Goal: Information Seeking & Learning: Learn about a topic

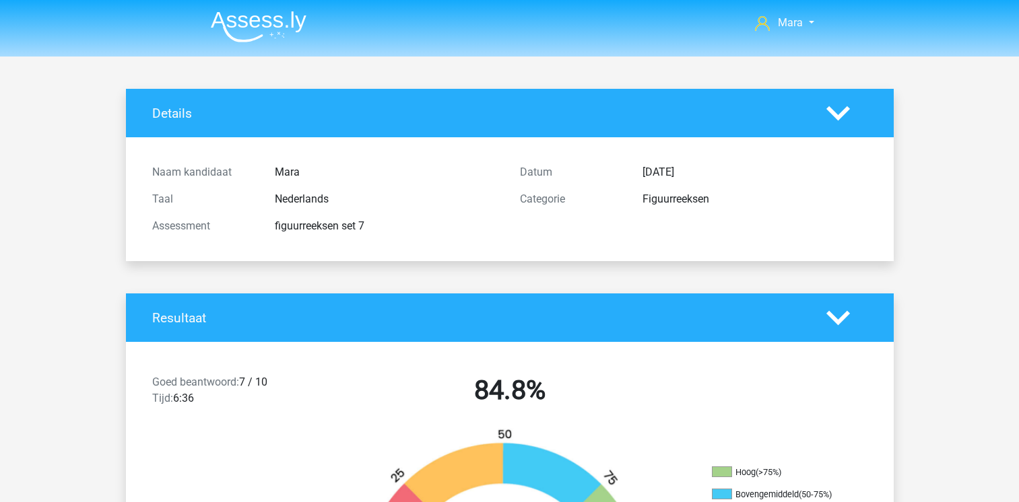
scroll to position [2263, 0]
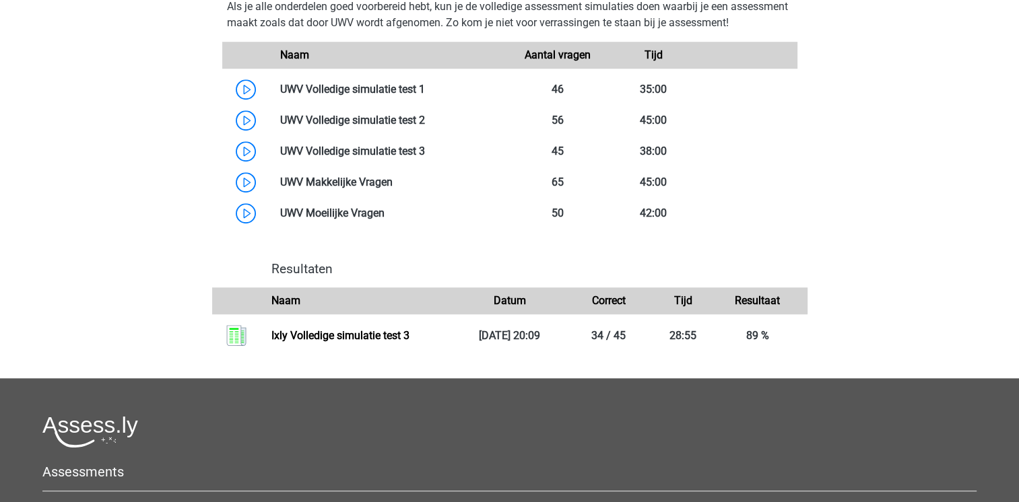
scroll to position [970, 0]
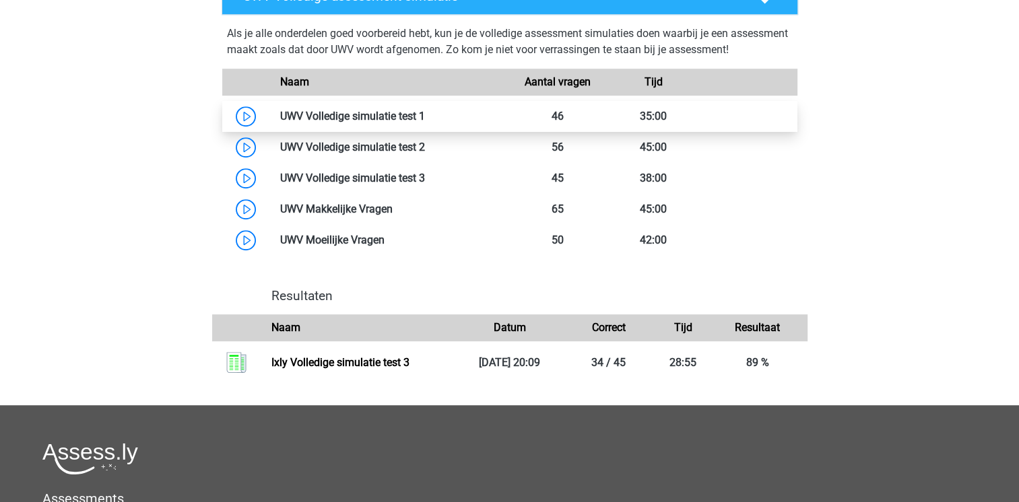
click at [425, 123] on link at bounding box center [425, 116] width 0 height 13
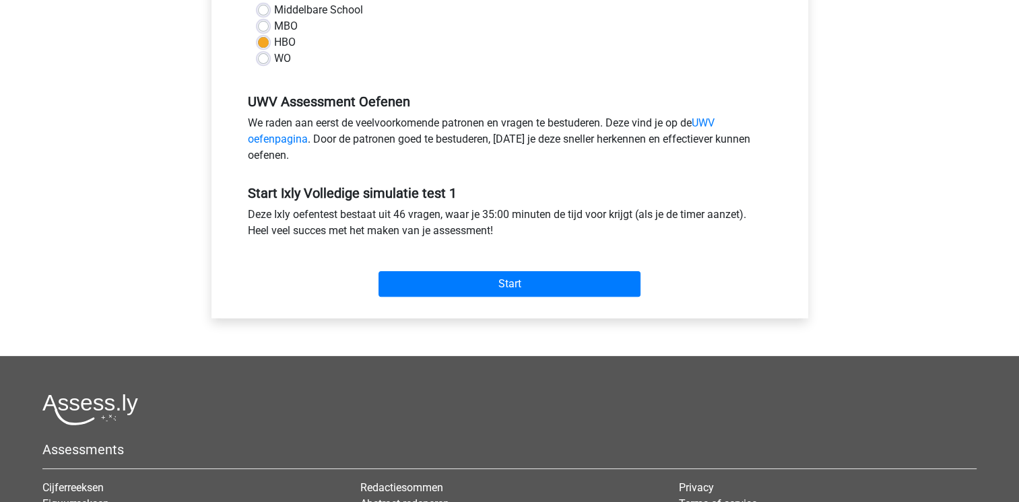
scroll to position [350, 0]
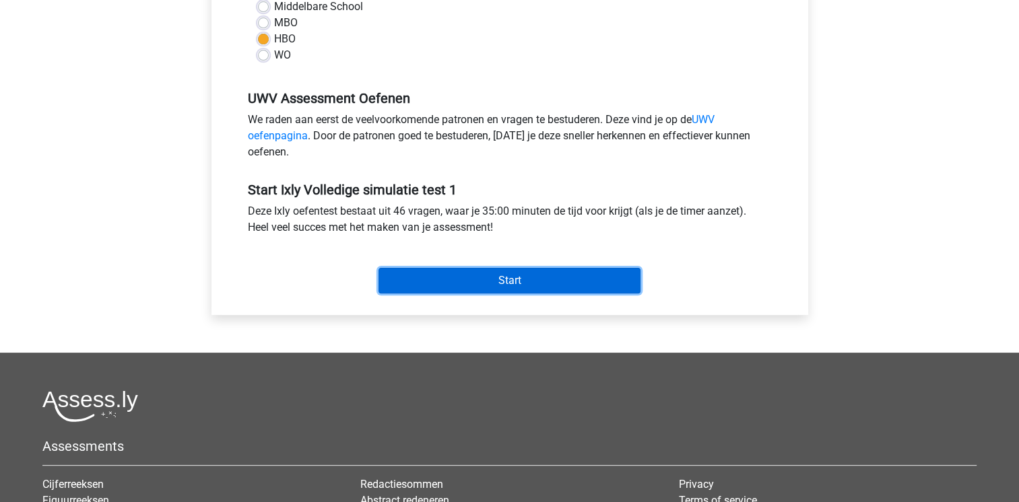
click at [418, 273] on input "Start" at bounding box center [510, 281] width 262 height 26
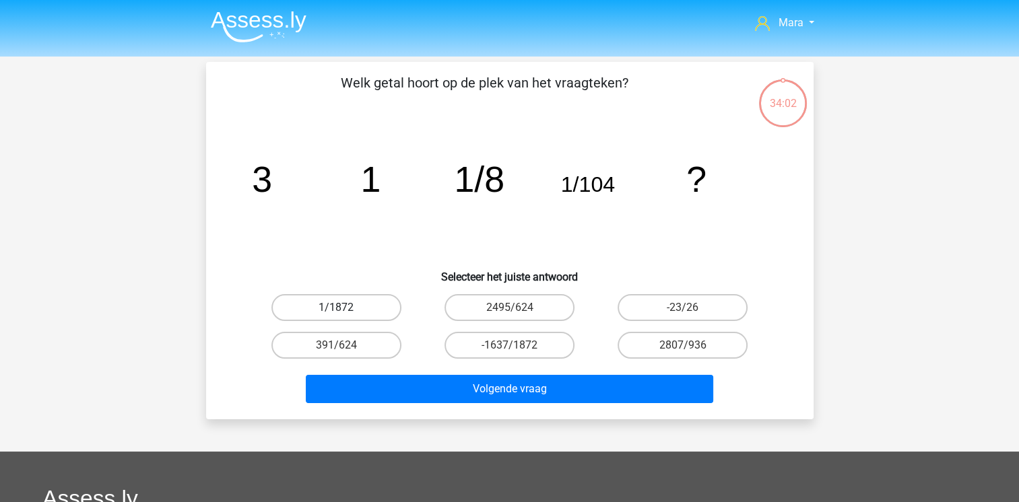
click at [368, 302] on label "1/1872" at bounding box center [336, 307] width 130 height 27
click at [345, 308] on input "1/1872" at bounding box center [340, 312] width 9 height 9
radio input "true"
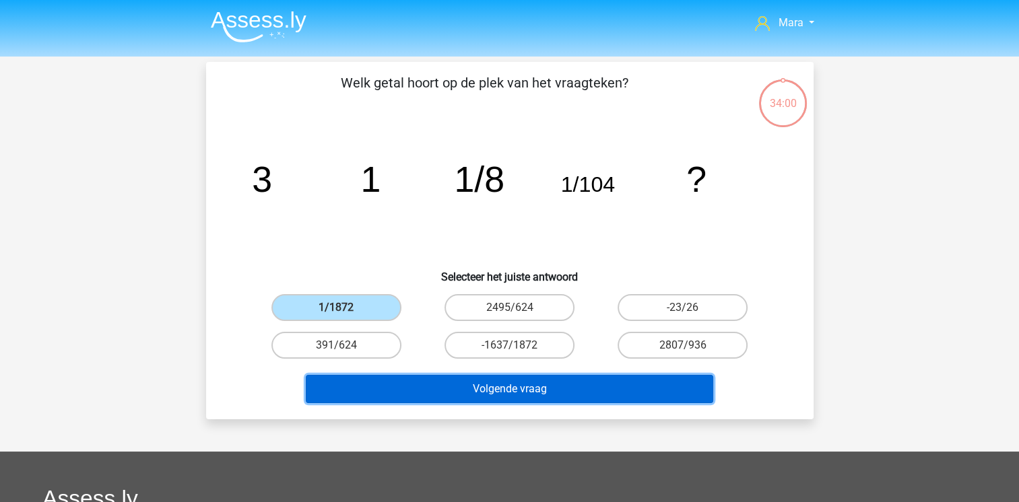
click at [447, 383] on button "Volgende vraag" at bounding box center [509, 389] width 407 height 28
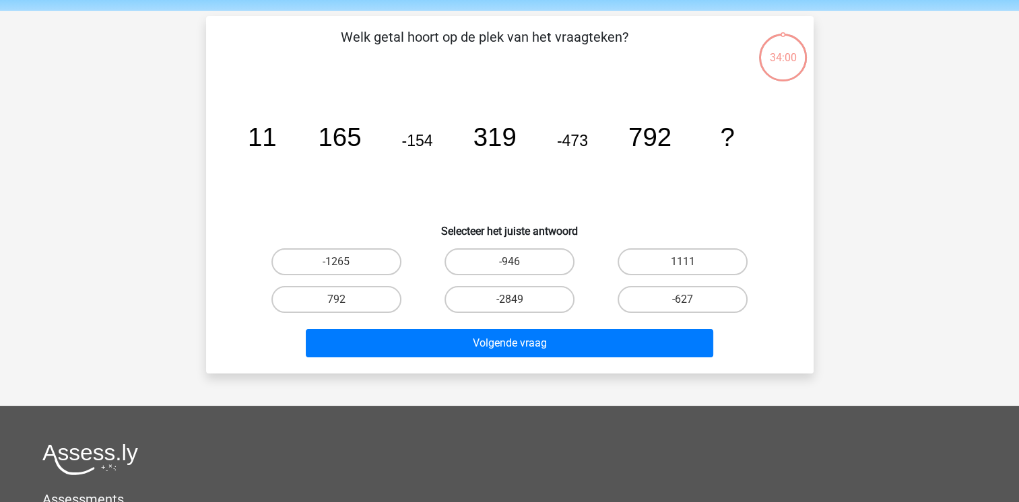
scroll to position [62, 0]
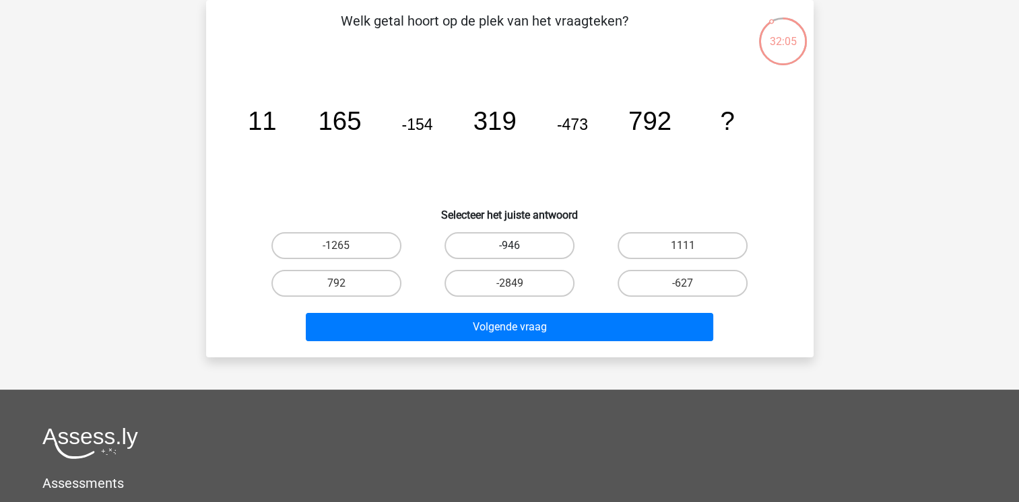
click at [504, 252] on label "-946" at bounding box center [510, 245] width 130 height 27
click at [509, 252] on input "-946" at bounding box center [513, 250] width 9 height 9
radio input "true"
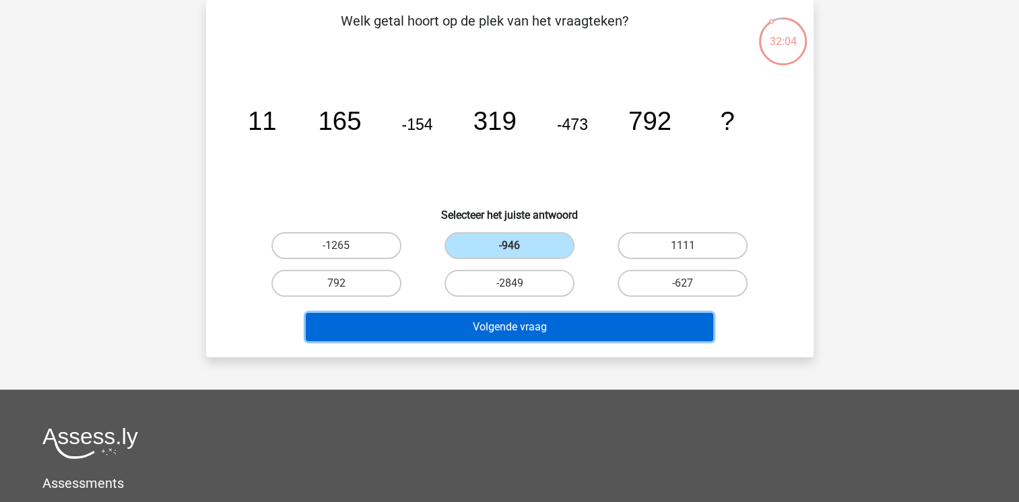
click at [490, 328] on button "Volgende vraag" at bounding box center [509, 327] width 407 height 28
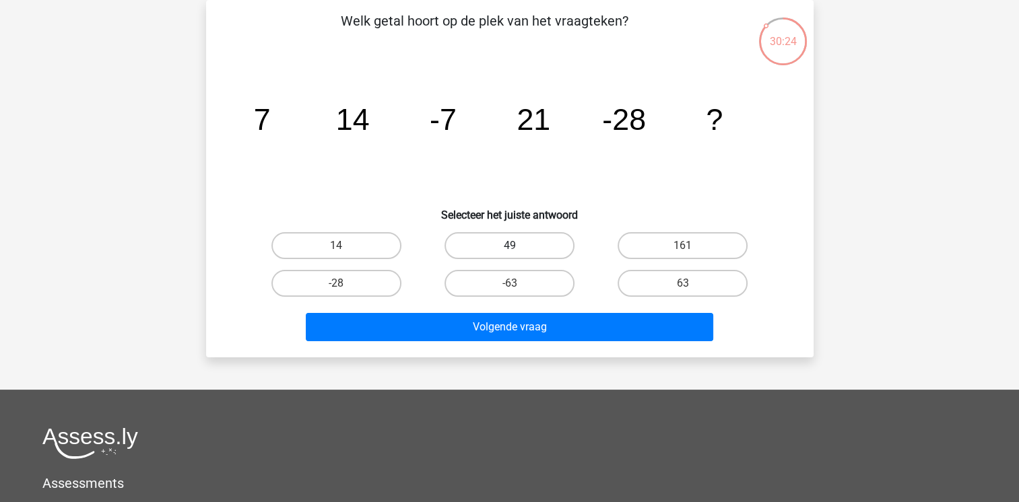
click at [474, 244] on label "49" at bounding box center [510, 245] width 130 height 27
click at [509, 246] on input "49" at bounding box center [513, 250] width 9 height 9
radio input "true"
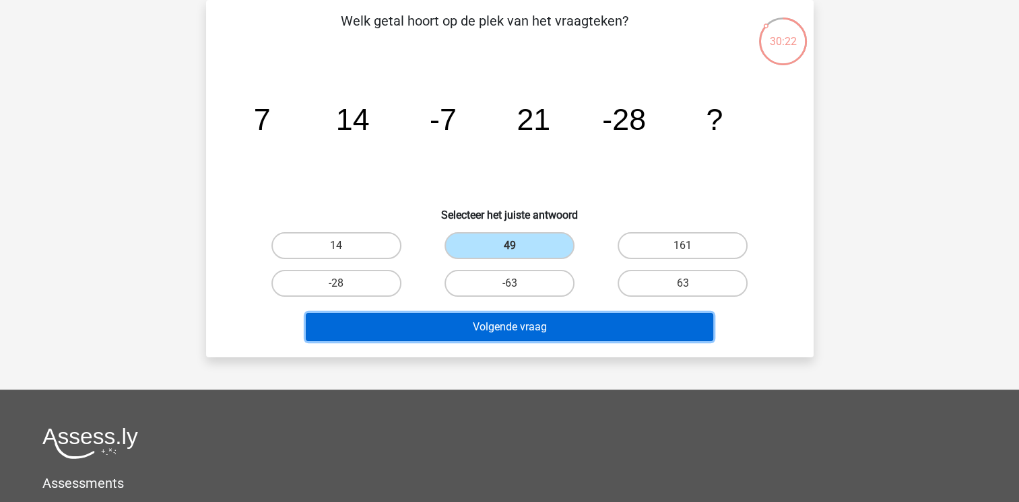
click at [478, 331] on button "Volgende vraag" at bounding box center [509, 327] width 407 height 28
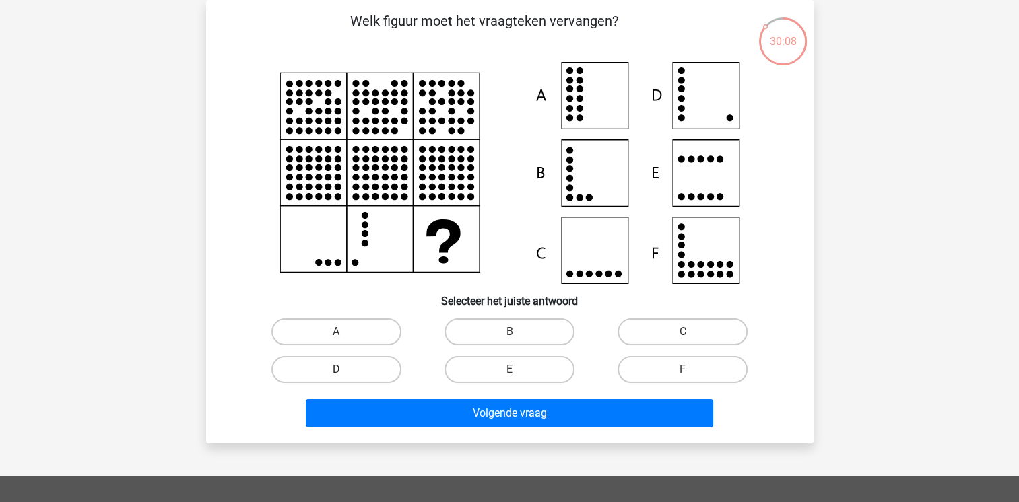
click at [356, 376] on label "D" at bounding box center [336, 369] width 130 height 27
click at [345, 376] on input "D" at bounding box center [340, 374] width 9 height 9
radio input "true"
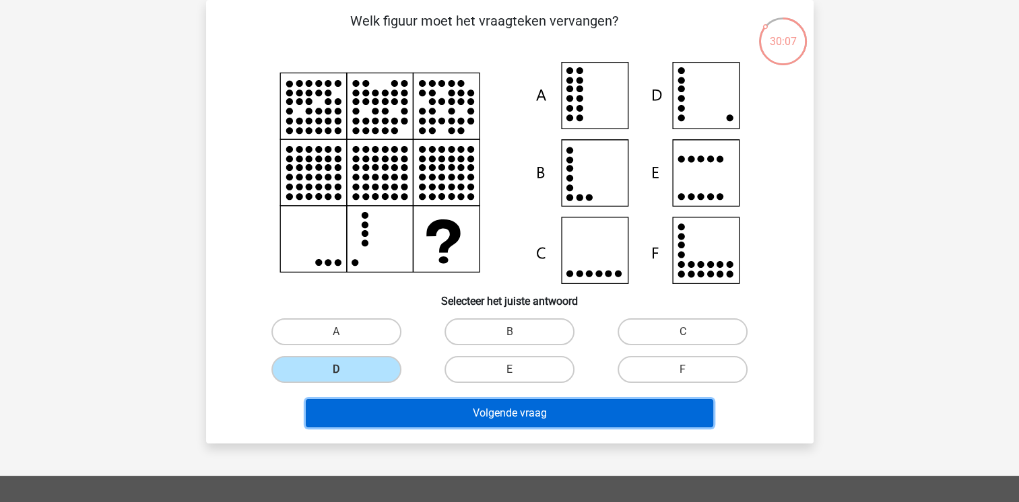
click at [377, 419] on button "Volgende vraag" at bounding box center [509, 413] width 407 height 28
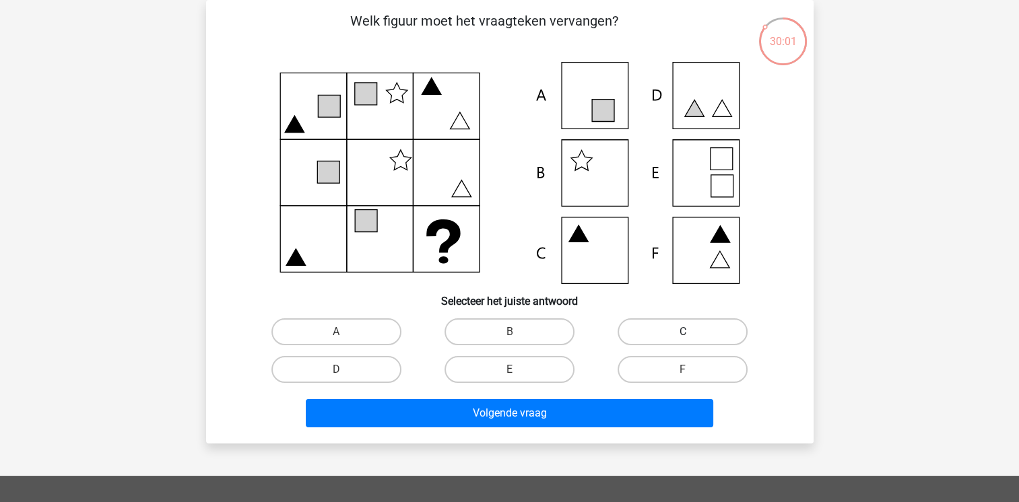
click at [644, 319] on label "C" at bounding box center [683, 332] width 130 height 27
click at [683, 332] on input "C" at bounding box center [687, 336] width 9 height 9
radio input "true"
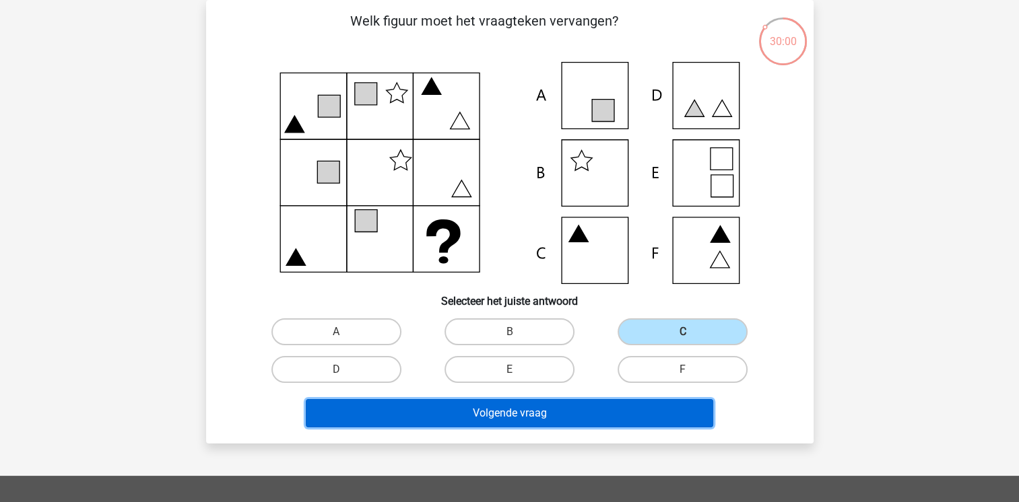
click at [485, 405] on button "Volgende vraag" at bounding box center [509, 413] width 407 height 28
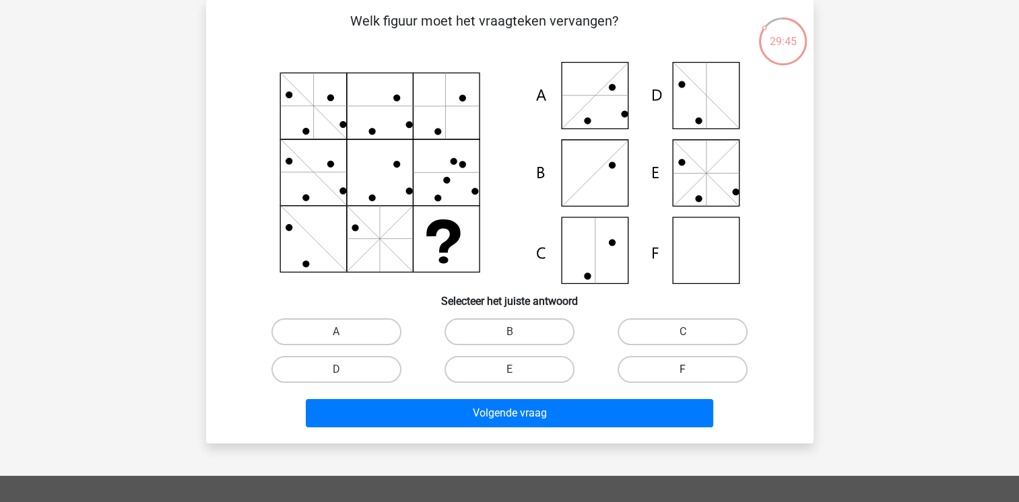
click at [674, 366] on label "F" at bounding box center [683, 369] width 130 height 27
click at [683, 370] on input "F" at bounding box center [687, 374] width 9 height 9
radio input "true"
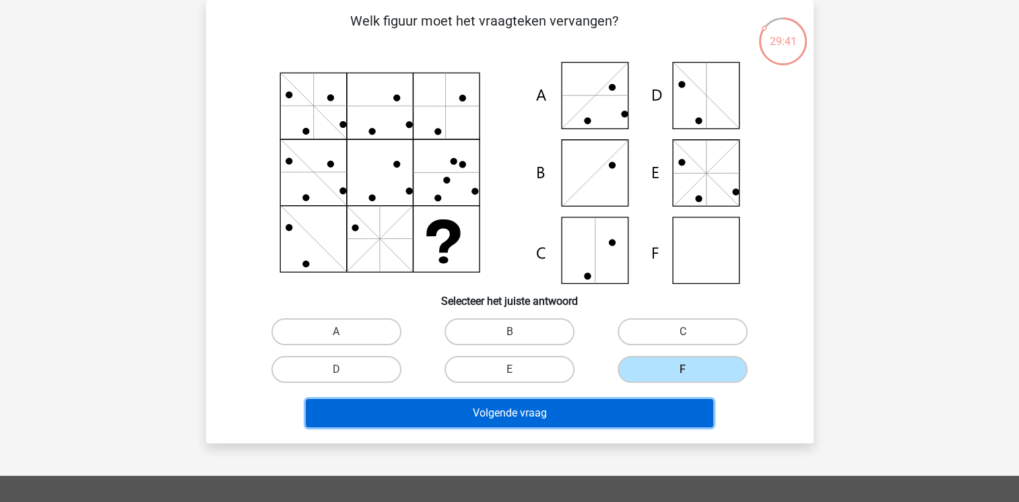
click at [570, 402] on button "Volgende vraag" at bounding box center [509, 413] width 407 height 28
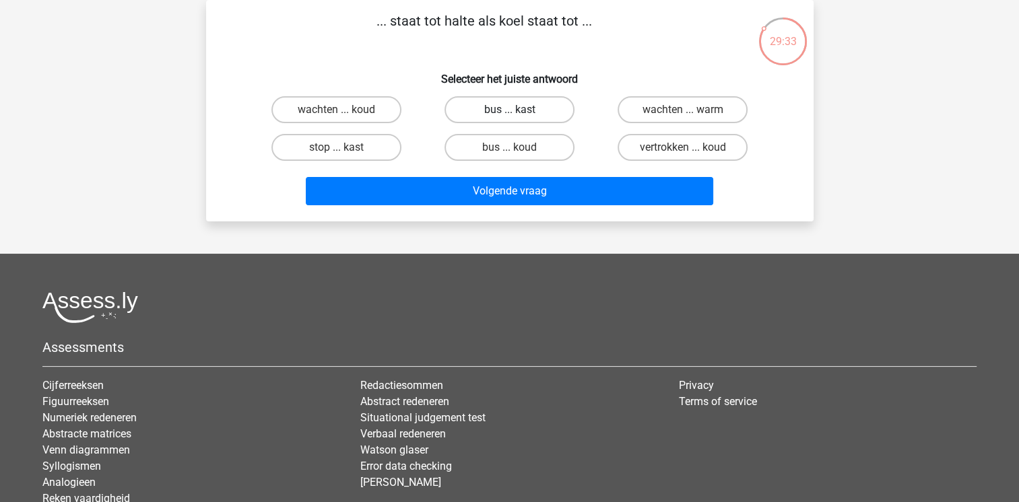
drag, startPoint x: 519, startPoint y: 104, endPoint x: 526, endPoint y: 101, distance: 7.9
click at [526, 101] on label "bus ... kast" at bounding box center [510, 109] width 130 height 27
click at [518, 110] on input "bus ... kast" at bounding box center [513, 114] width 9 height 9
radio input "true"
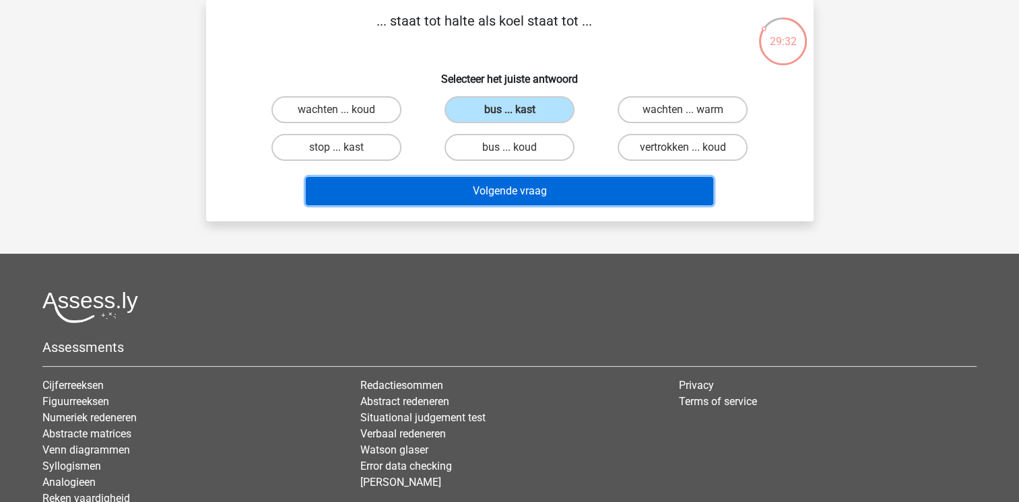
click at [515, 189] on button "Volgende vraag" at bounding box center [509, 191] width 407 height 28
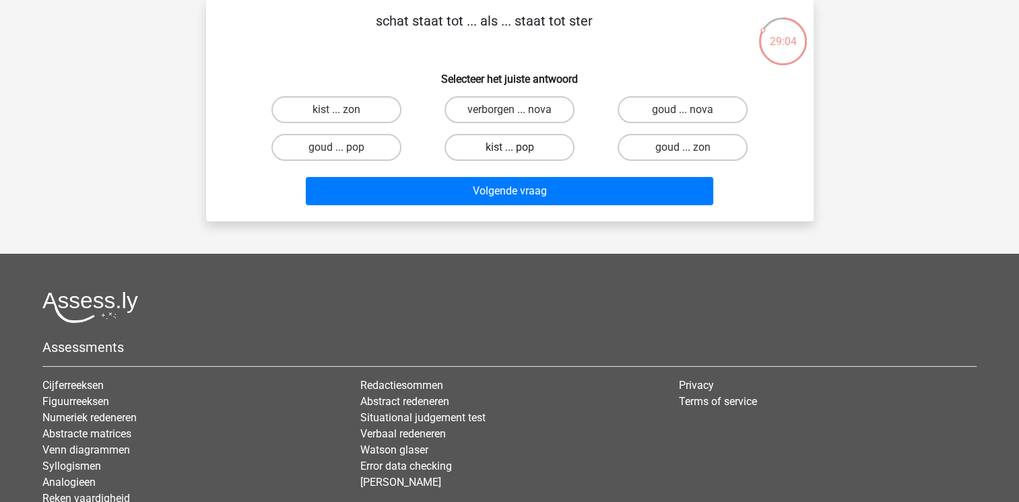
click at [469, 134] on label "kist ... pop" at bounding box center [510, 147] width 130 height 27
click at [509, 148] on input "kist ... pop" at bounding box center [513, 152] width 9 height 9
radio input "true"
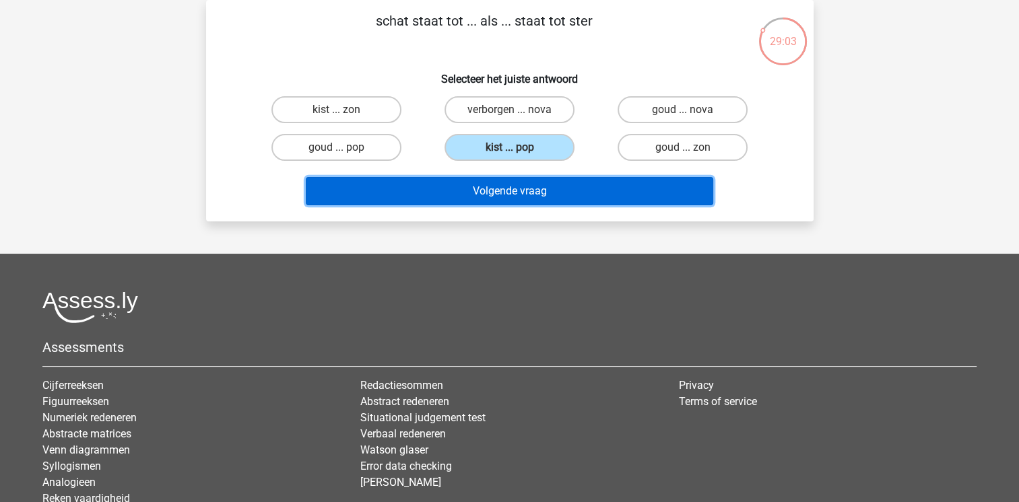
click at [474, 182] on button "Volgende vraag" at bounding box center [509, 191] width 407 height 28
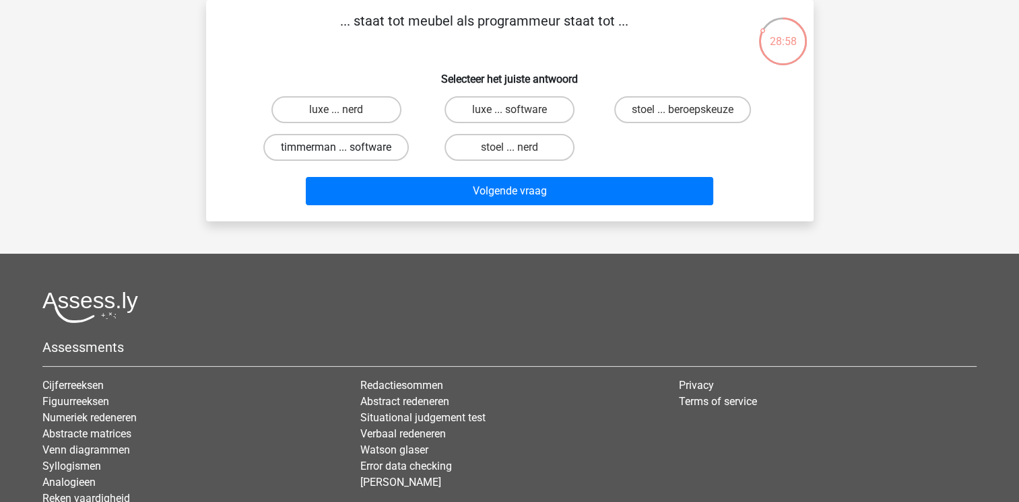
click at [329, 148] on label "timmerman ... software" at bounding box center [335, 147] width 145 height 27
click at [336, 148] on input "timmerman ... software" at bounding box center [340, 152] width 9 height 9
radio input "true"
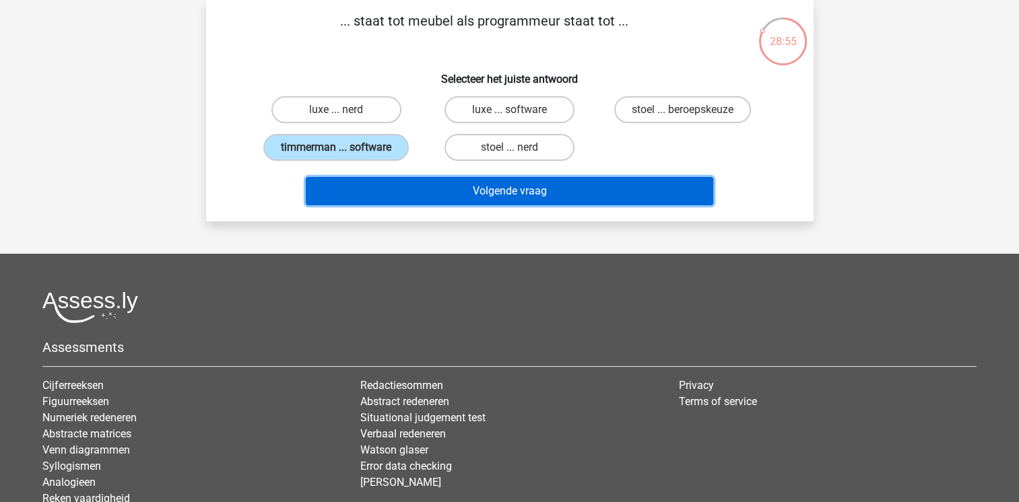
click at [379, 193] on button "Volgende vraag" at bounding box center [509, 191] width 407 height 28
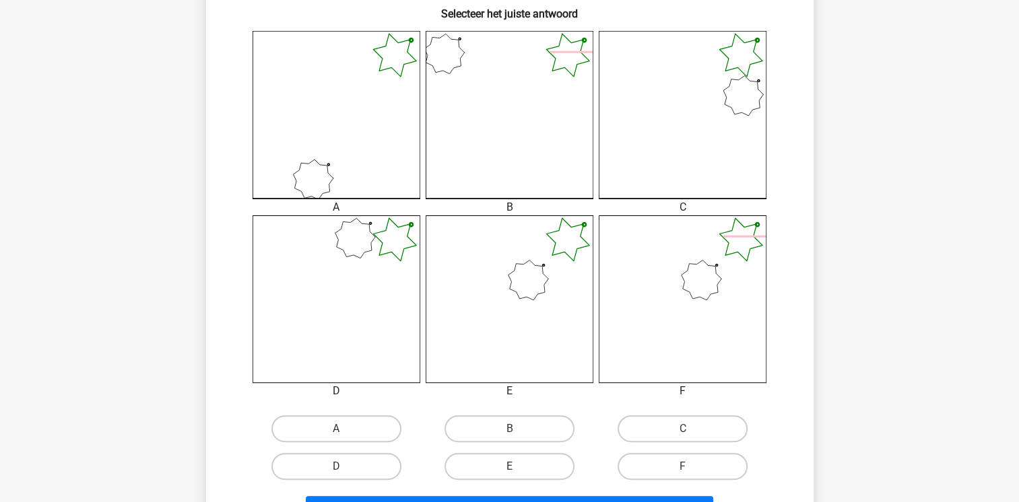
scroll to position [350, 0]
click at [463, 459] on label "E" at bounding box center [510, 466] width 130 height 27
click at [509, 466] on input "E" at bounding box center [513, 470] width 9 height 9
radio input "true"
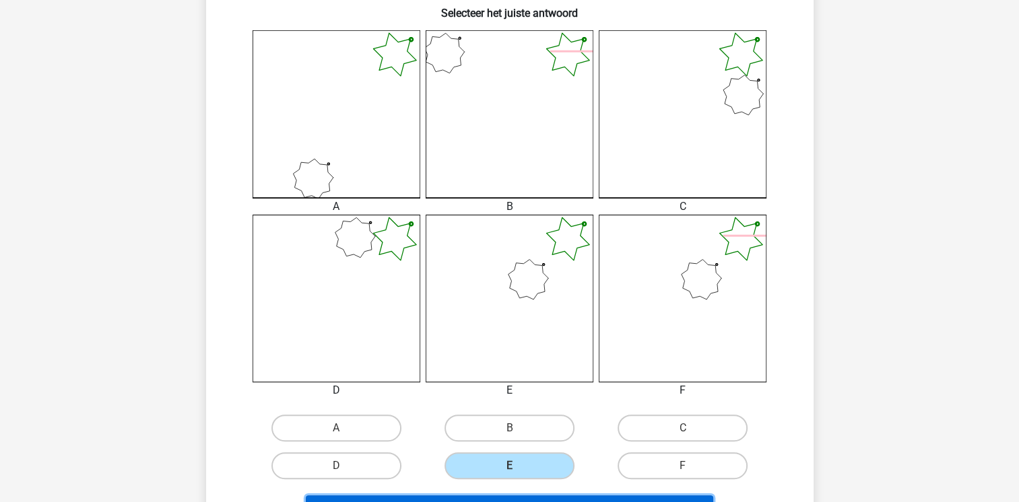
click at [469, 499] on button "Volgende vraag" at bounding box center [509, 510] width 407 height 28
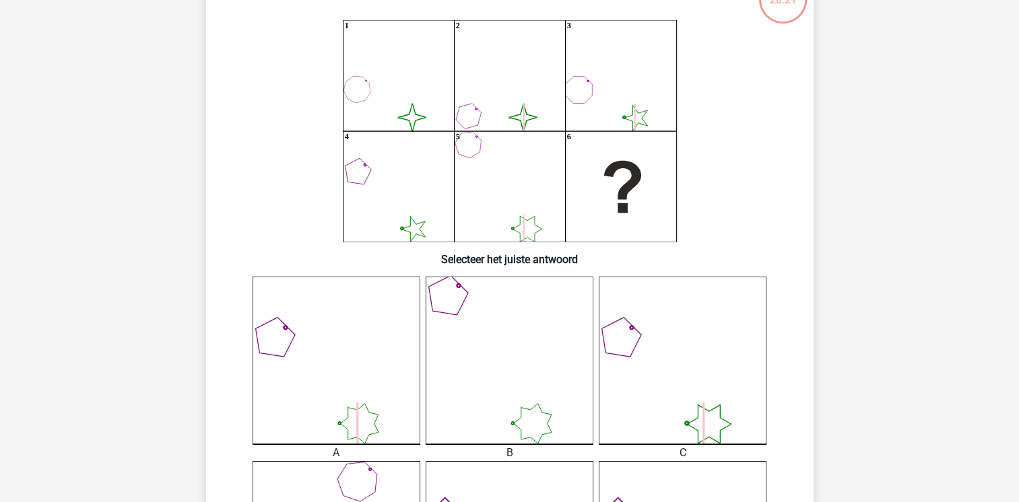
scroll to position [62, 0]
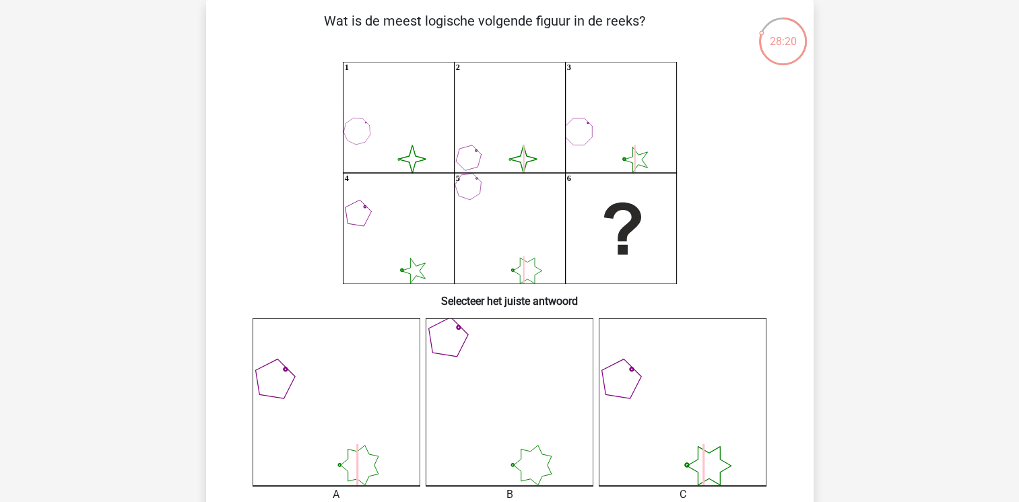
click at [787, 178] on div "image/svg+xml 1 image/svg+xml 2 3 4 5 6" at bounding box center [510, 173] width 564 height 222
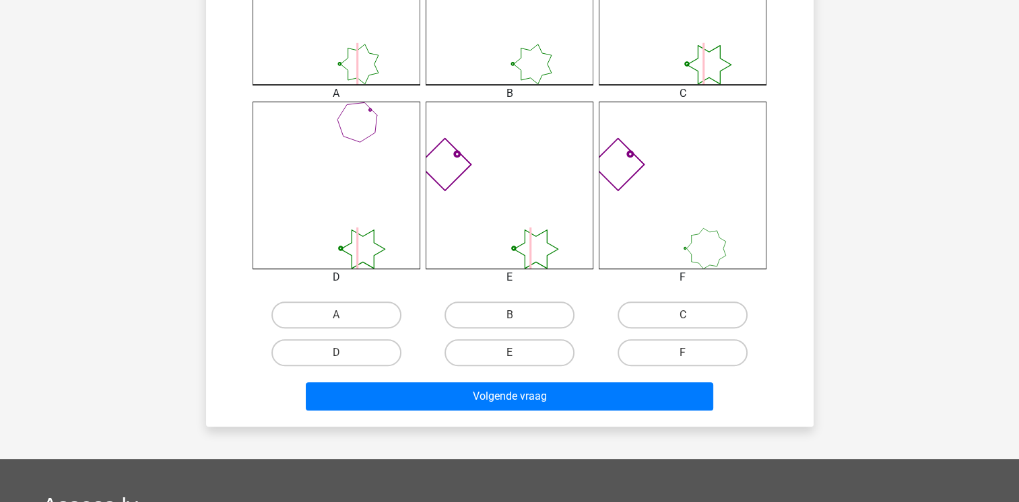
scroll to position [466, 0]
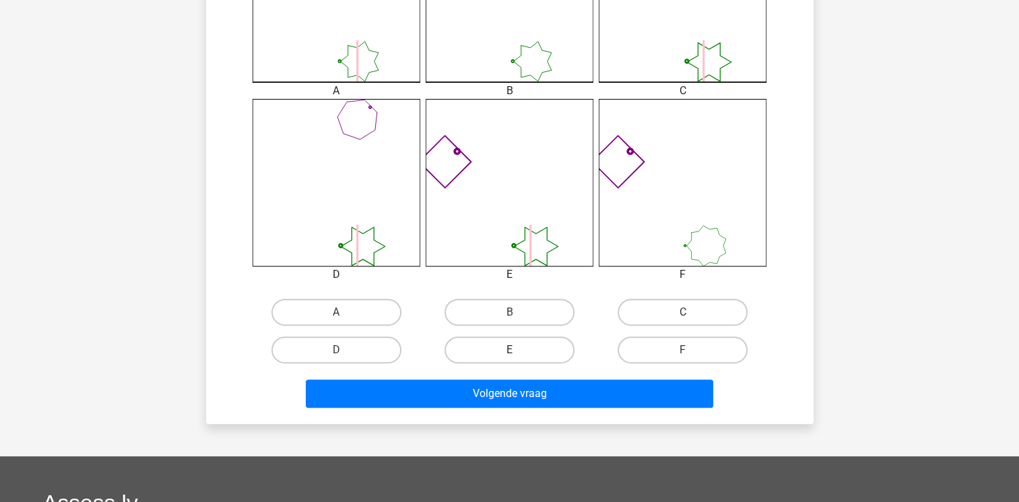
click at [510, 346] on label "E" at bounding box center [510, 350] width 130 height 27
click at [510, 350] on input "E" at bounding box center [513, 354] width 9 height 9
radio input "true"
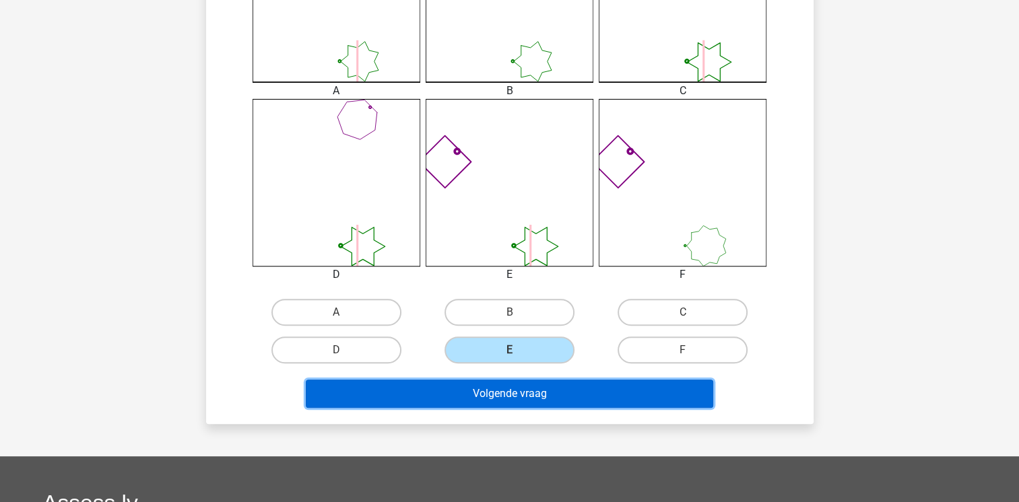
click at [501, 395] on button "Volgende vraag" at bounding box center [509, 394] width 407 height 28
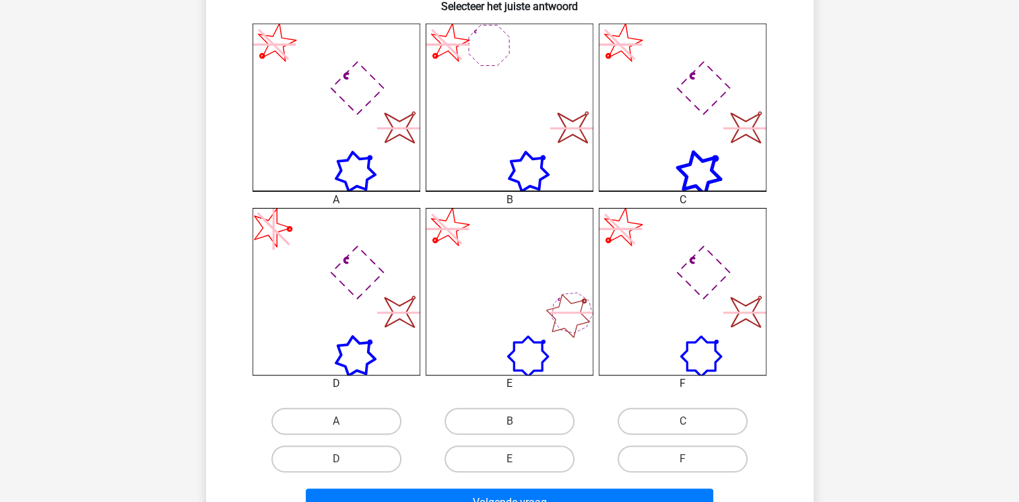
scroll to position [358, 0]
click at [345, 424] on input "A" at bounding box center [340, 424] width 9 height 9
radio input "true"
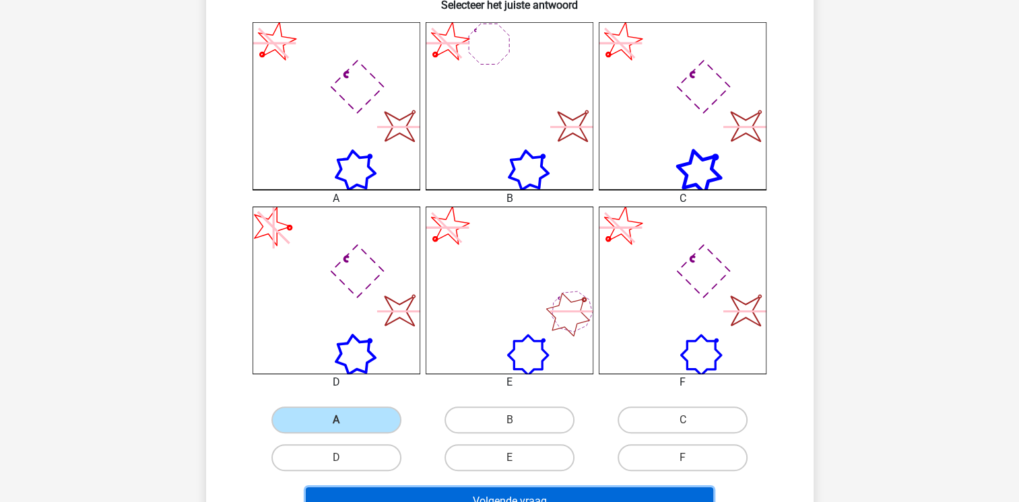
click at [377, 488] on button "Volgende vraag" at bounding box center [509, 502] width 407 height 28
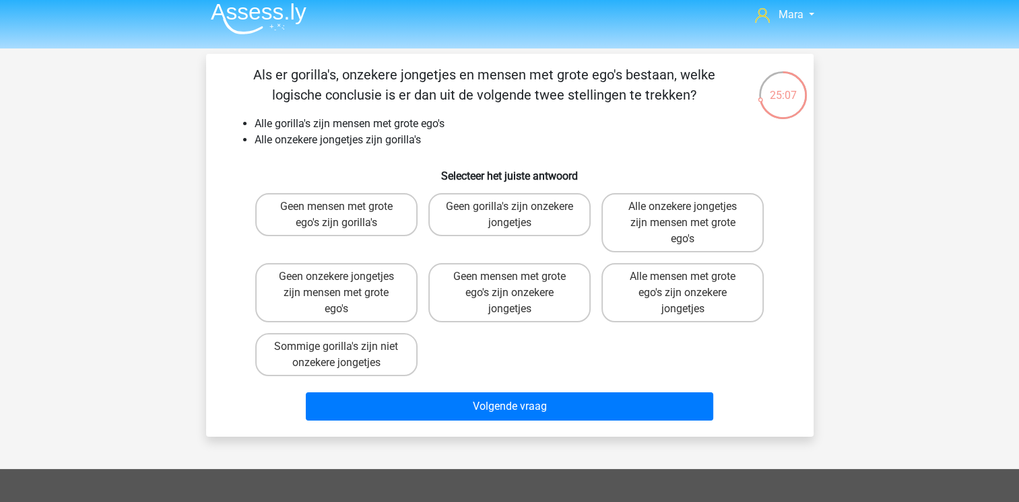
scroll to position [0, 0]
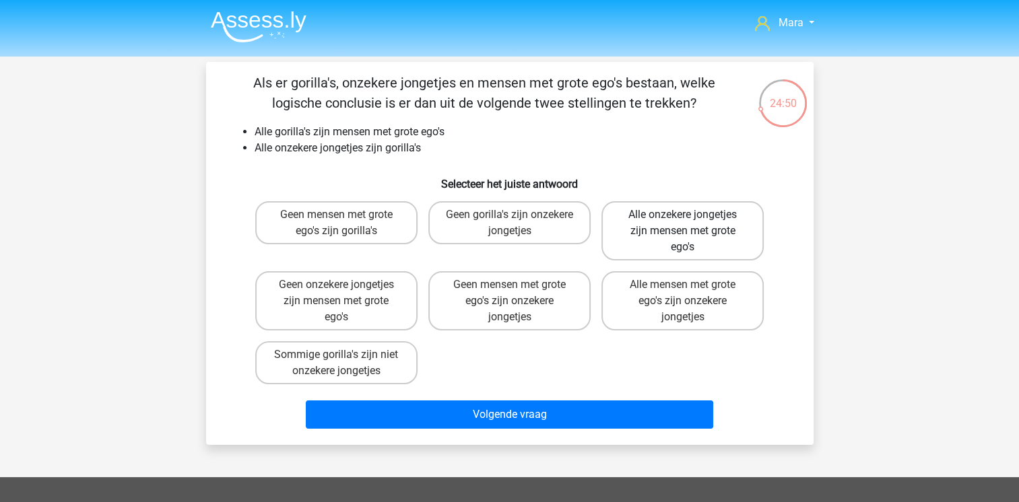
click at [628, 247] on label "Alle onzekere jongetjes zijn mensen met grote ego's" at bounding box center [682, 230] width 162 height 59
click at [683, 224] on input "Alle onzekere jongetjes zijn mensen met grote ego's" at bounding box center [687, 219] width 9 height 9
radio input "true"
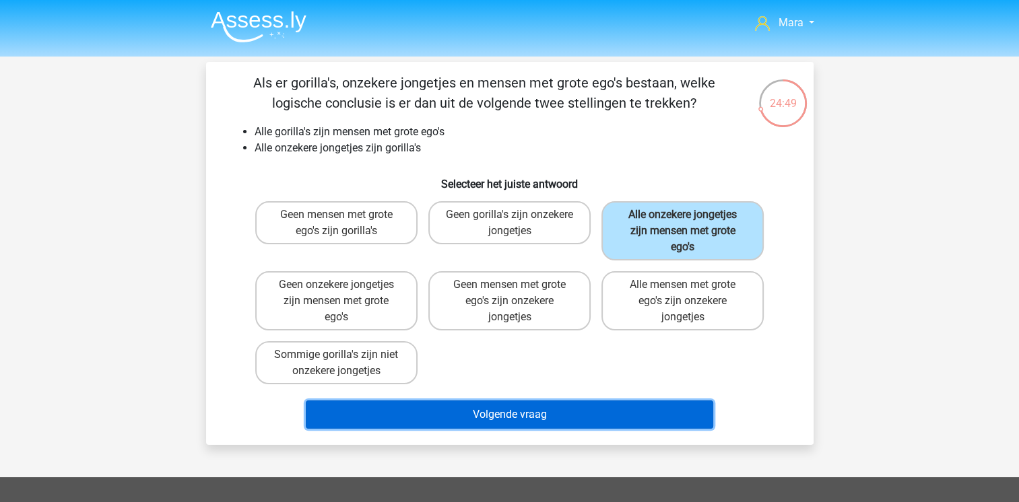
click at [545, 421] on button "Volgende vraag" at bounding box center [509, 415] width 407 height 28
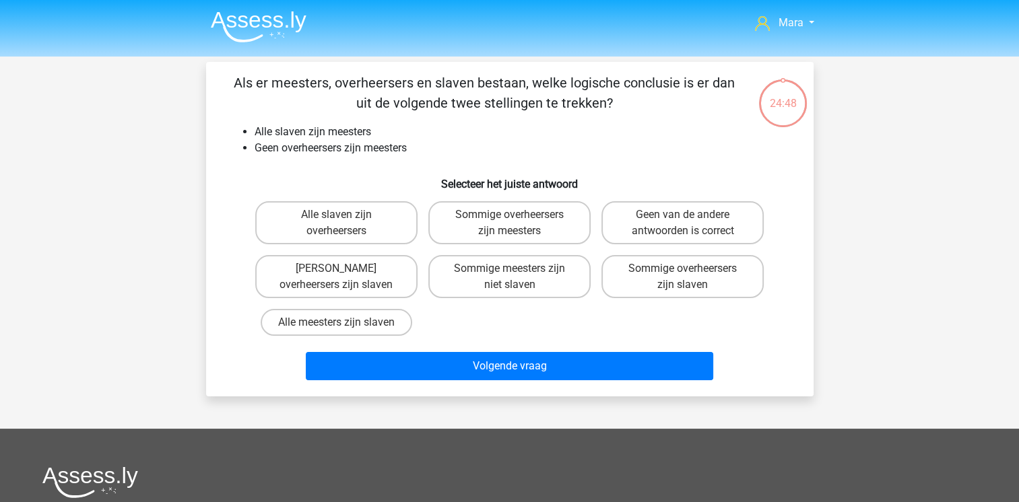
scroll to position [62, 0]
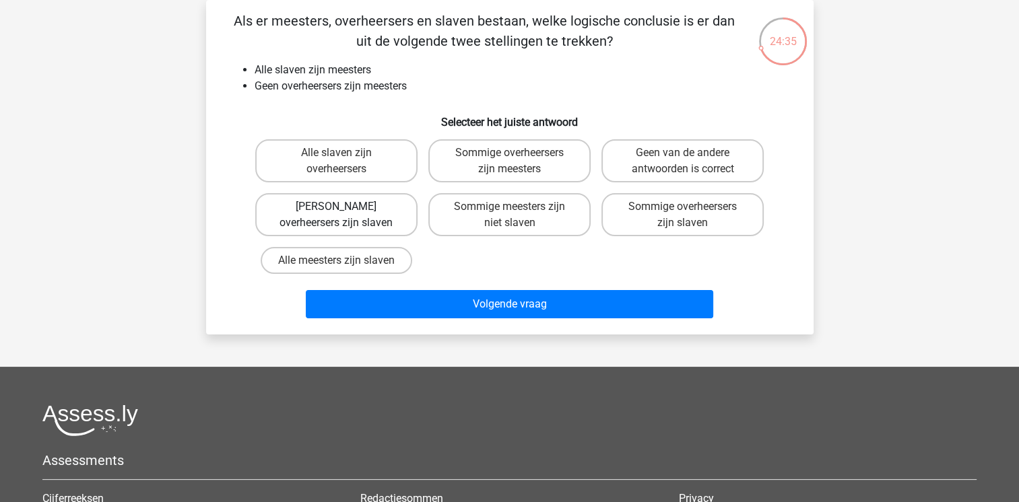
click at [377, 203] on label "Geen overheersers zijn slaven" at bounding box center [336, 214] width 162 height 43
click at [345, 207] on input "Geen overheersers zijn slaven" at bounding box center [340, 211] width 9 height 9
radio input "true"
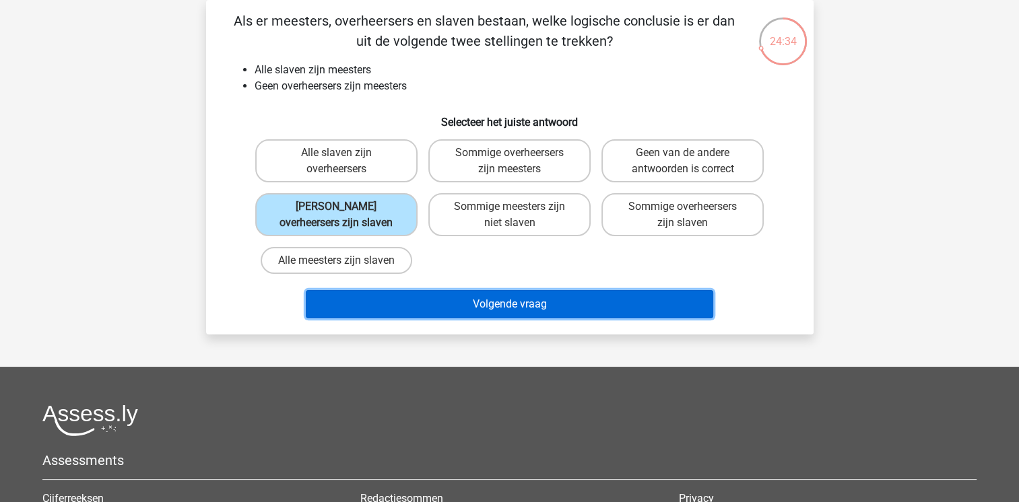
click at [445, 298] on button "Volgende vraag" at bounding box center [509, 304] width 407 height 28
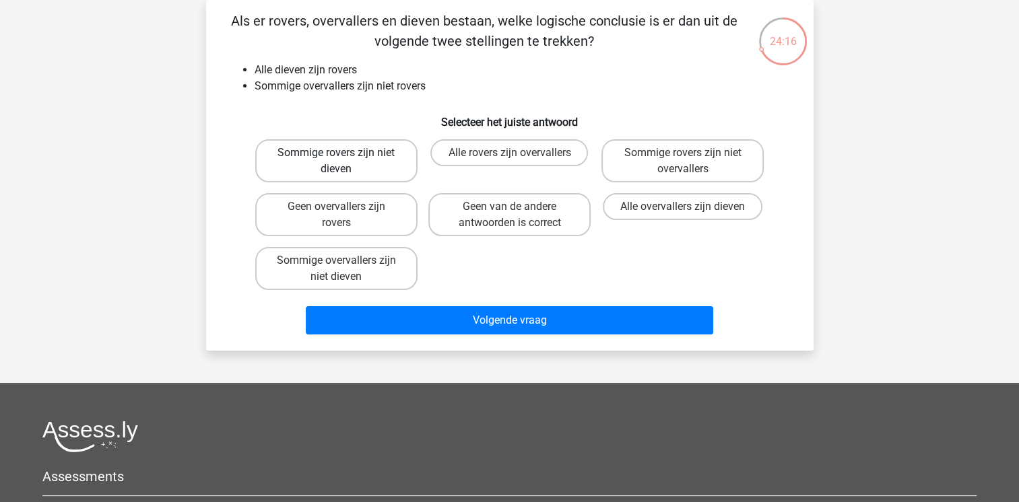
click at [350, 153] on label "Sommige rovers zijn niet dieven" at bounding box center [336, 160] width 162 height 43
click at [345, 153] on input "Sommige rovers zijn niet dieven" at bounding box center [340, 157] width 9 height 9
radio input "true"
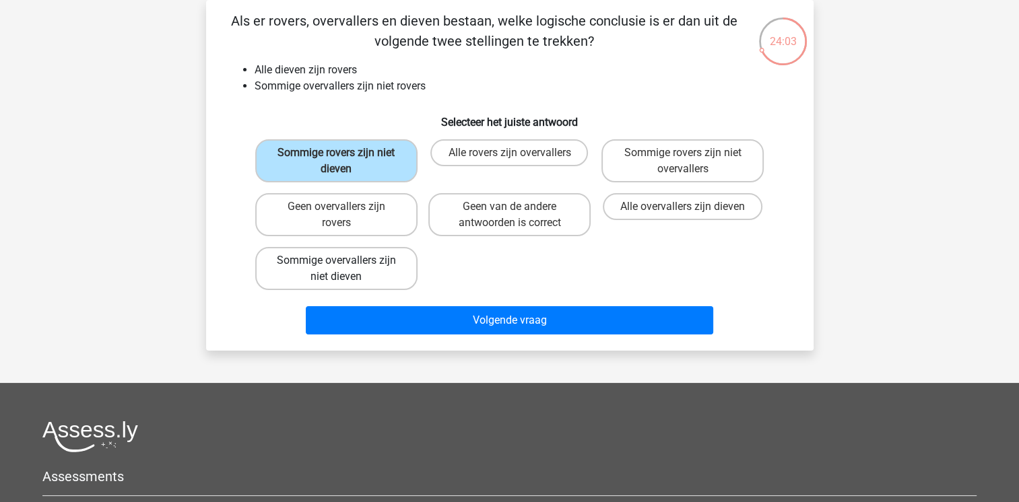
click at [348, 280] on label "Sommige overvallers zijn niet dieven" at bounding box center [336, 268] width 162 height 43
click at [345, 269] on input "Sommige overvallers zijn niet dieven" at bounding box center [340, 265] width 9 height 9
radio input "true"
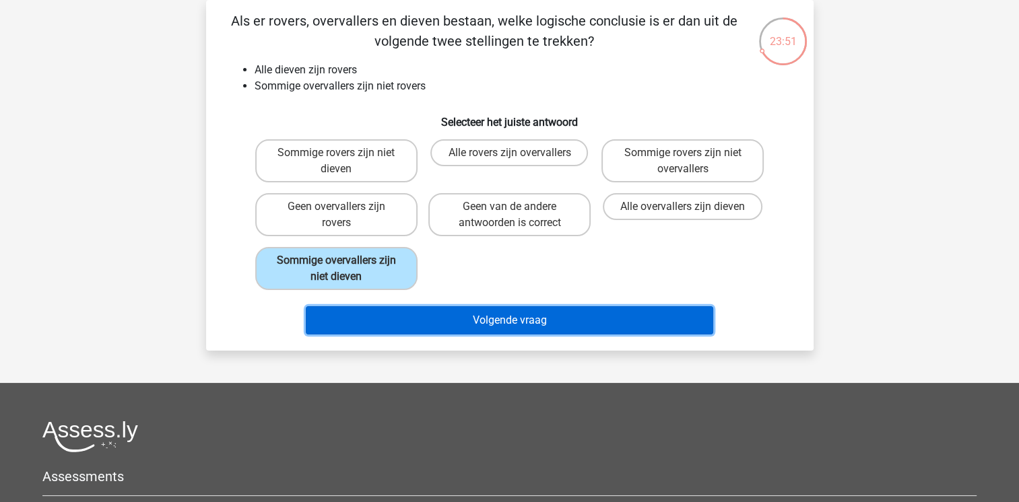
click at [438, 324] on button "Volgende vraag" at bounding box center [509, 320] width 407 height 28
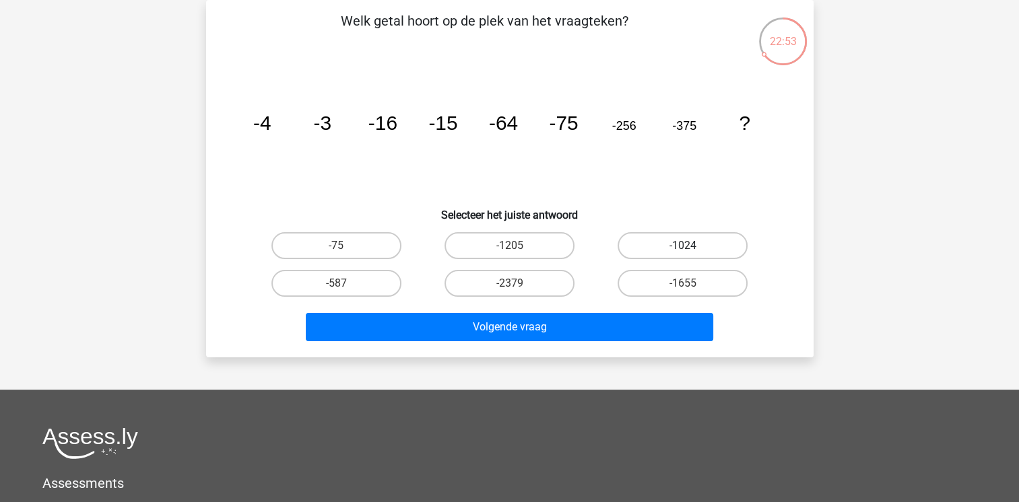
click at [633, 232] on label "-1024" at bounding box center [683, 245] width 130 height 27
click at [683, 246] on input "-1024" at bounding box center [687, 250] width 9 height 9
radio input "true"
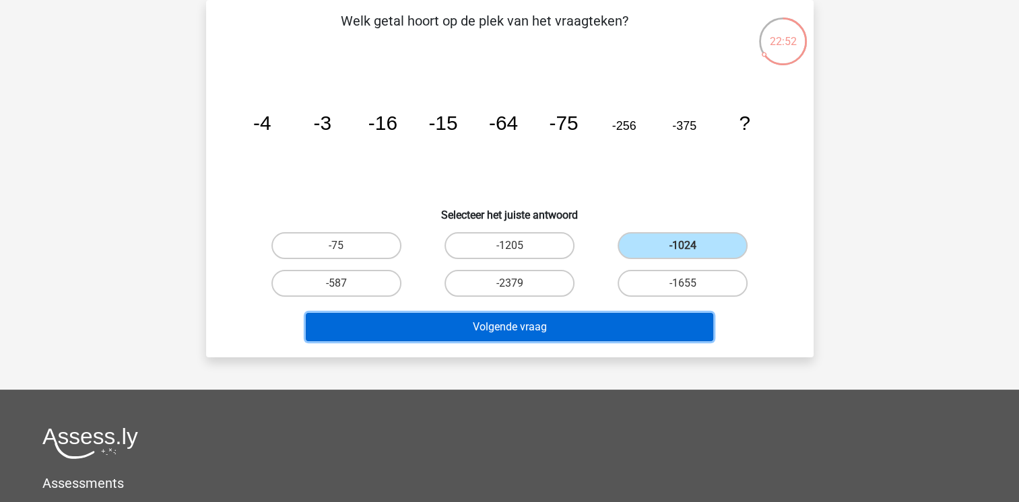
click at [555, 325] on button "Volgende vraag" at bounding box center [509, 327] width 407 height 28
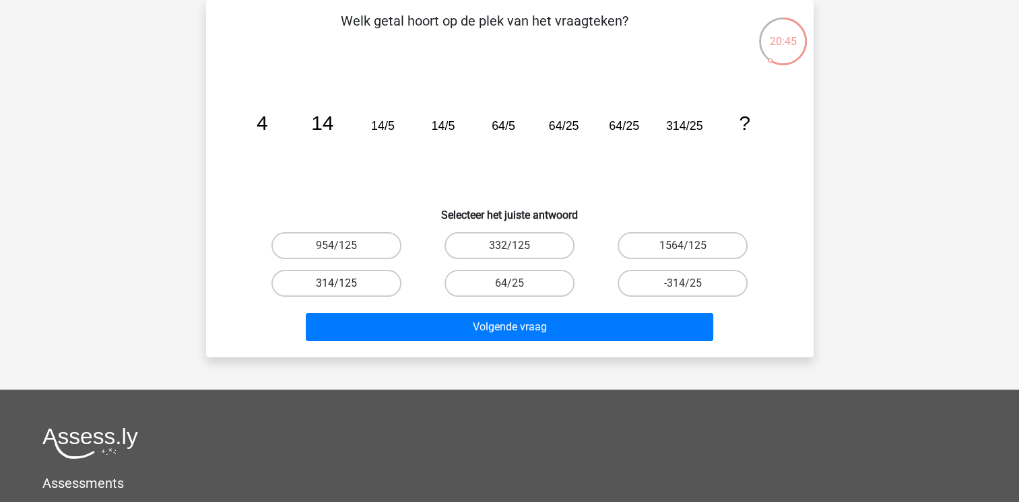
click at [333, 280] on label "314/125" at bounding box center [336, 283] width 130 height 27
click at [336, 284] on input "314/125" at bounding box center [340, 288] width 9 height 9
radio input "true"
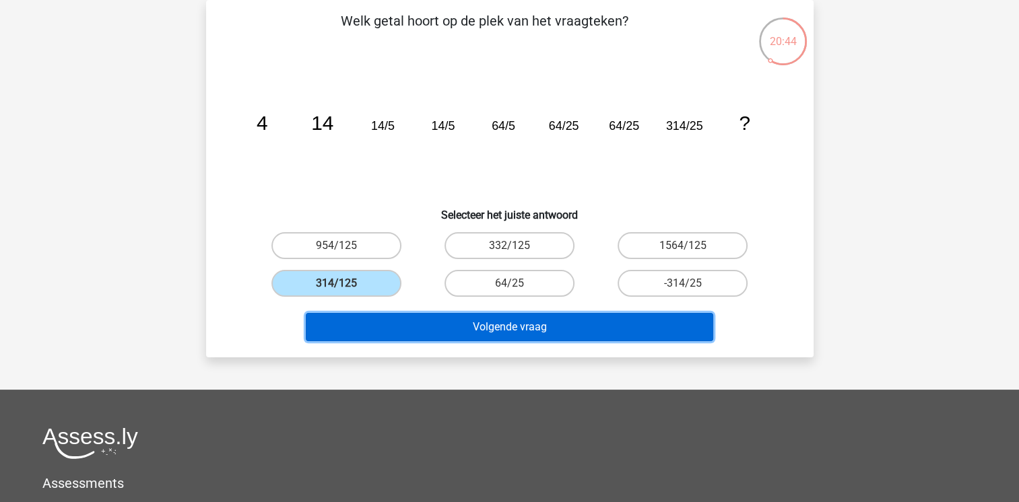
click at [362, 317] on button "Volgende vraag" at bounding box center [509, 327] width 407 height 28
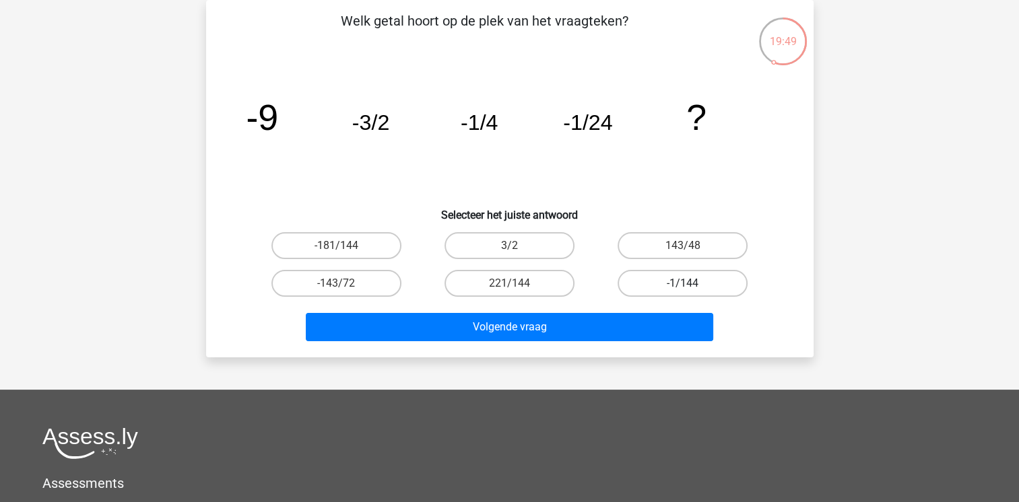
click at [656, 285] on label "-1/144" at bounding box center [683, 283] width 130 height 27
click at [683, 285] on input "-1/144" at bounding box center [687, 288] width 9 height 9
radio input "true"
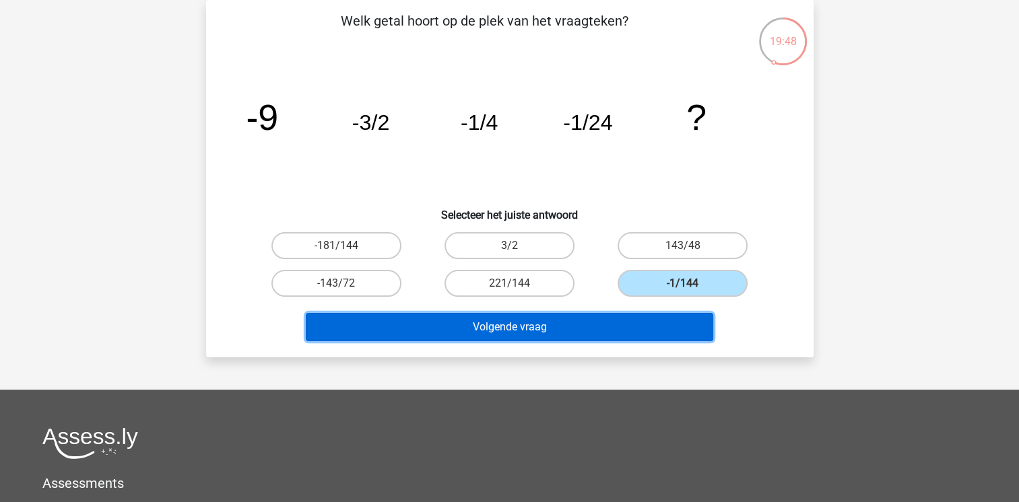
click at [533, 325] on button "Volgende vraag" at bounding box center [509, 327] width 407 height 28
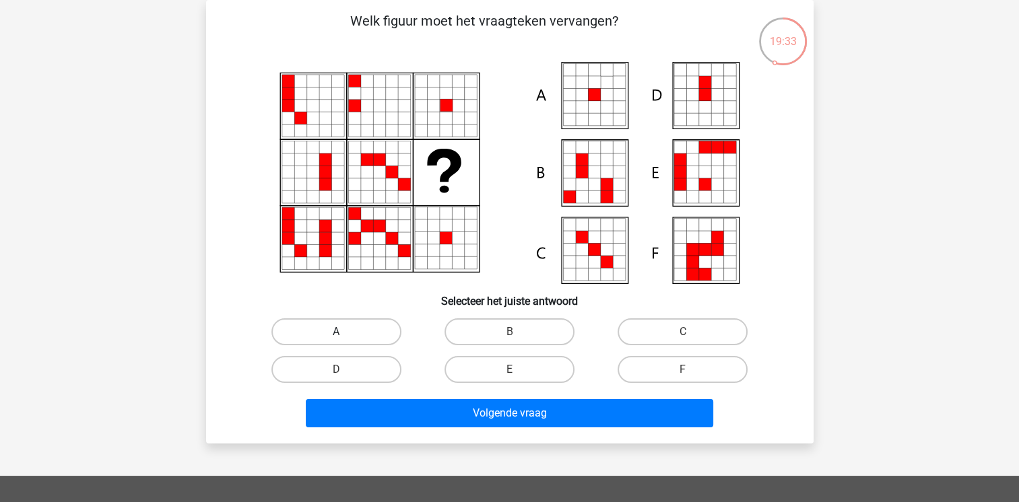
click at [339, 325] on label "A" at bounding box center [336, 332] width 130 height 27
click at [339, 332] on input "A" at bounding box center [340, 336] width 9 height 9
radio input "true"
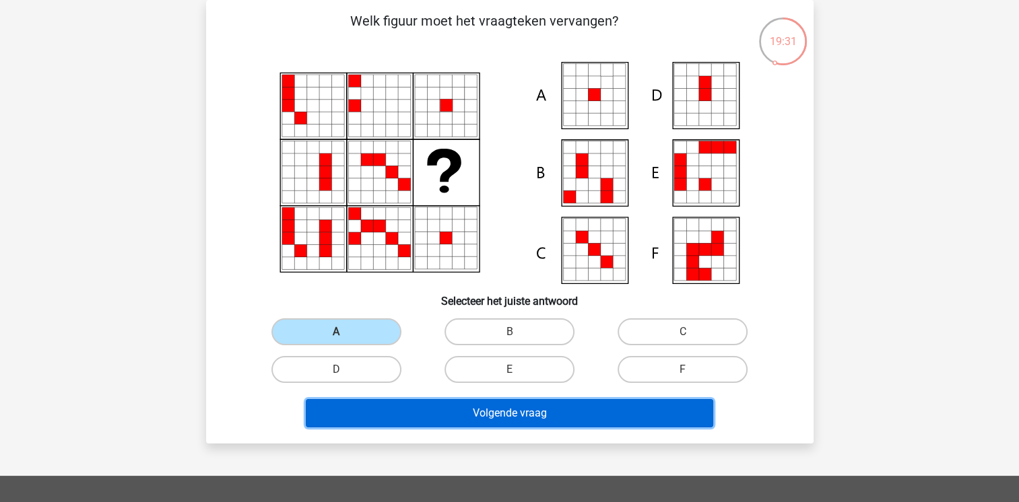
click at [403, 410] on button "Volgende vraag" at bounding box center [509, 413] width 407 height 28
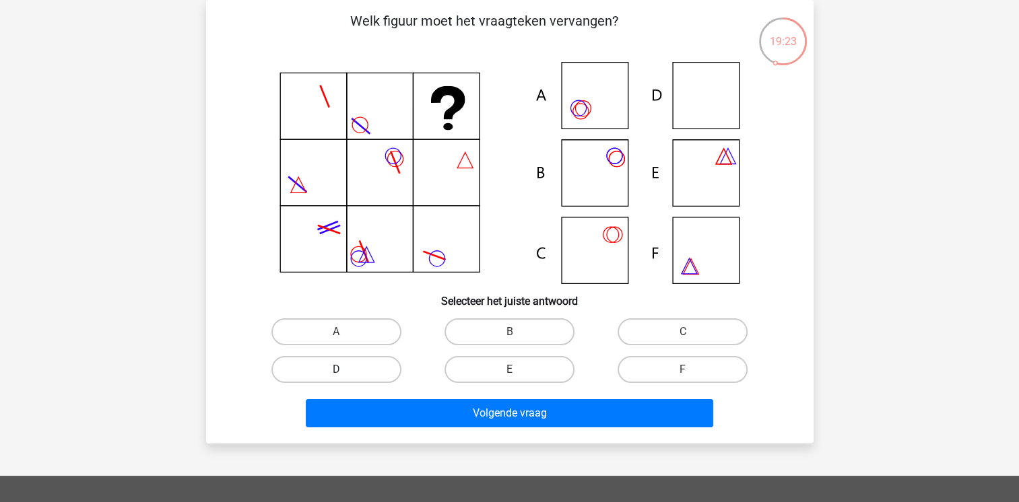
click at [357, 377] on label "D" at bounding box center [336, 369] width 130 height 27
click at [345, 377] on input "D" at bounding box center [340, 374] width 9 height 9
radio input "true"
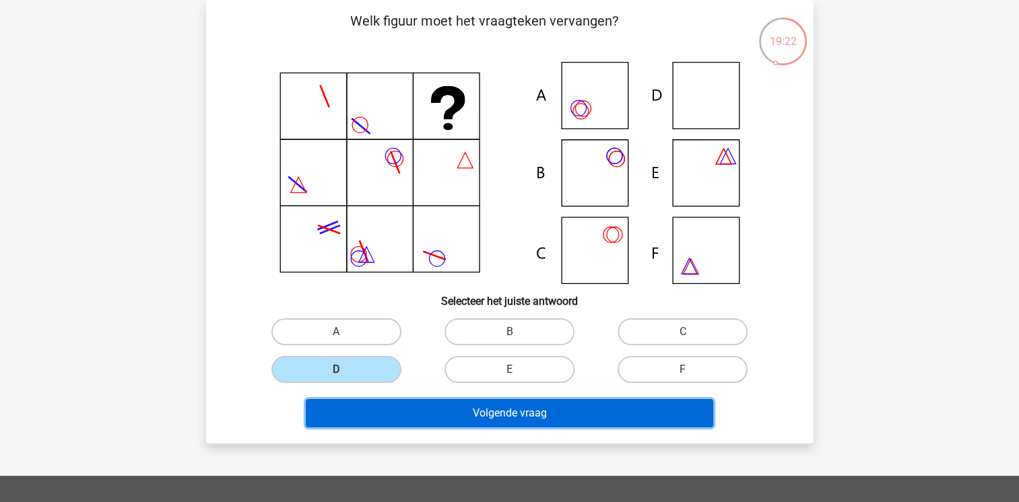
click at [375, 404] on button "Volgende vraag" at bounding box center [509, 413] width 407 height 28
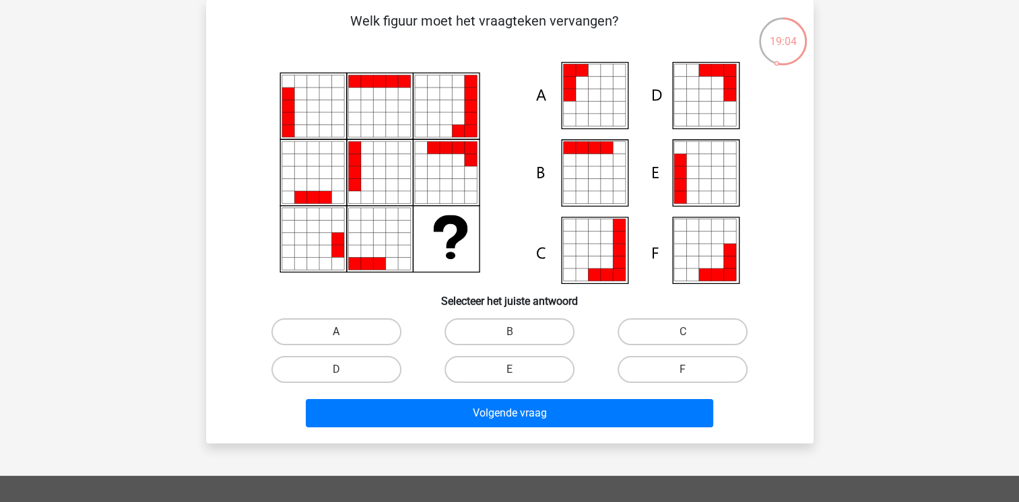
click at [357, 327] on label "A" at bounding box center [336, 332] width 130 height 27
click at [345, 332] on input "A" at bounding box center [340, 336] width 9 height 9
radio input "true"
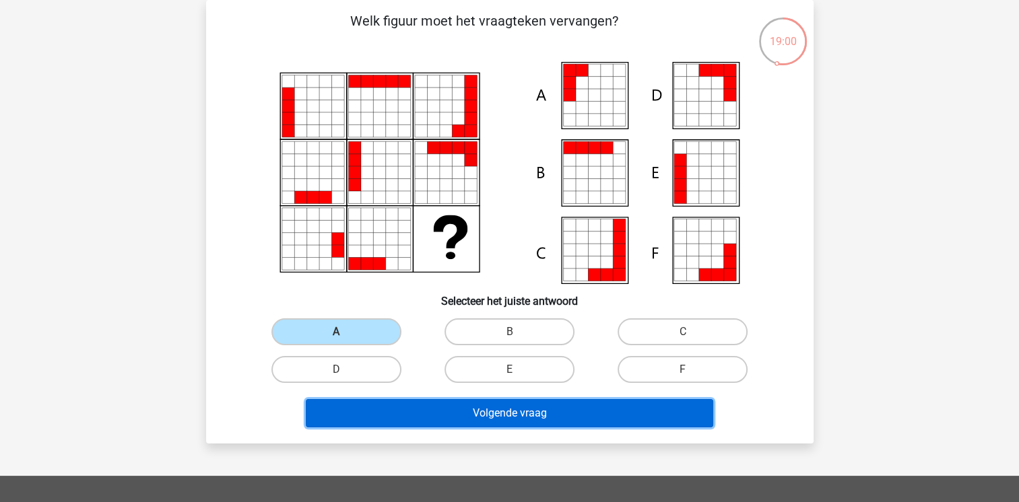
click at [405, 400] on button "Volgende vraag" at bounding box center [509, 413] width 407 height 28
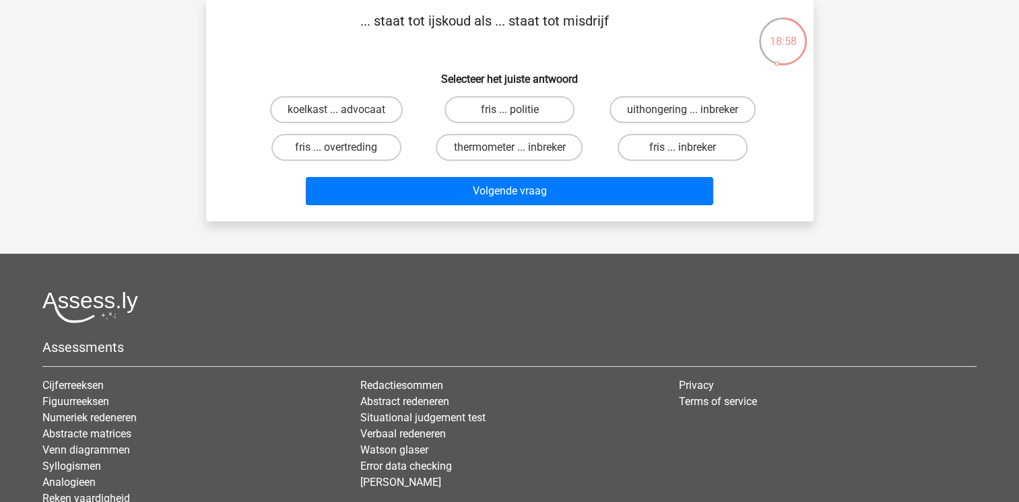
click at [241, 166] on div "Volgende vraag" at bounding box center [510, 188] width 564 height 44
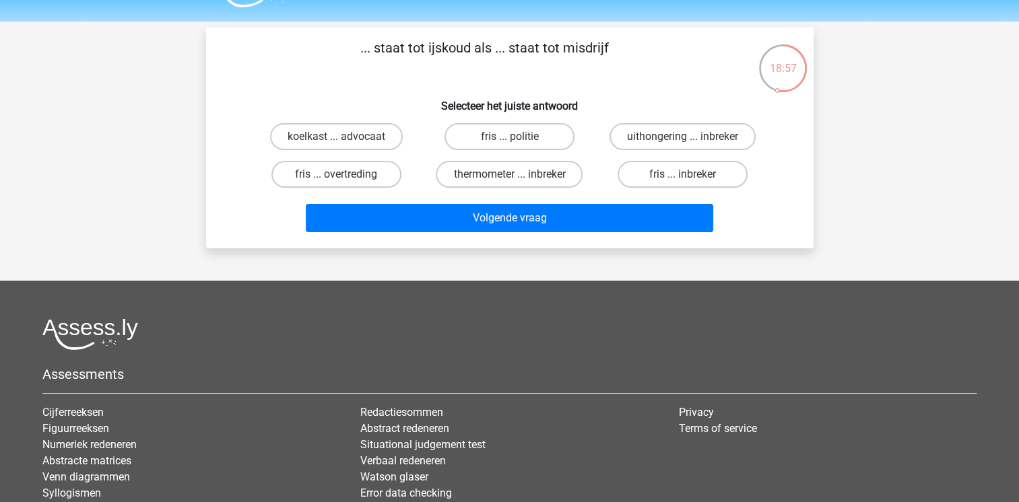
scroll to position [8, 0]
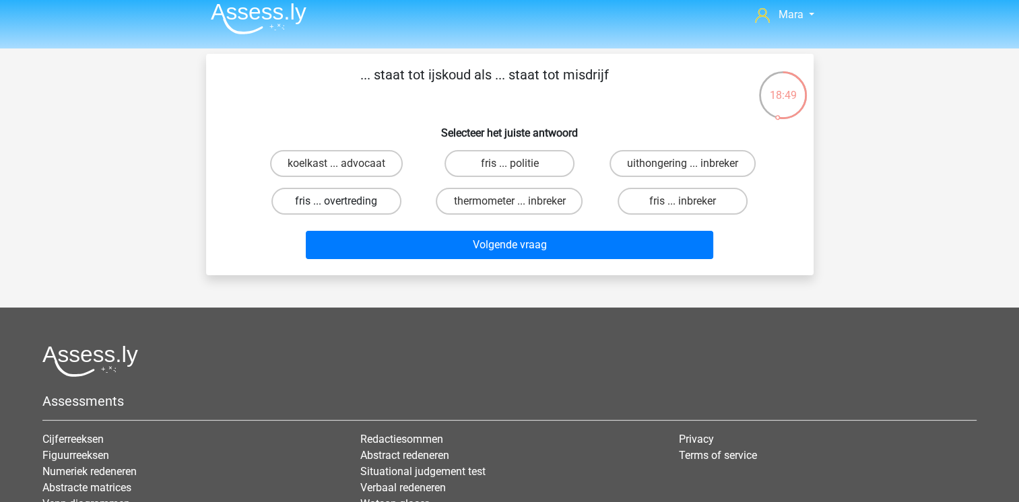
click at [311, 192] on label "fris ... overtreding" at bounding box center [336, 201] width 130 height 27
click at [336, 201] on input "fris ... overtreding" at bounding box center [340, 205] width 9 height 9
radio input "true"
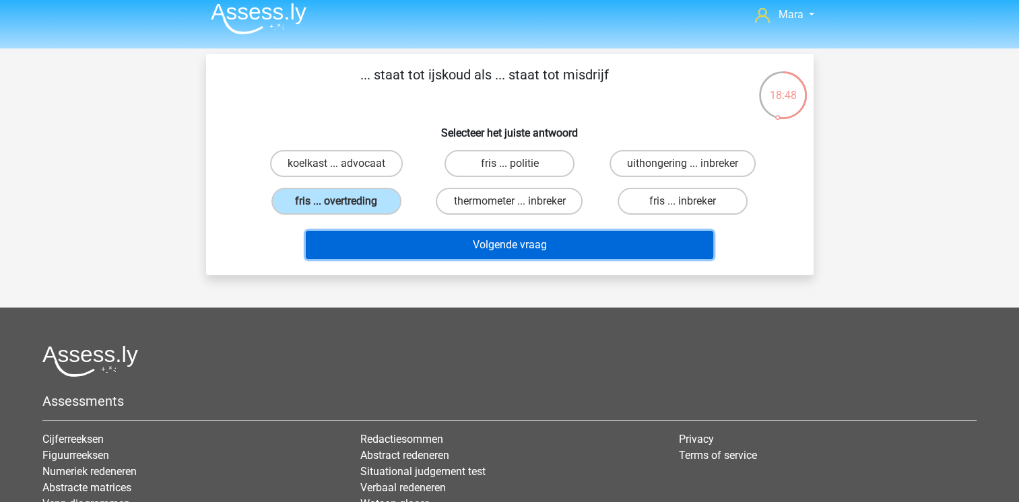
click at [341, 233] on button "Volgende vraag" at bounding box center [509, 245] width 407 height 28
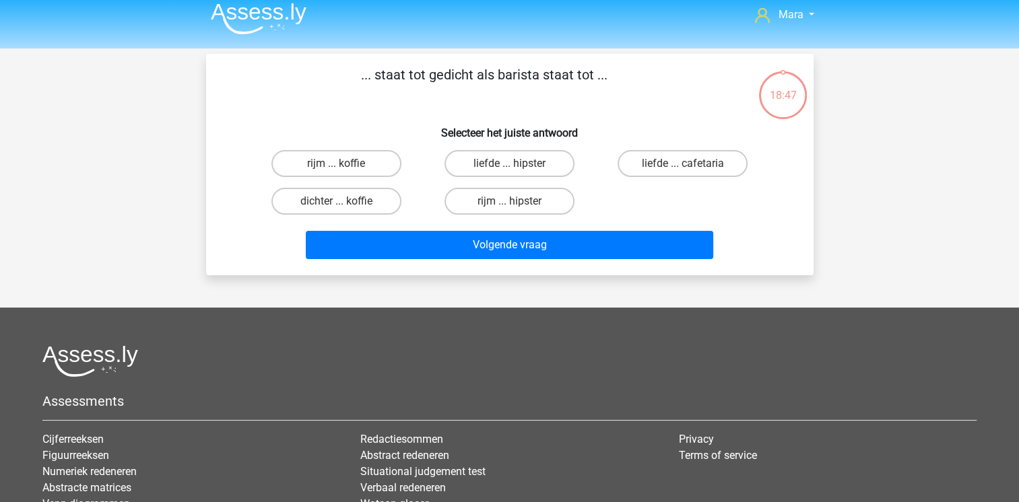
scroll to position [62, 0]
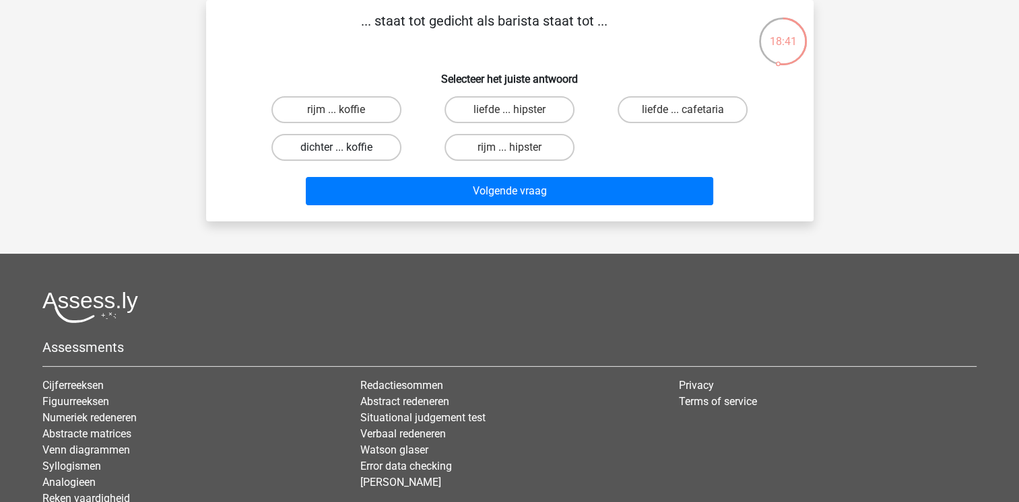
click at [335, 156] on label "dichter ... koffie" at bounding box center [336, 147] width 130 height 27
click at [336, 156] on input "dichter ... koffie" at bounding box center [340, 152] width 9 height 9
radio input "true"
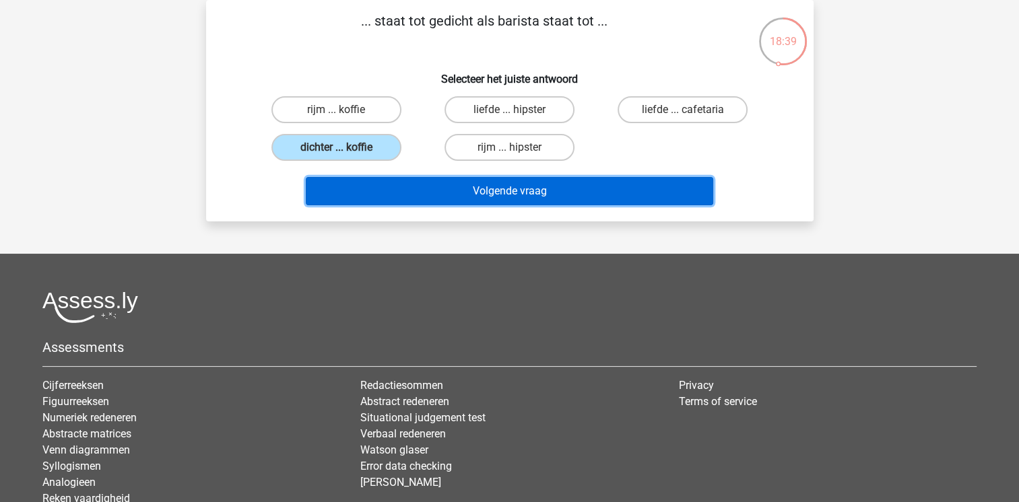
click at [368, 195] on button "Volgende vraag" at bounding box center [509, 191] width 407 height 28
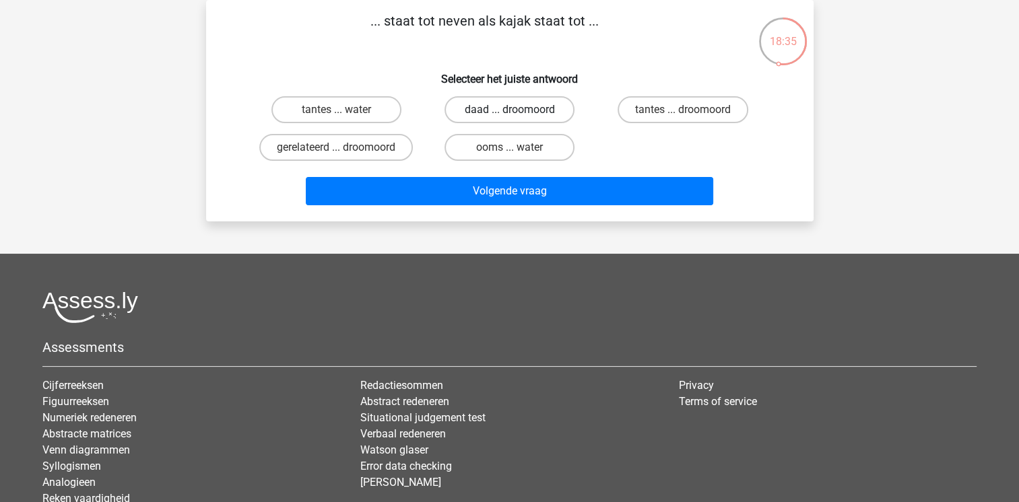
click at [484, 109] on label "daad ... droomoord" at bounding box center [510, 109] width 130 height 27
click at [509, 110] on input "daad ... droomoord" at bounding box center [513, 114] width 9 height 9
radio input "true"
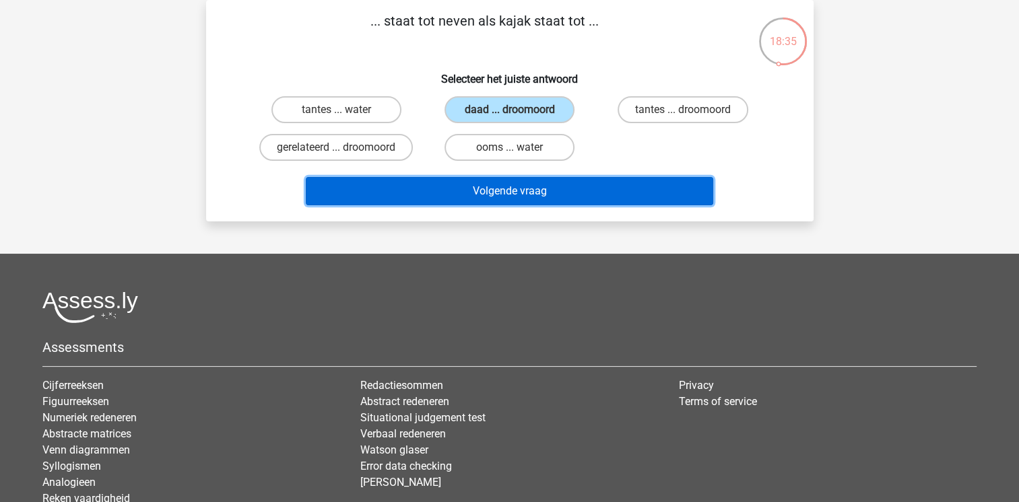
click at [437, 189] on button "Volgende vraag" at bounding box center [509, 191] width 407 height 28
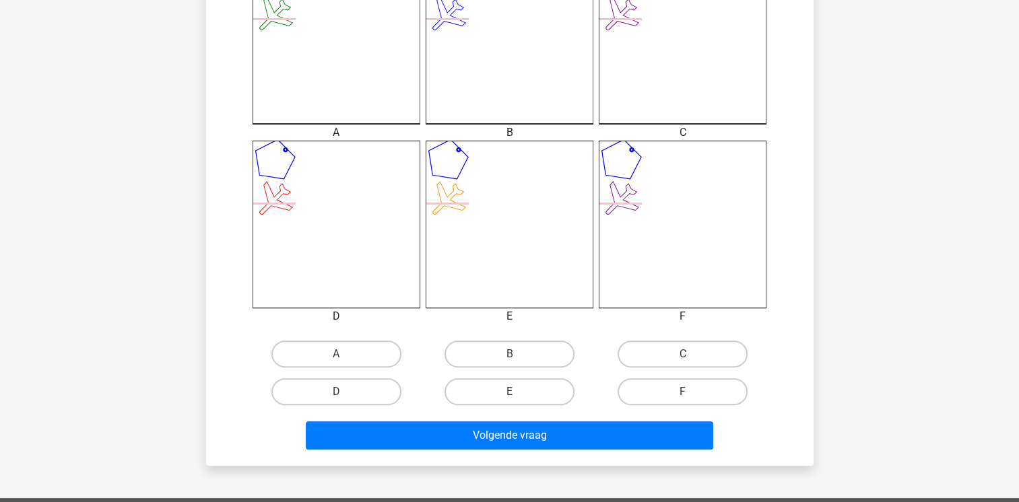
scroll to position [520, 0]
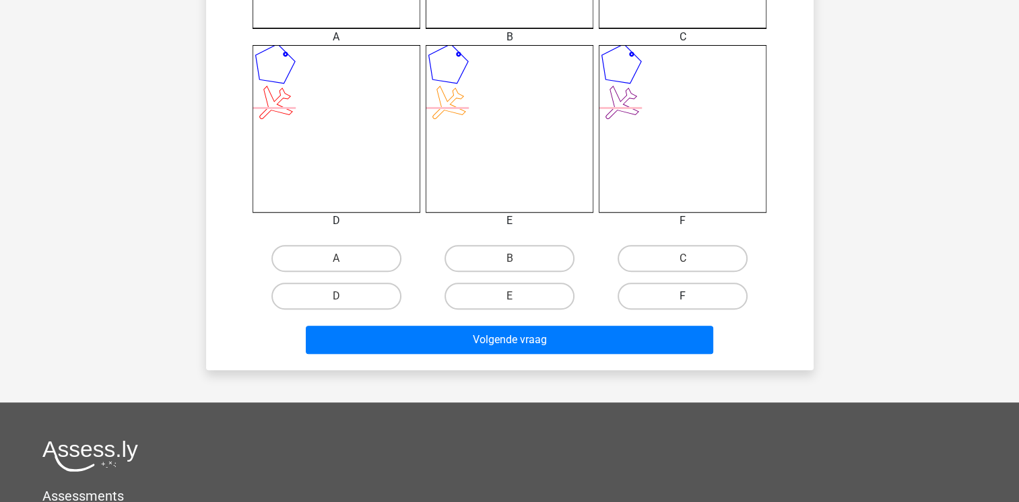
click at [647, 292] on label "F" at bounding box center [683, 296] width 130 height 27
click at [683, 296] on input "F" at bounding box center [687, 300] width 9 height 9
radio input "true"
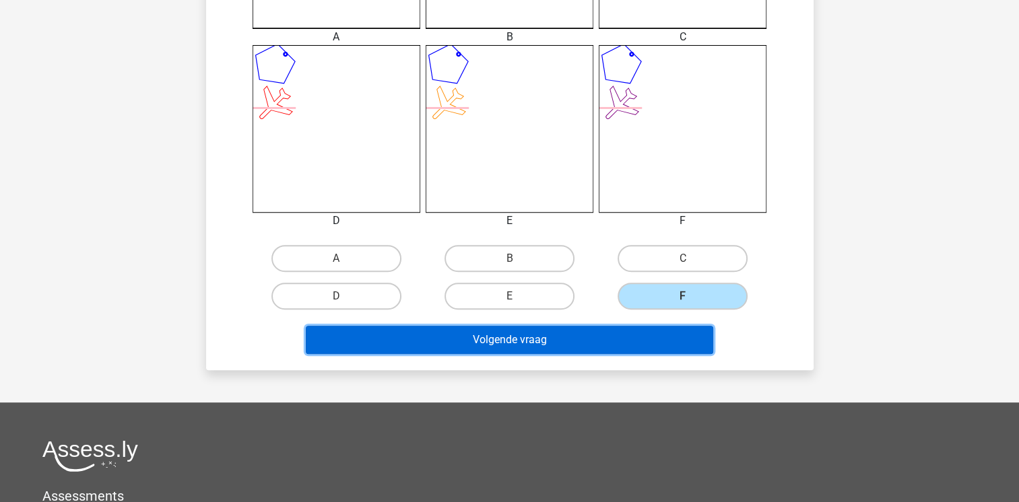
click at [615, 348] on button "Volgende vraag" at bounding box center [509, 340] width 407 height 28
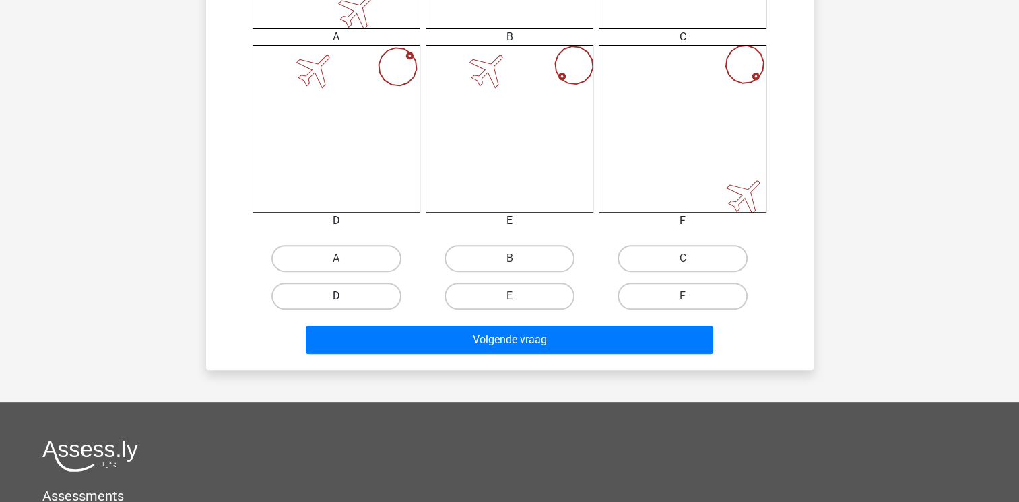
click at [366, 308] on label "D" at bounding box center [336, 296] width 130 height 27
click at [345, 305] on input "D" at bounding box center [340, 300] width 9 height 9
radio input "true"
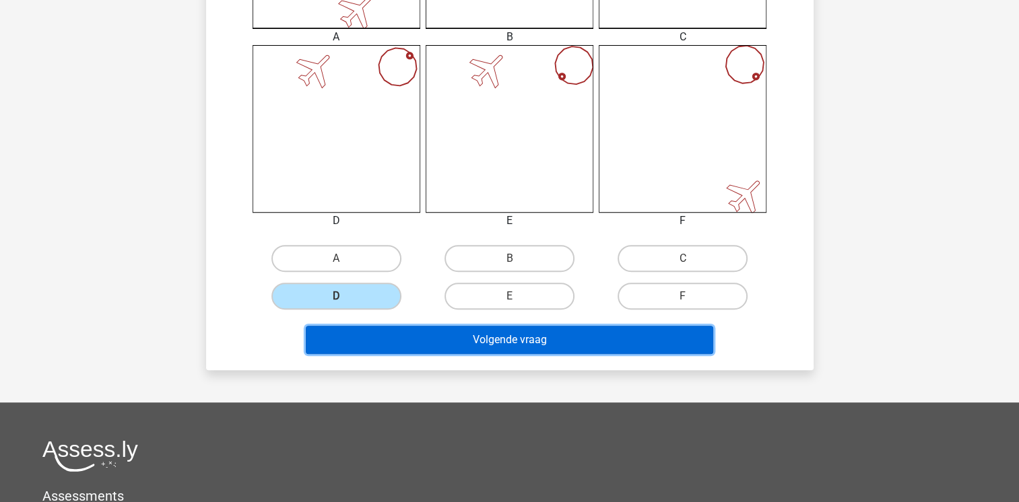
click at [397, 341] on button "Volgende vraag" at bounding box center [509, 340] width 407 height 28
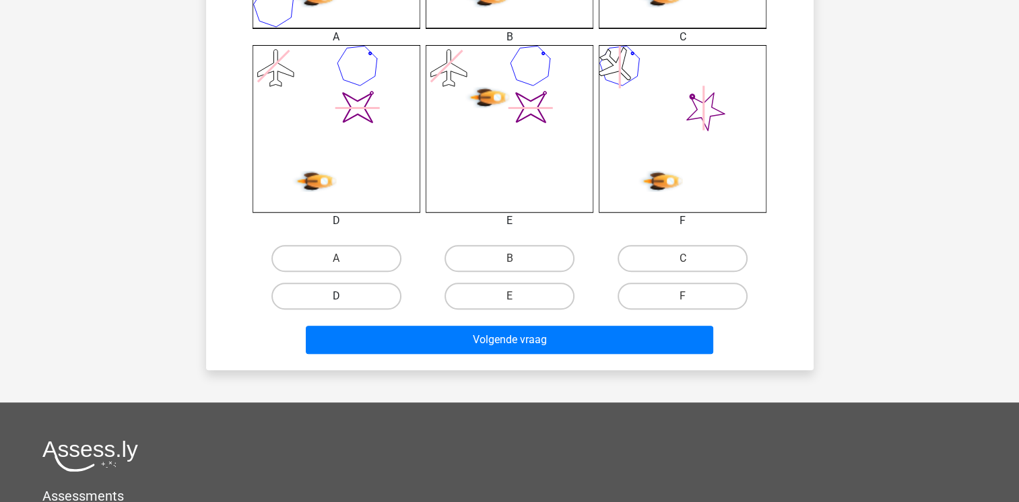
click at [372, 302] on label "D" at bounding box center [336, 296] width 130 height 27
click at [345, 302] on input "D" at bounding box center [340, 300] width 9 height 9
radio input "true"
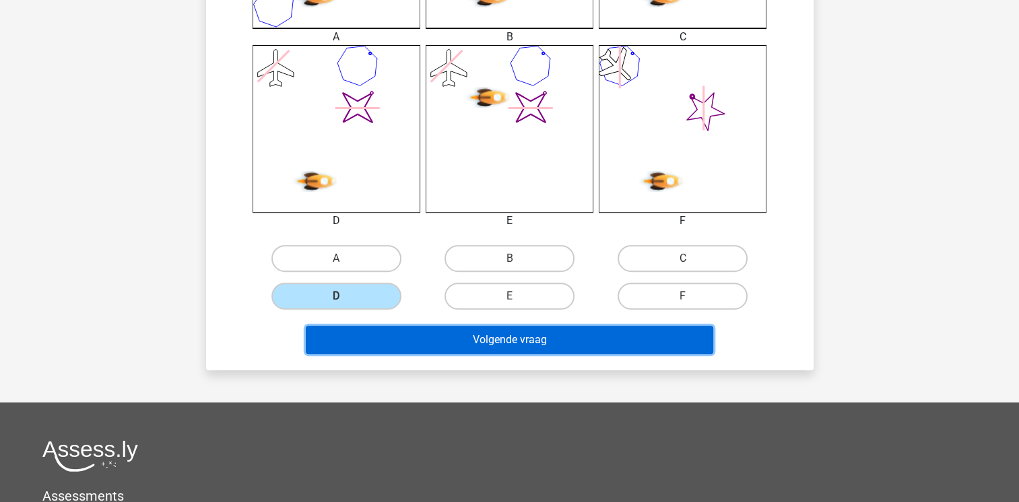
click at [389, 335] on button "Volgende vraag" at bounding box center [509, 340] width 407 height 28
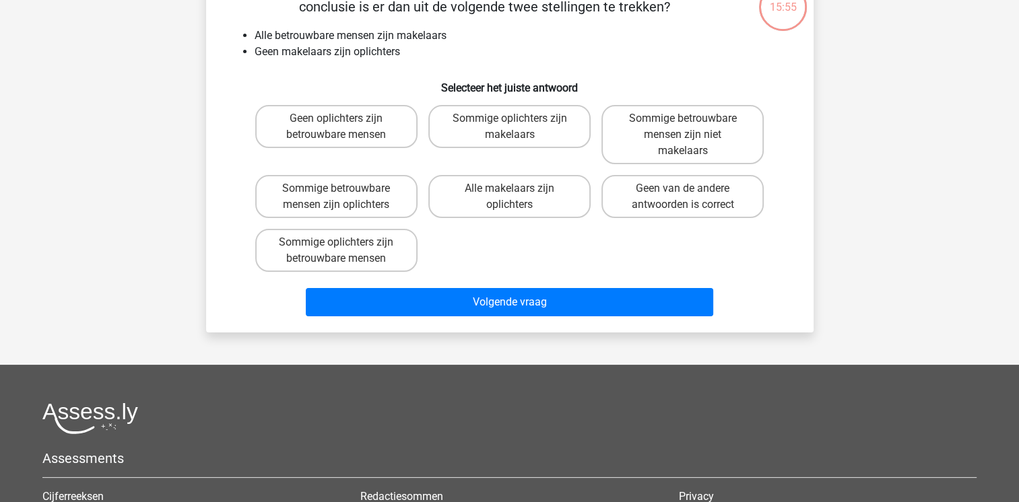
scroll to position [62, 0]
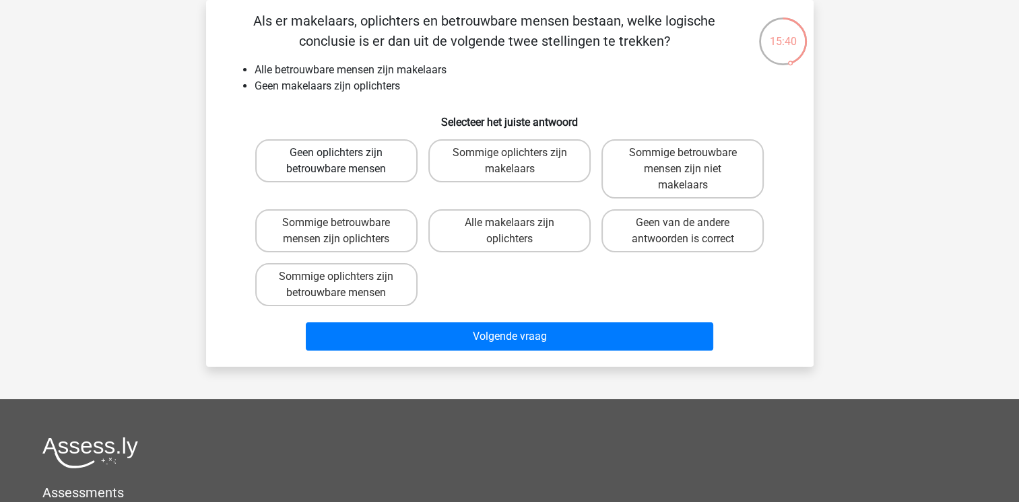
click at [383, 158] on label "Geen oplichters zijn betrouwbare mensen" at bounding box center [336, 160] width 162 height 43
click at [345, 158] on input "Geen oplichters zijn betrouwbare mensen" at bounding box center [340, 157] width 9 height 9
radio input "true"
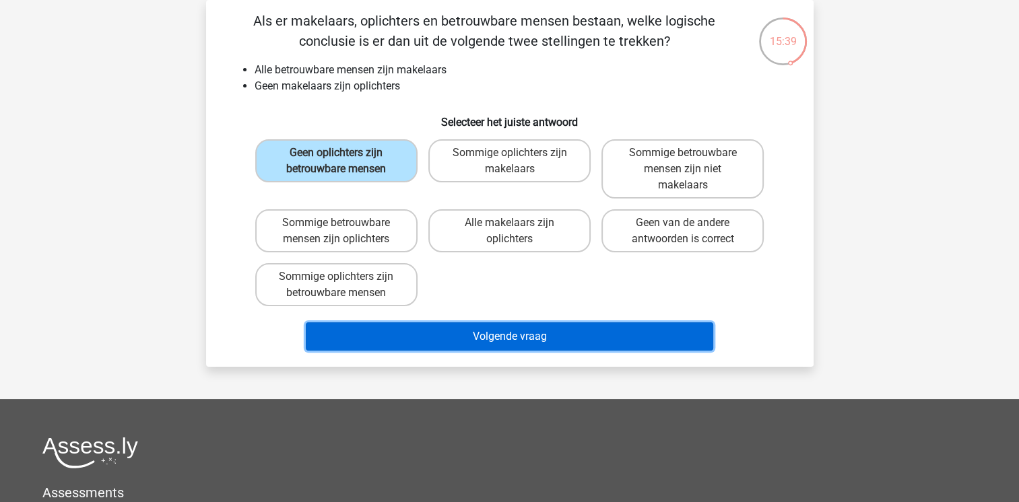
click at [413, 330] on button "Volgende vraag" at bounding box center [509, 337] width 407 height 28
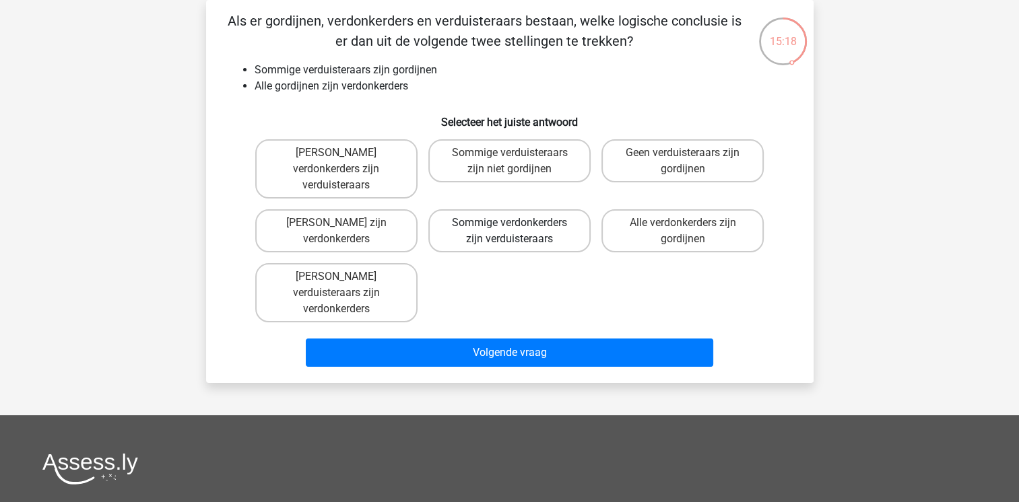
click at [466, 209] on label "Sommige verdonkerders zijn verduisteraars" at bounding box center [509, 230] width 162 height 43
click at [509, 223] on input "Sommige verdonkerders zijn verduisteraars" at bounding box center [513, 227] width 9 height 9
radio input "true"
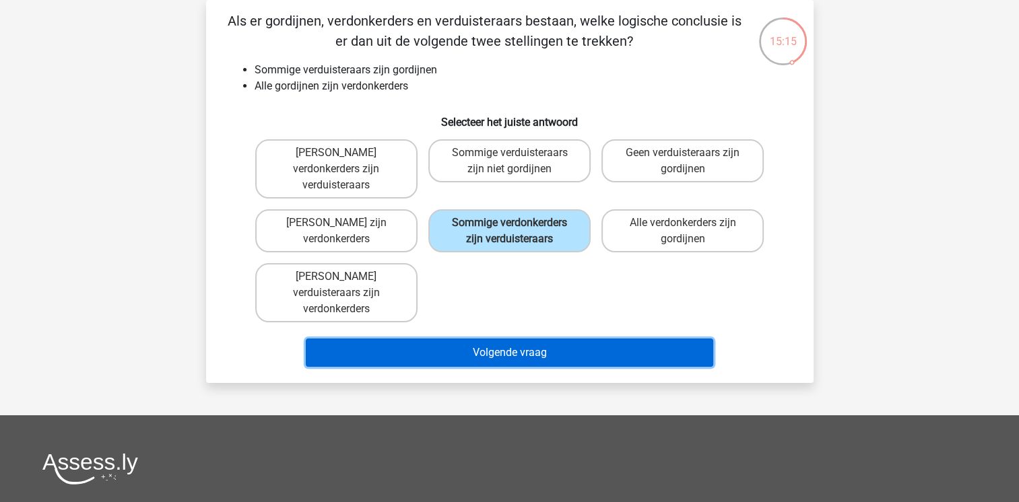
click at [469, 339] on button "Volgende vraag" at bounding box center [509, 353] width 407 height 28
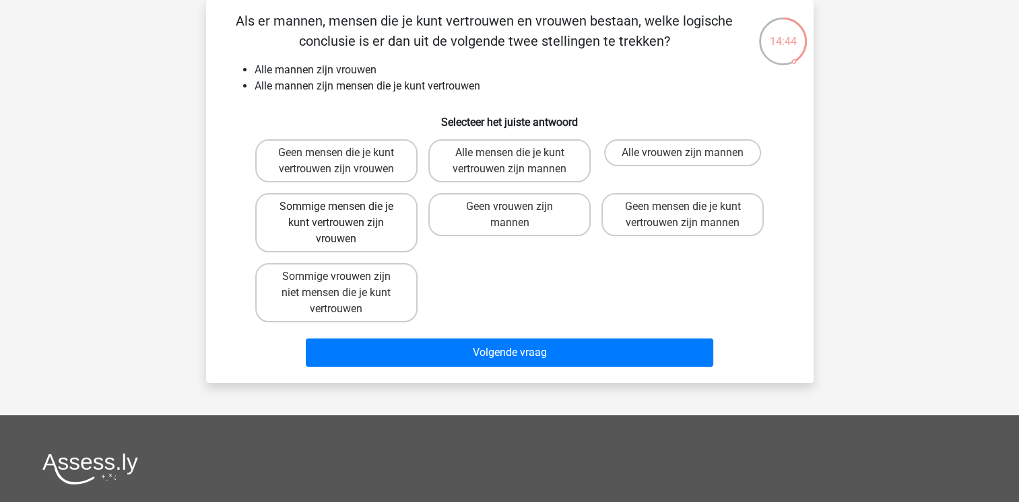
click at [383, 212] on label "Sommige mensen die je kunt vertrouwen zijn vrouwen" at bounding box center [336, 222] width 162 height 59
click at [345, 212] on input "Sommige mensen die je kunt vertrouwen zijn vrouwen" at bounding box center [340, 211] width 9 height 9
radio input "true"
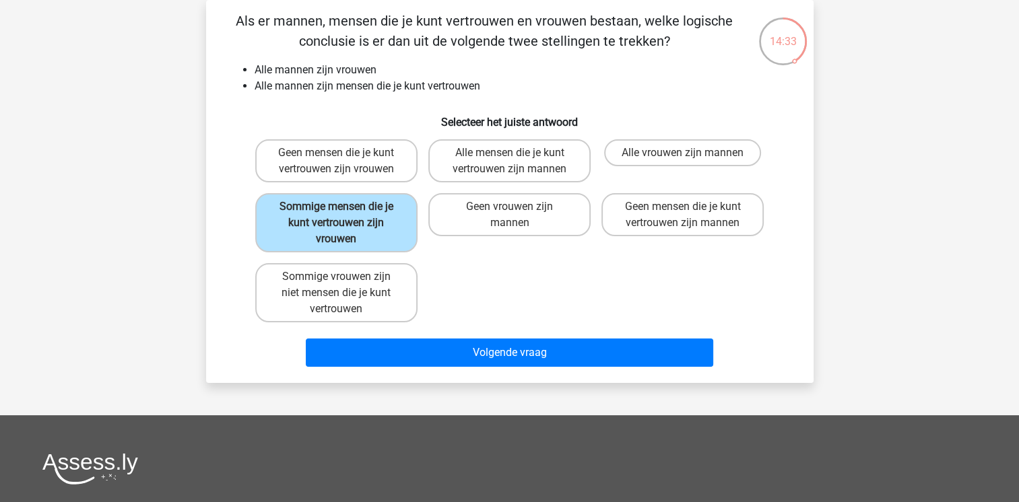
click at [496, 335] on div "Volgende vraag" at bounding box center [510, 350] width 564 height 44
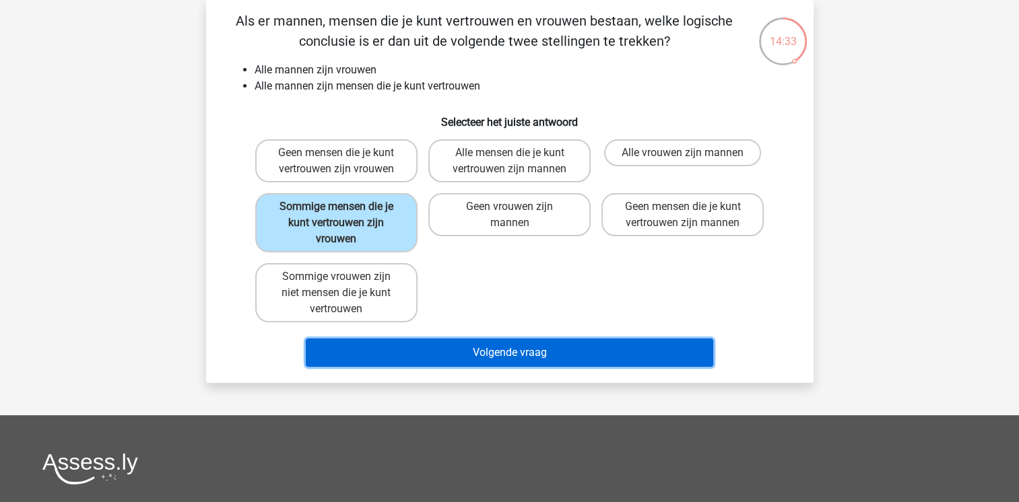
click at [499, 352] on button "Volgende vraag" at bounding box center [509, 353] width 407 height 28
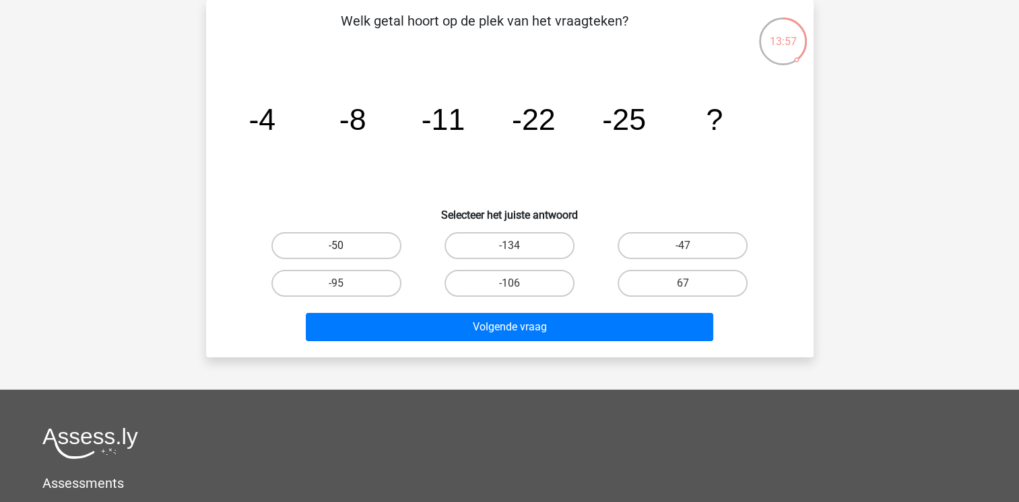
click at [367, 240] on label "-50" at bounding box center [336, 245] width 130 height 27
click at [345, 246] on input "-50" at bounding box center [340, 250] width 9 height 9
radio input "true"
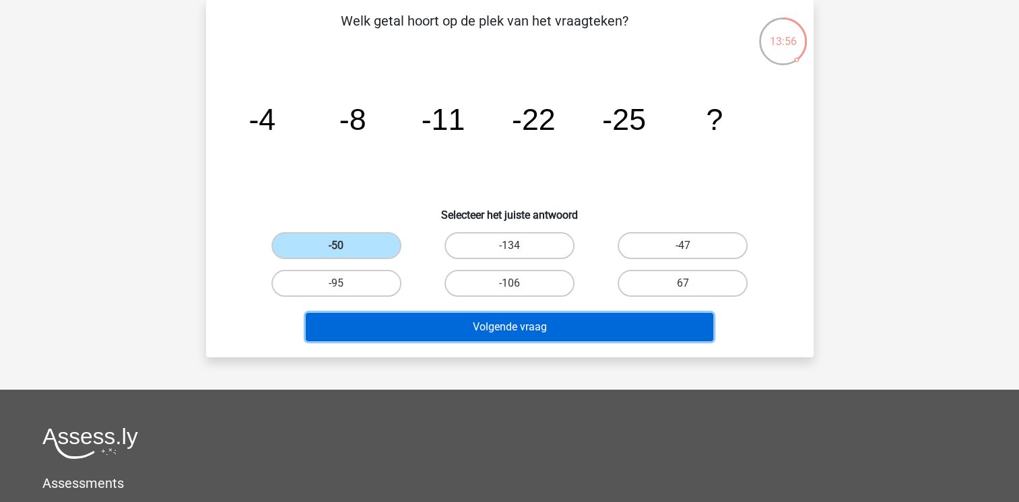
click at [405, 313] on button "Volgende vraag" at bounding box center [509, 327] width 407 height 28
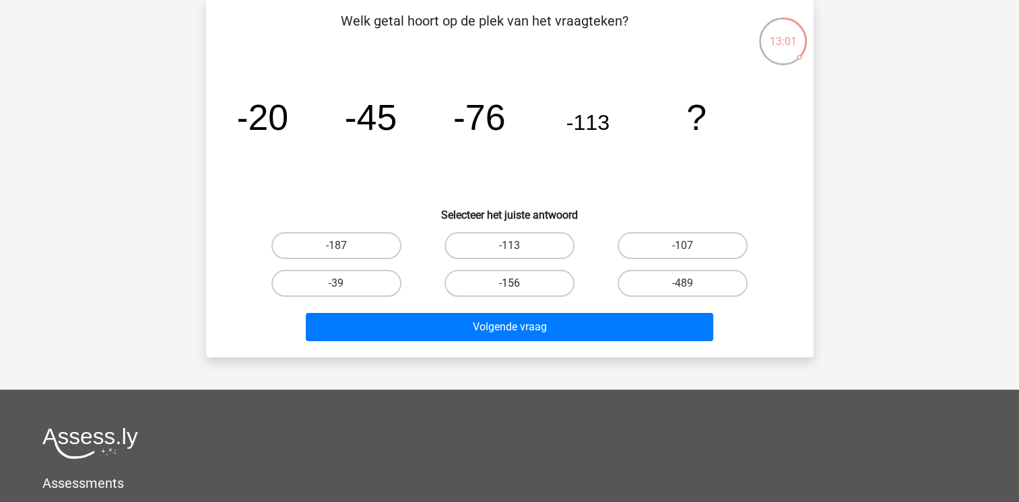
click at [528, 281] on label "-156" at bounding box center [510, 283] width 130 height 27
click at [518, 284] on input "-156" at bounding box center [513, 288] width 9 height 9
radio input "true"
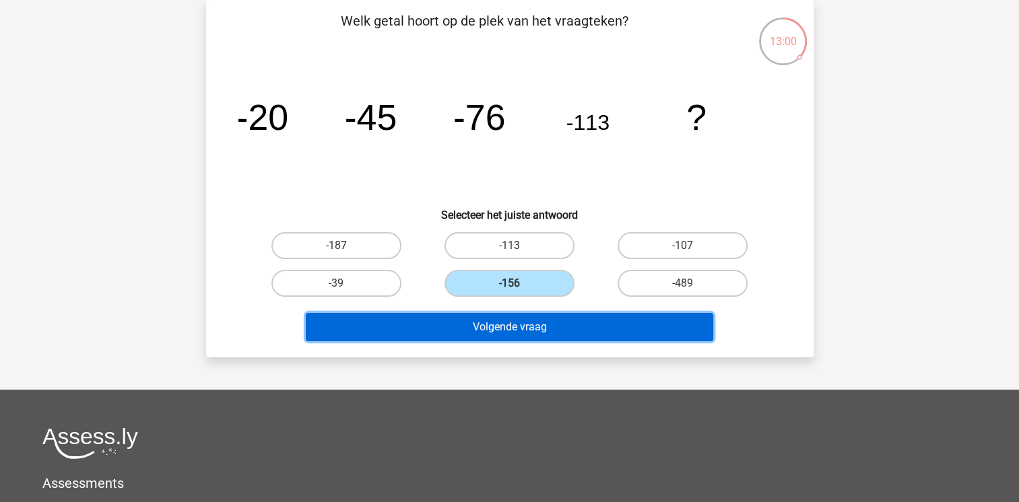
click at [533, 324] on button "Volgende vraag" at bounding box center [509, 327] width 407 height 28
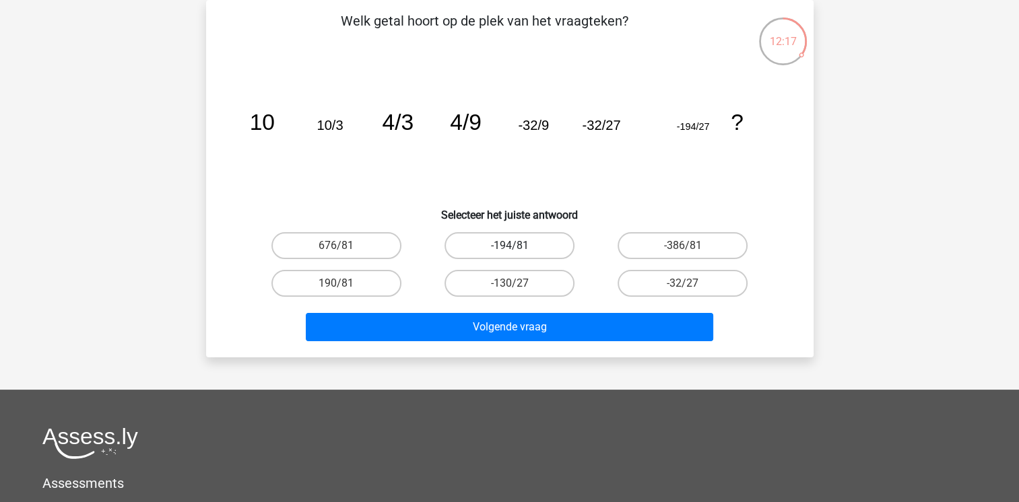
click at [507, 249] on label "-194/81" at bounding box center [510, 245] width 130 height 27
click at [509, 249] on input "-194/81" at bounding box center [513, 250] width 9 height 9
radio input "true"
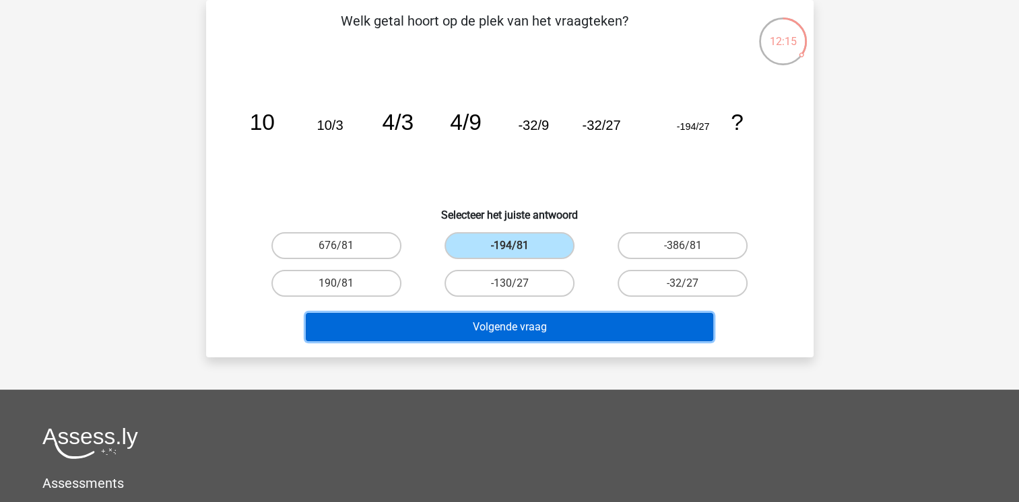
click at [497, 322] on button "Volgende vraag" at bounding box center [509, 327] width 407 height 28
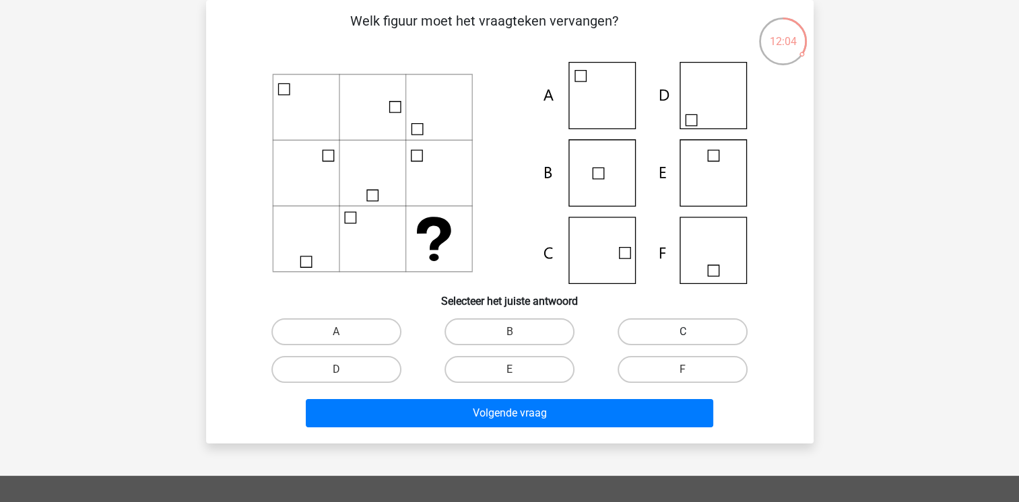
click at [692, 339] on label "C" at bounding box center [683, 332] width 130 height 27
click at [692, 339] on input "C" at bounding box center [687, 336] width 9 height 9
radio input "true"
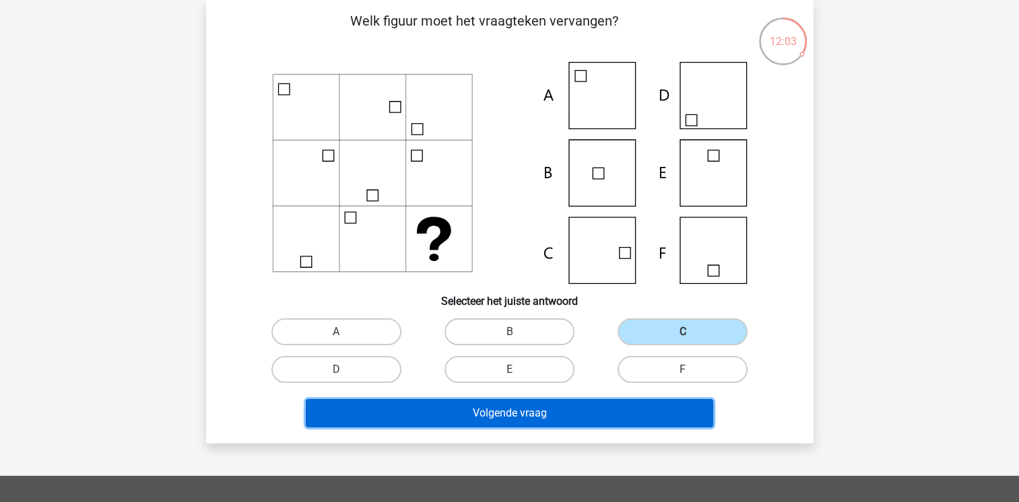
click at [619, 416] on button "Volgende vraag" at bounding box center [509, 413] width 407 height 28
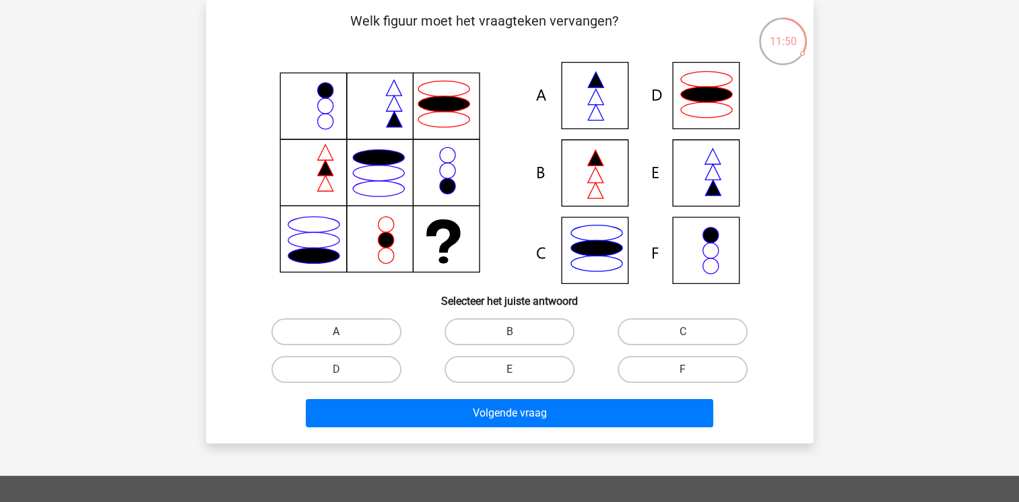
click at [334, 321] on label "A" at bounding box center [336, 332] width 130 height 27
click at [336, 332] on input "A" at bounding box center [340, 336] width 9 height 9
radio input "true"
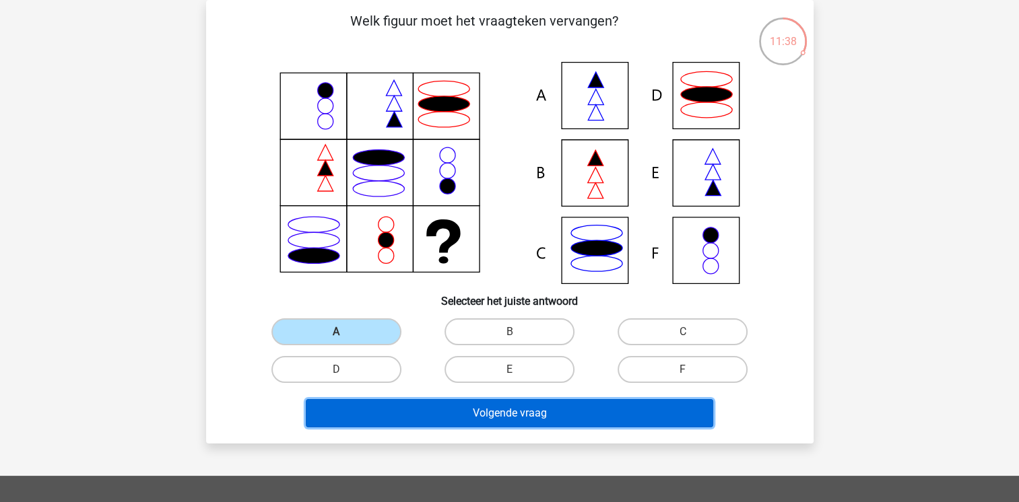
click at [422, 426] on button "Volgende vraag" at bounding box center [509, 413] width 407 height 28
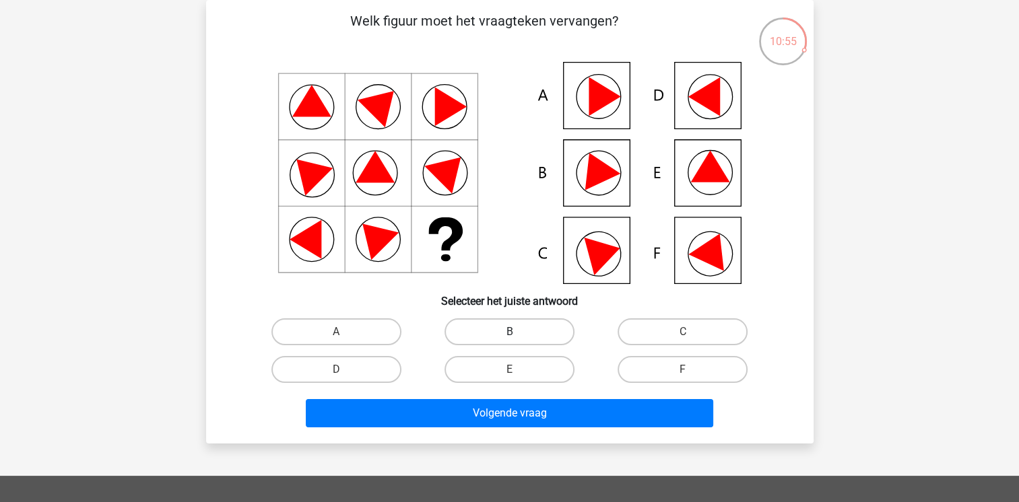
click at [507, 331] on label "B" at bounding box center [510, 332] width 130 height 27
click at [509, 332] on input "B" at bounding box center [513, 336] width 9 height 9
radio input "true"
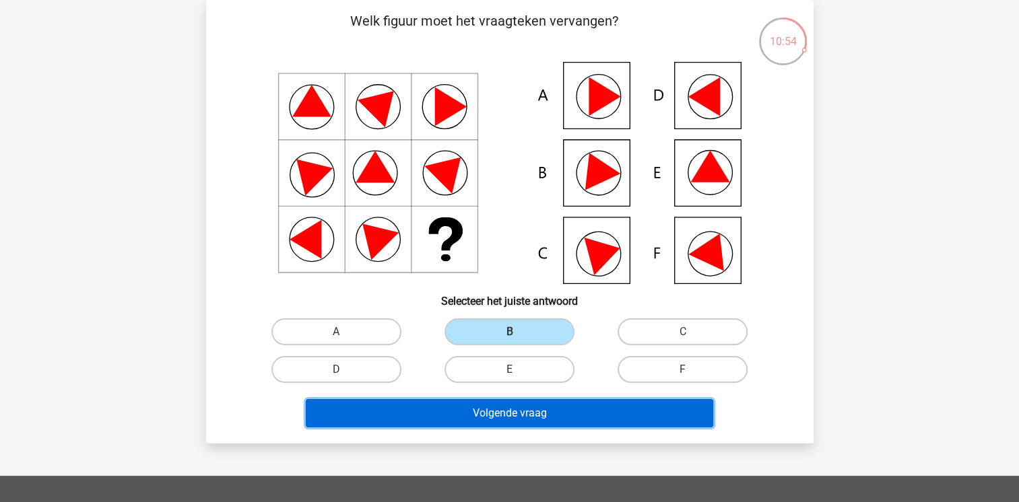
click at [463, 410] on button "Volgende vraag" at bounding box center [509, 413] width 407 height 28
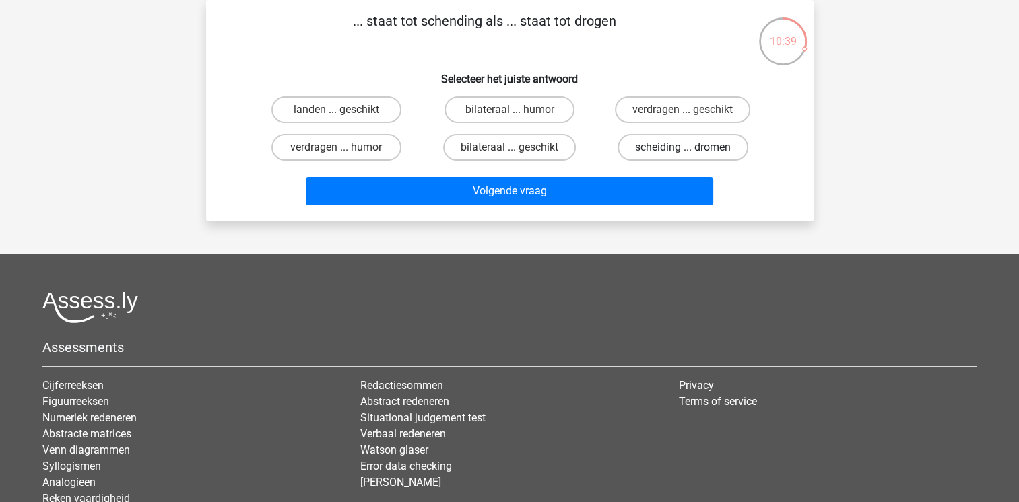
click at [631, 146] on label "scheiding ... dromen" at bounding box center [683, 147] width 131 height 27
click at [683, 148] on input "scheiding ... dromen" at bounding box center [687, 152] width 9 height 9
radio input "true"
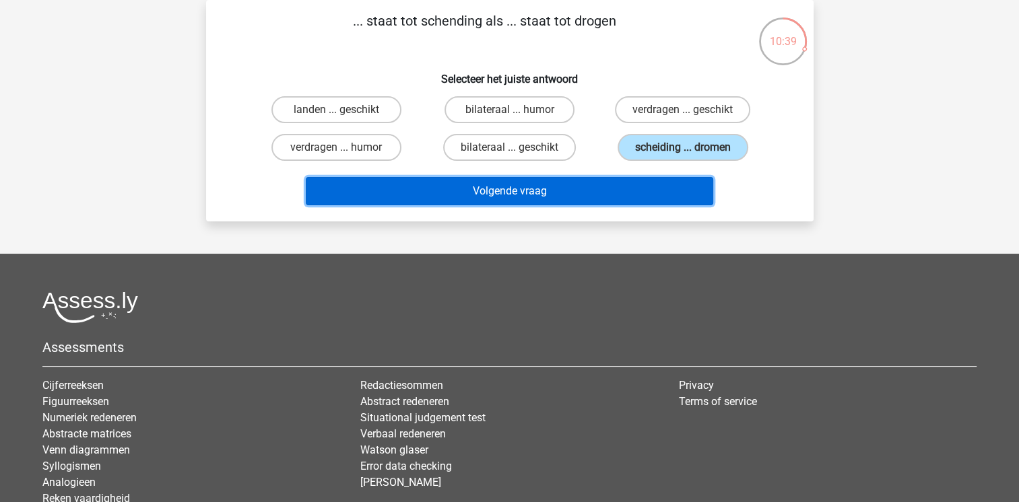
click at [606, 198] on button "Volgende vraag" at bounding box center [509, 191] width 407 height 28
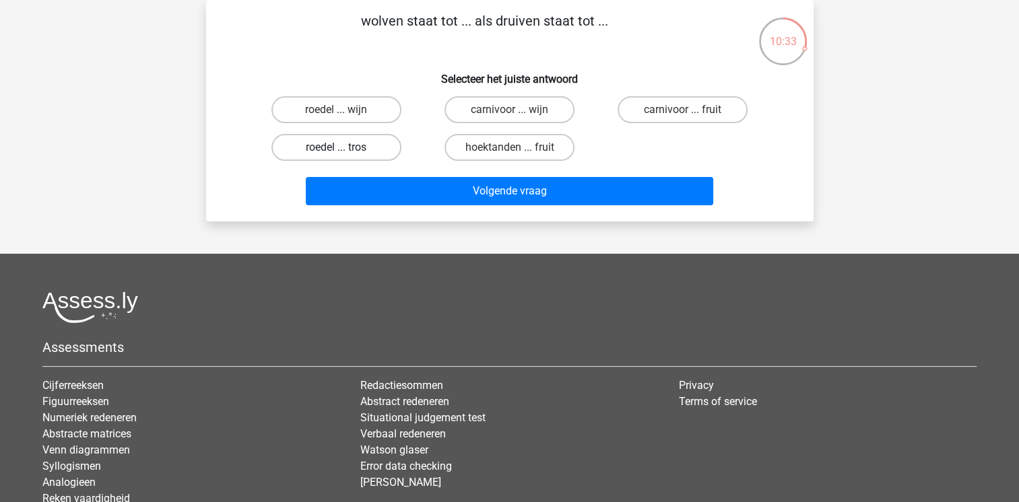
click at [355, 153] on label "roedel ... tros" at bounding box center [336, 147] width 130 height 27
click at [345, 153] on input "roedel ... tros" at bounding box center [340, 152] width 9 height 9
radio input "true"
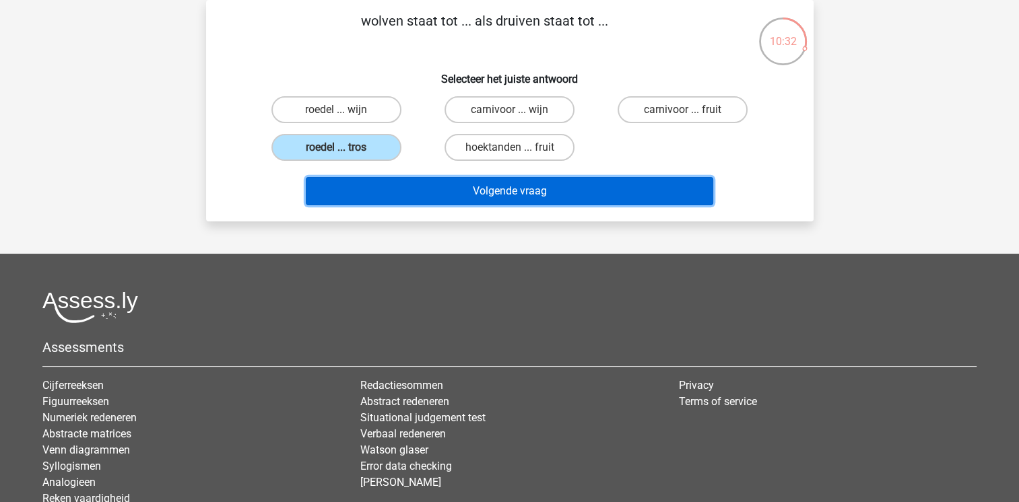
click at [402, 194] on button "Volgende vraag" at bounding box center [509, 191] width 407 height 28
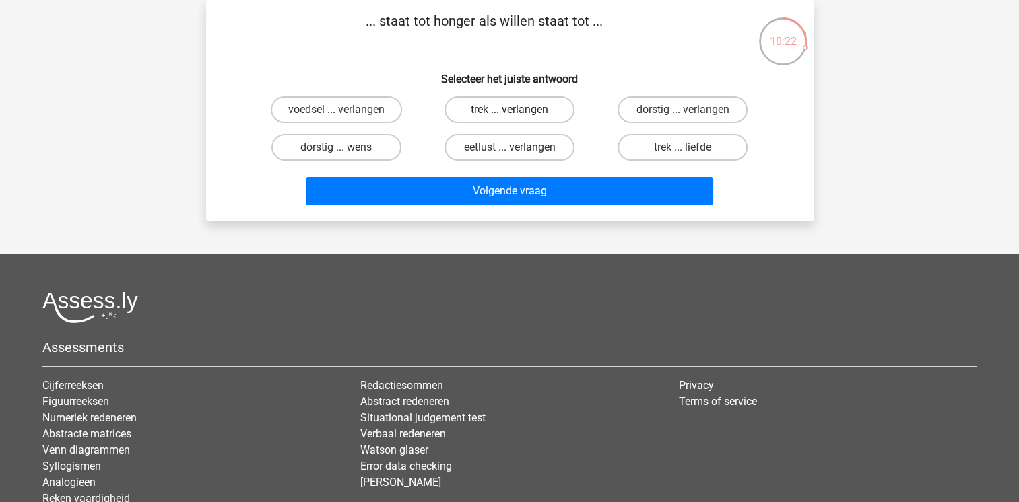
click at [504, 110] on label "trek ... verlangen" at bounding box center [510, 109] width 130 height 27
click at [509, 110] on input "trek ... verlangen" at bounding box center [513, 114] width 9 height 9
radio input "true"
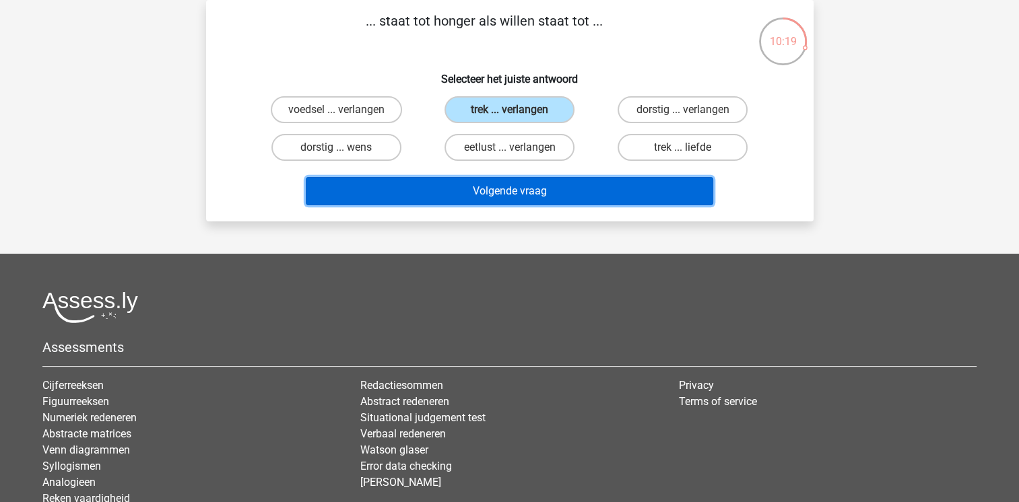
click at [490, 184] on button "Volgende vraag" at bounding box center [509, 191] width 407 height 28
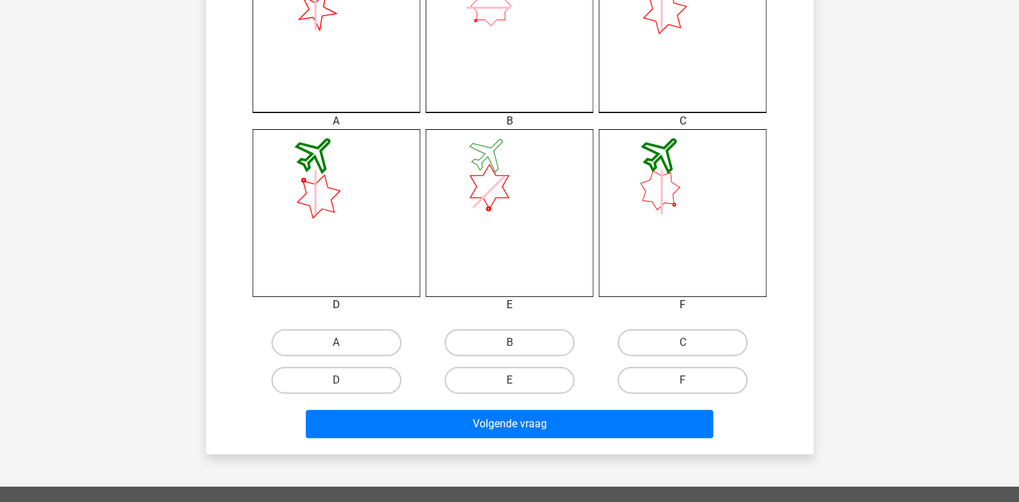
scroll to position [439, 0]
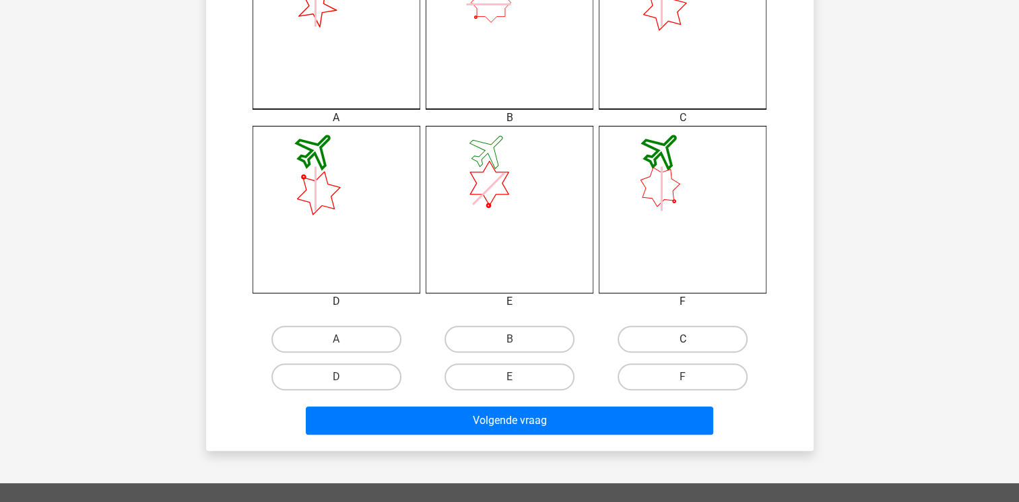
click at [636, 334] on label "C" at bounding box center [683, 339] width 130 height 27
click at [683, 339] on input "C" at bounding box center [687, 343] width 9 height 9
radio input "true"
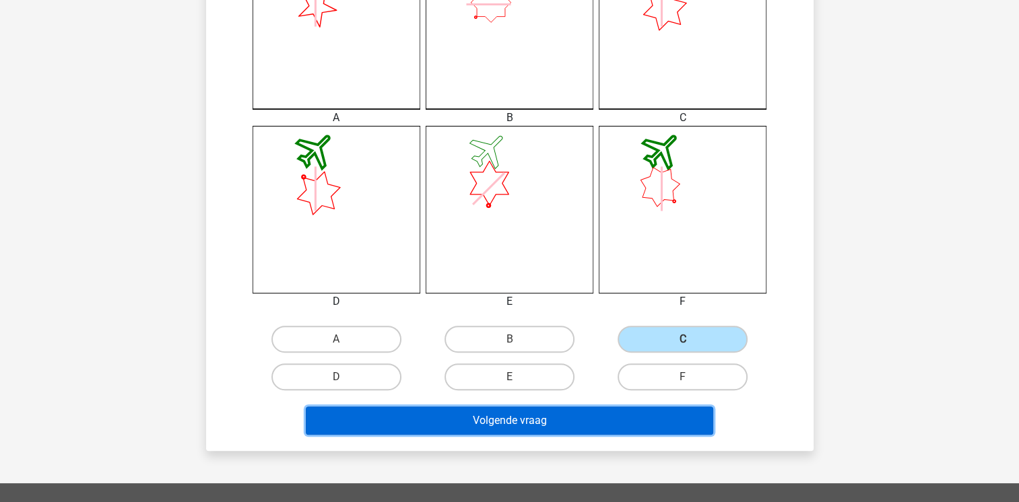
click at [564, 426] on button "Volgende vraag" at bounding box center [509, 421] width 407 height 28
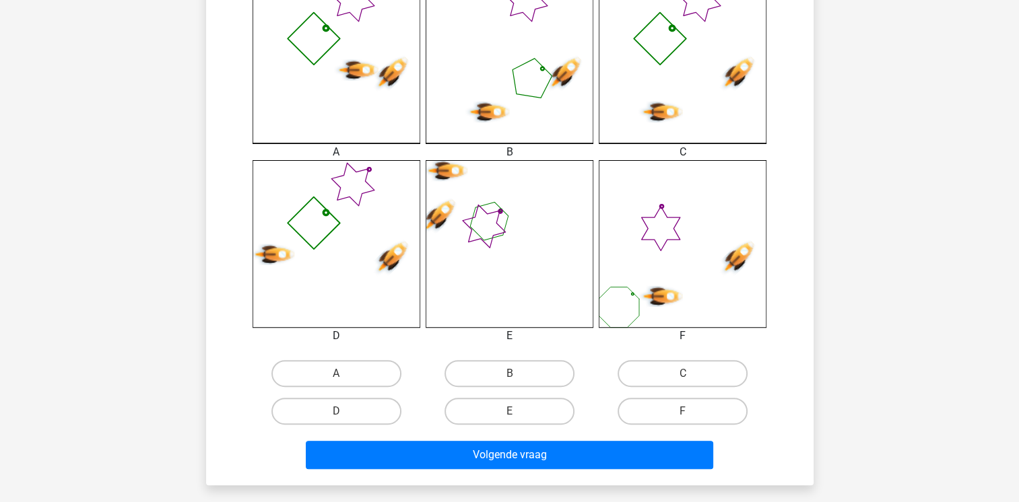
scroll to position [458, 0]
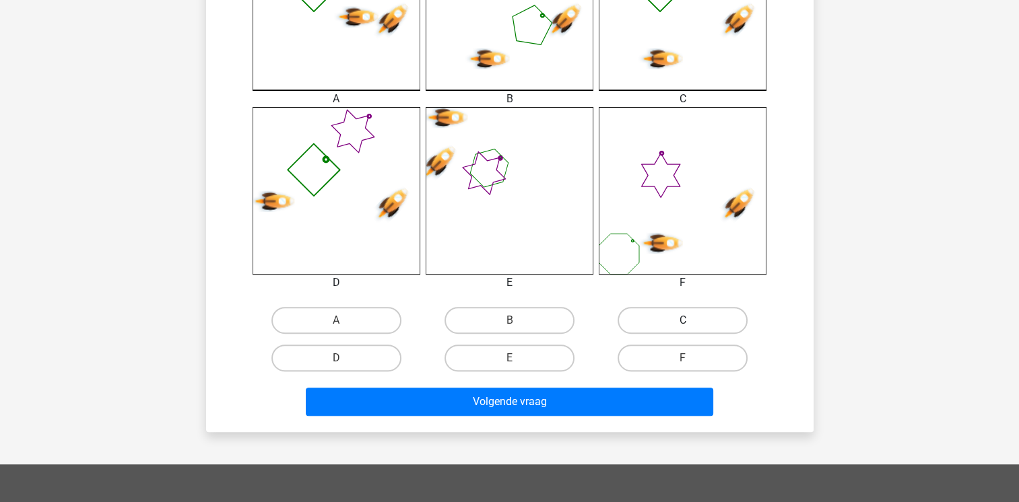
click at [670, 331] on label "C" at bounding box center [683, 320] width 130 height 27
click at [683, 329] on input "C" at bounding box center [687, 325] width 9 height 9
radio input "true"
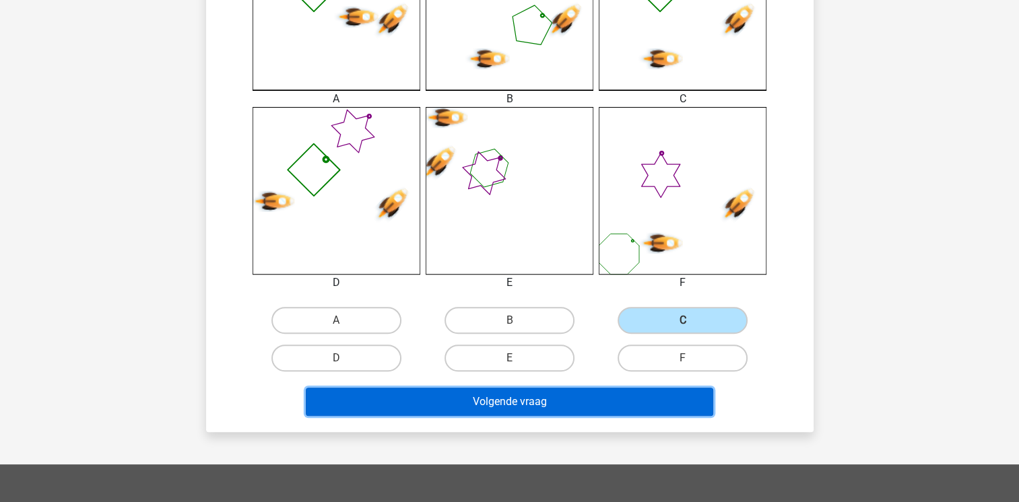
click at [622, 408] on button "Volgende vraag" at bounding box center [509, 402] width 407 height 28
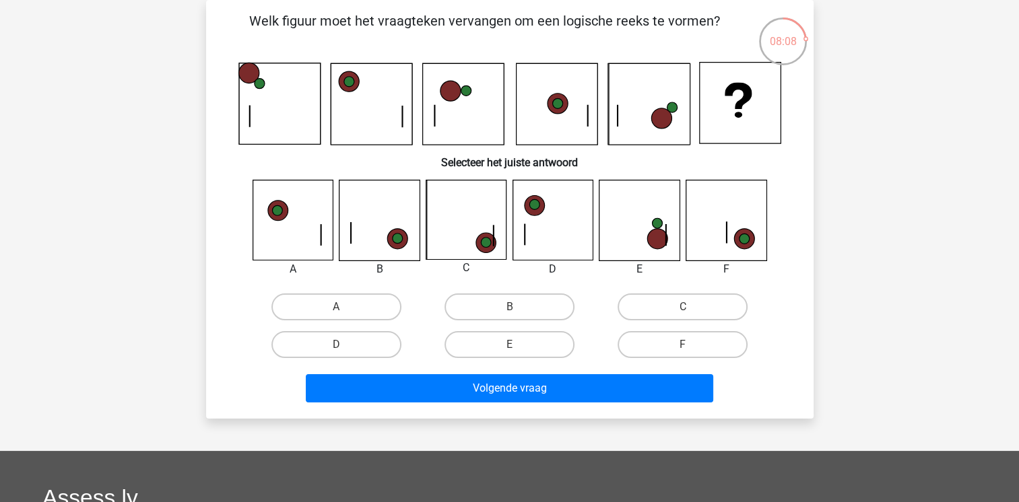
scroll to position [35, 0]
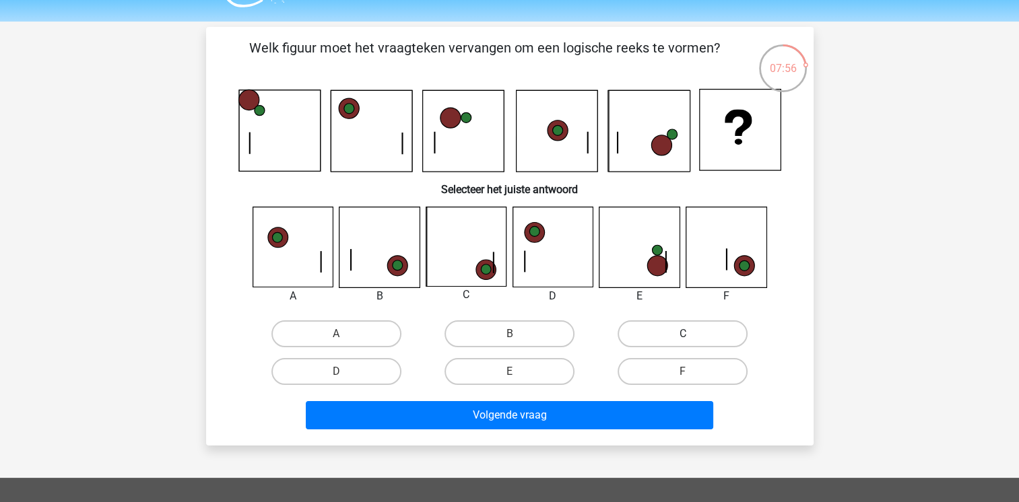
click at [649, 335] on label "C" at bounding box center [683, 334] width 130 height 27
click at [683, 335] on input "C" at bounding box center [687, 338] width 9 height 9
radio input "true"
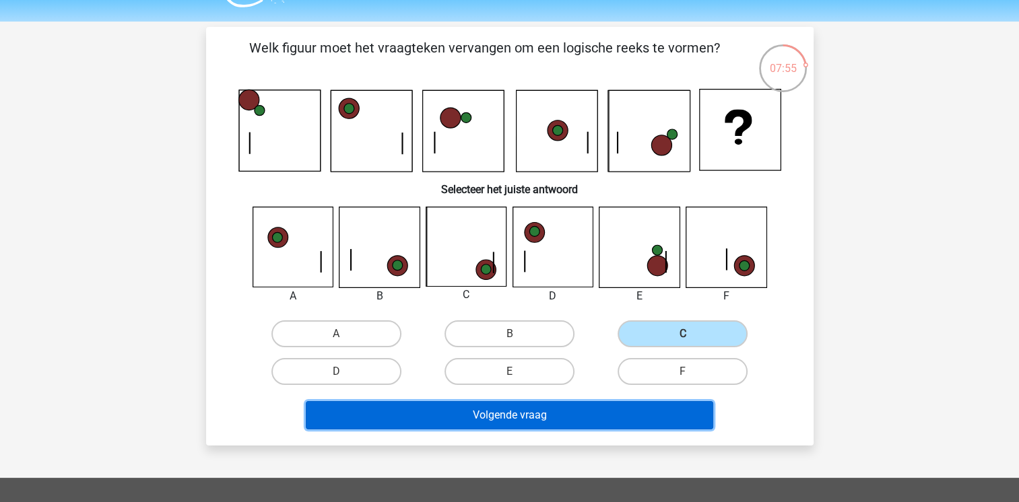
click at [606, 420] on button "Volgende vraag" at bounding box center [509, 415] width 407 height 28
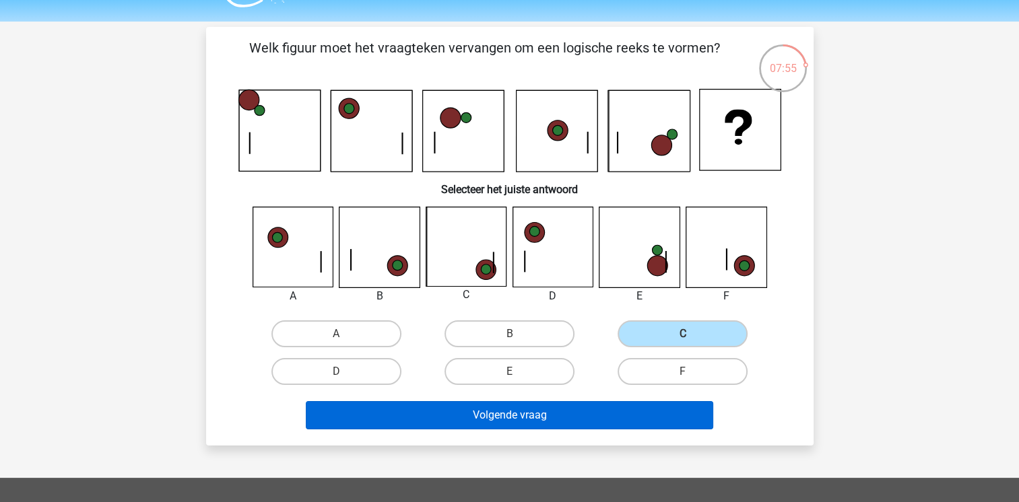
scroll to position [62, 0]
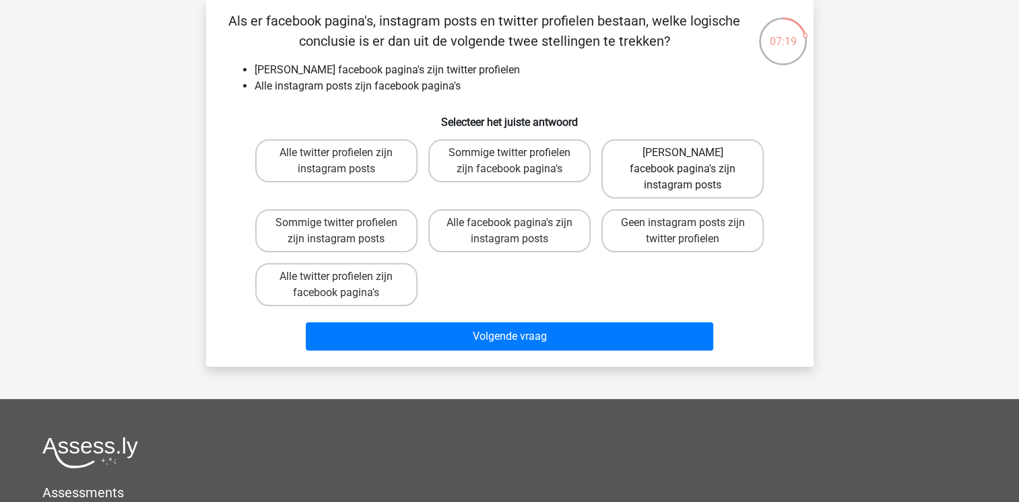
click at [630, 145] on label "Geen facebook pagina's zijn instagram posts" at bounding box center [682, 168] width 162 height 59
click at [683, 153] on input "Geen facebook pagina's zijn instagram posts" at bounding box center [687, 157] width 9 height 9
radio input "true"
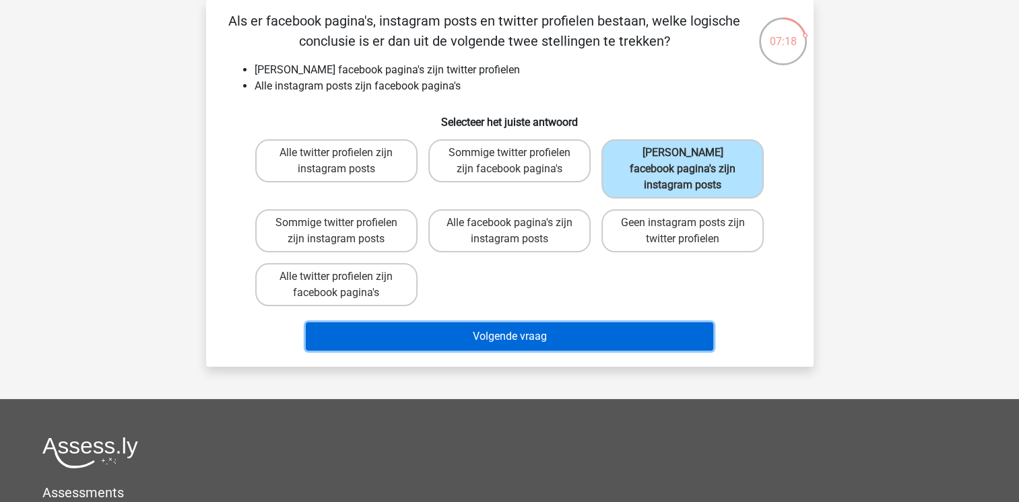
click at [547, 323] on button "Volgende vraag" at bounding box center [509, 337] width 407 height 28
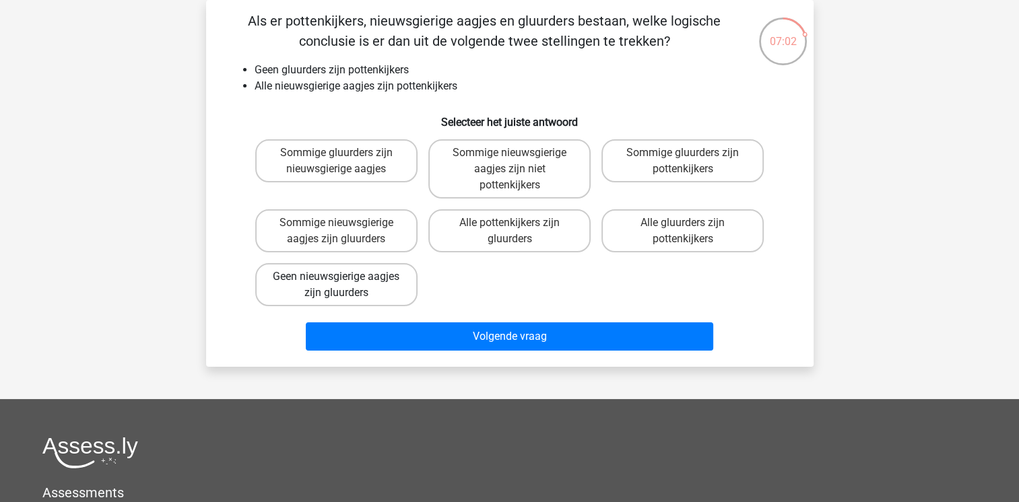
click at [372, 270] on label "Geen nieuwsgierige aagjes zijn gluurders" at bounding box center [336, 284] width 162 height 43
click at [345, 277] on input "Geen nieuwsgierige aagjes zijn gluurders" at bounding box center [340, 281] width 9 height 9
radio input "true"
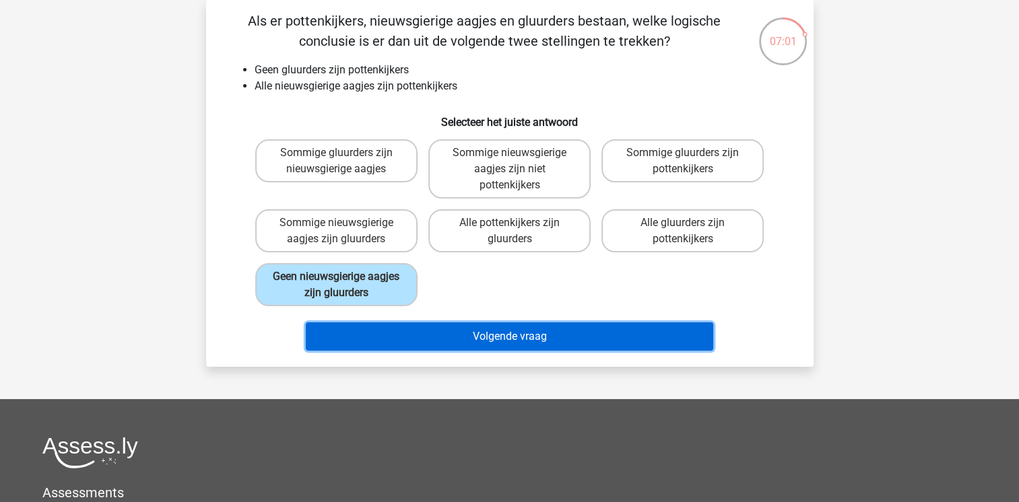
click at [428, 333] on button "Volgende vraag" at bounding box center [509, 337] width 407 height 28
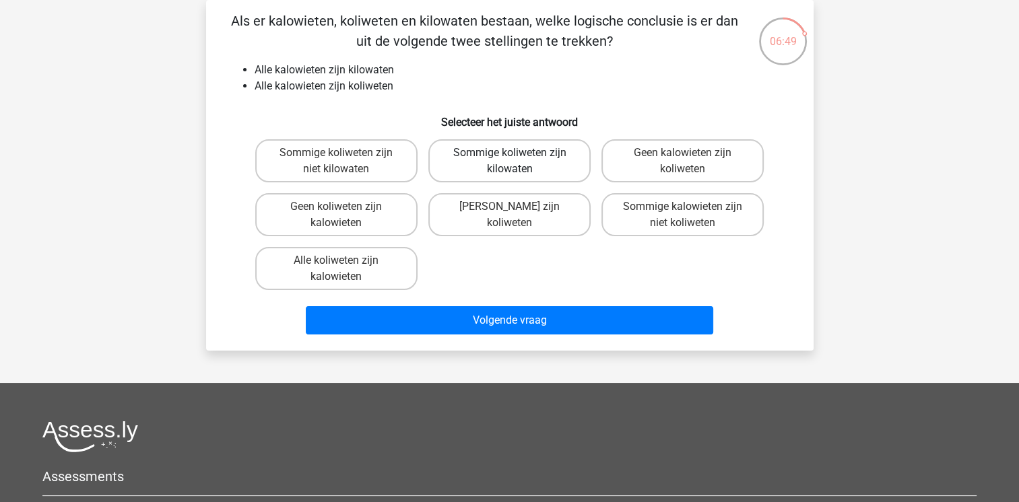
click at [465, 159] on label "Sommige koliweten zijn kilowaten" at bounding box center [509, 160] width 162 height 43
click at [509, 159] on input "Sommige koliweten zijn kilowaten" at bounding box center [513, 157] width 9 height 9
radio input "true"
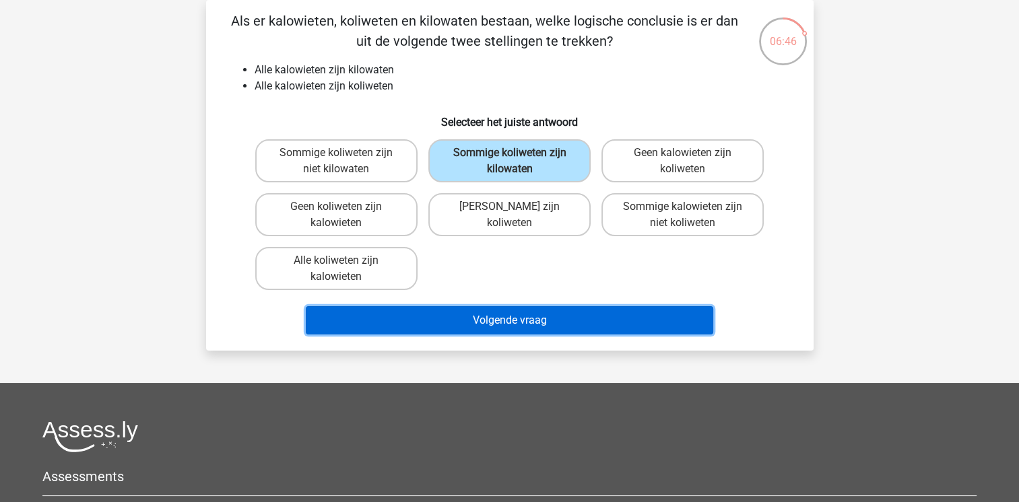
click at [479, 306] on button "Volgende vraag" at bounding box center [509, 320] width 407 height 28
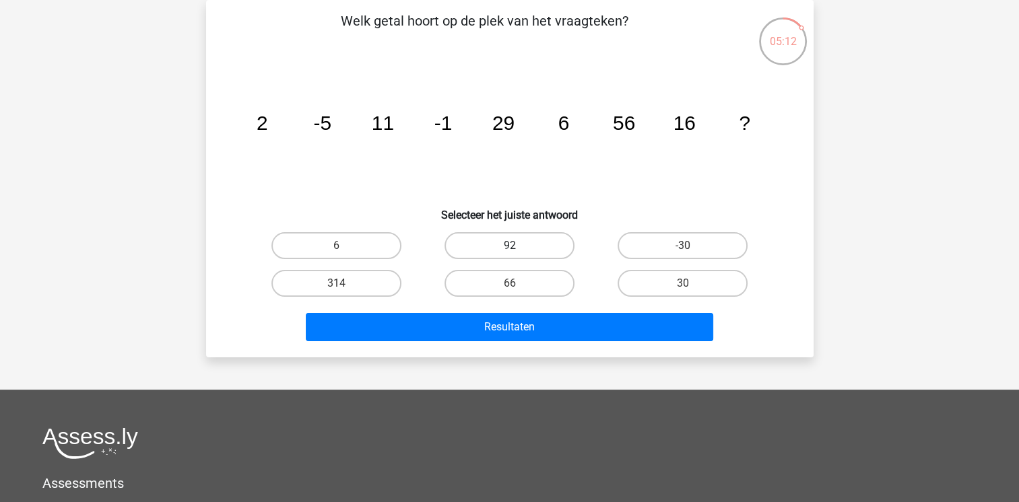
click at [502, 242] on label "92" at bounding box center [510, 245] width 130 height 27
click at [509, 246] on input "92" at bounding box center [513, 250] width 9 height 9
radio input "true"
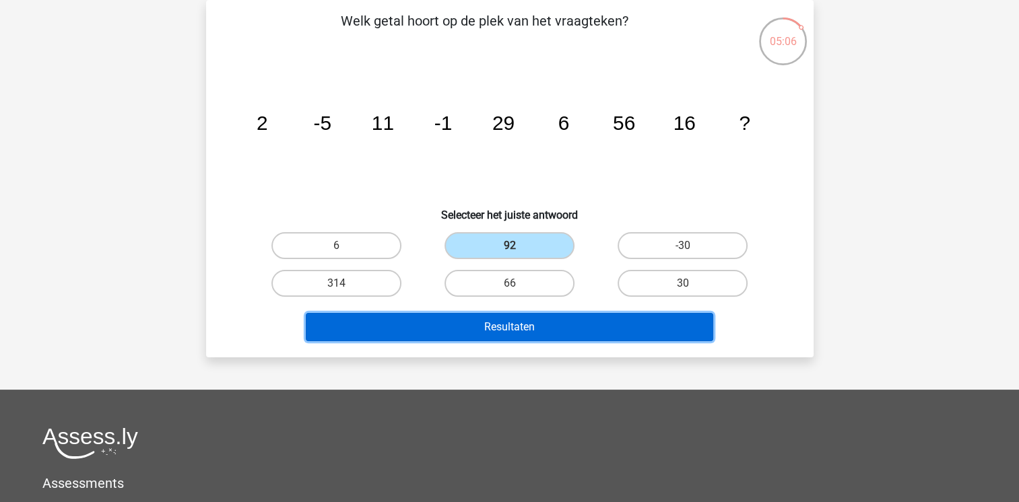
click at [490, 330] on button "Resultaten" at bounding box center [509, 327] width 407 height 28
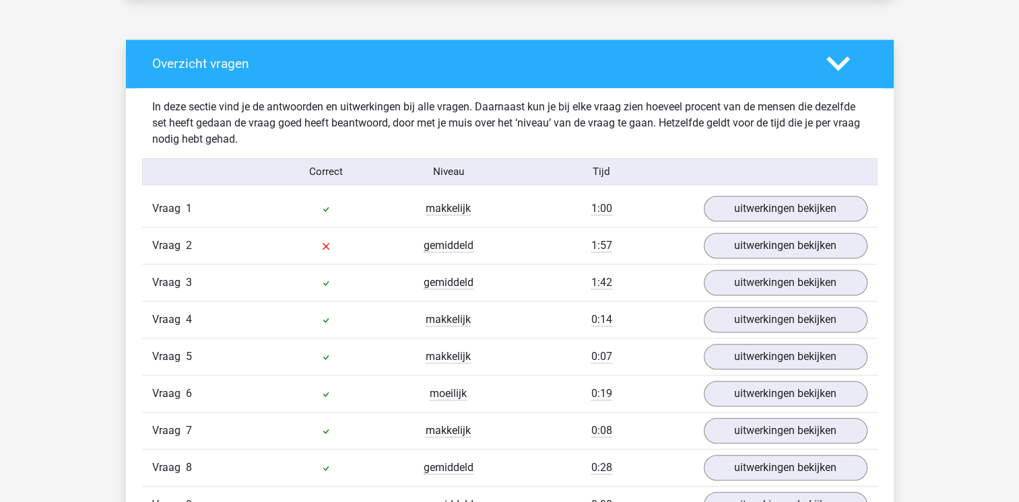
scroll to position [1105, 0]
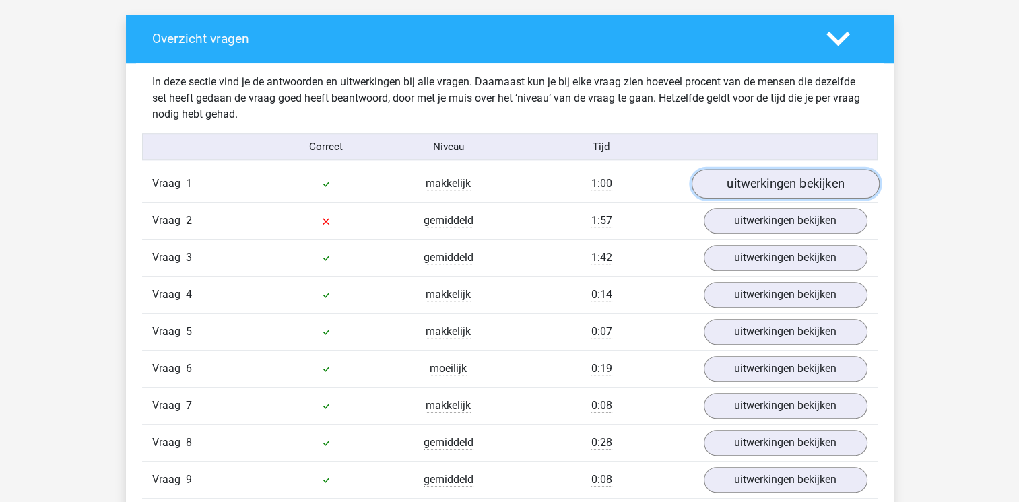
click at [734, 176] on link "uitwerkingen bekijken" at bounding box center [785, 185] width 188 height 30
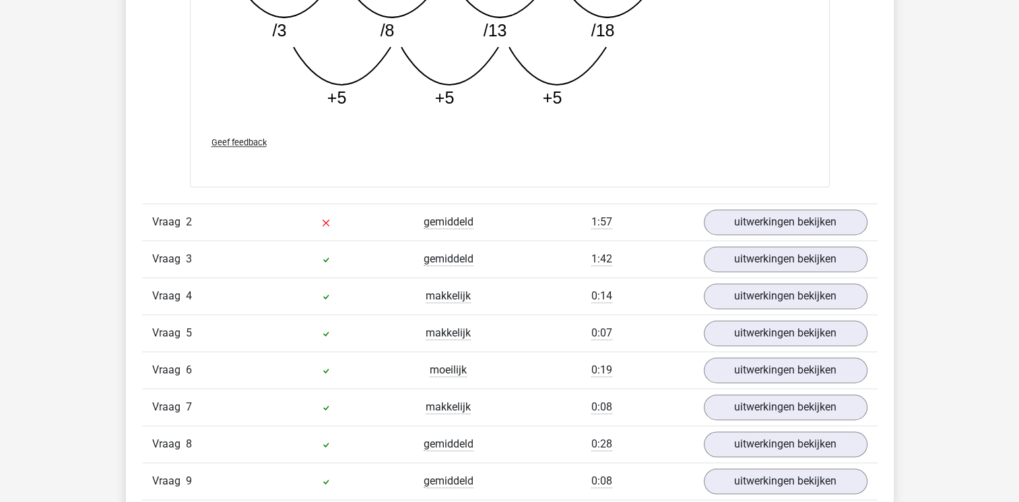
scroll to position [1832, 0]
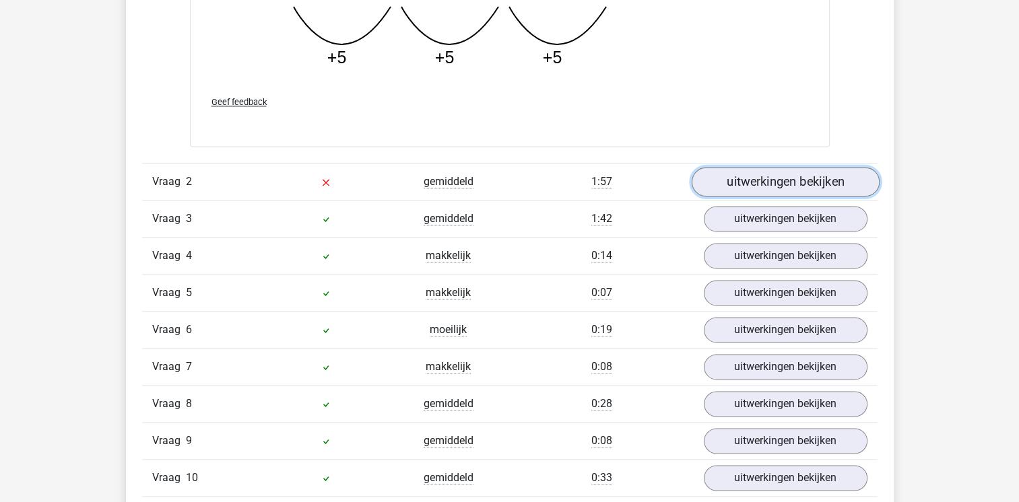
click at [734, 176] on link "uitwerkingen bekijken" at bounding box center [785, 182] width 188 height 30
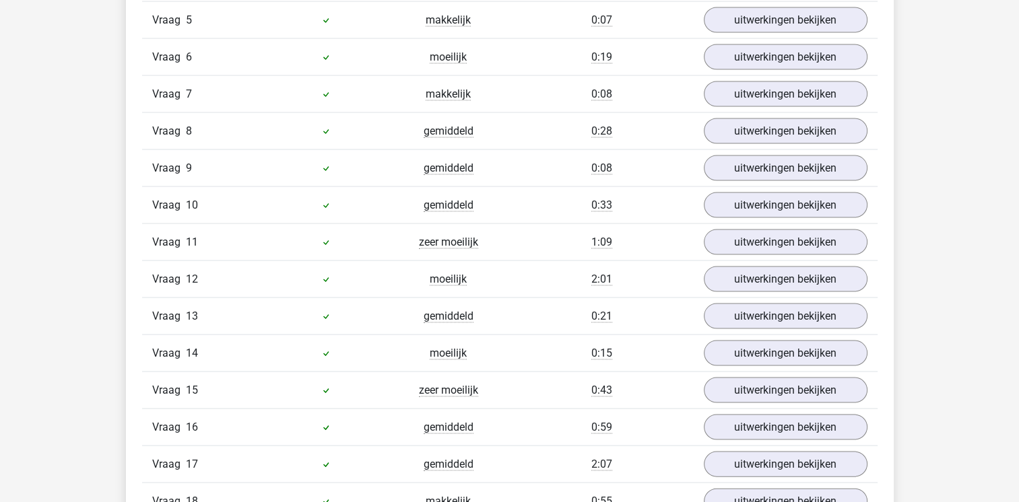
scroll to position [2775, 0]
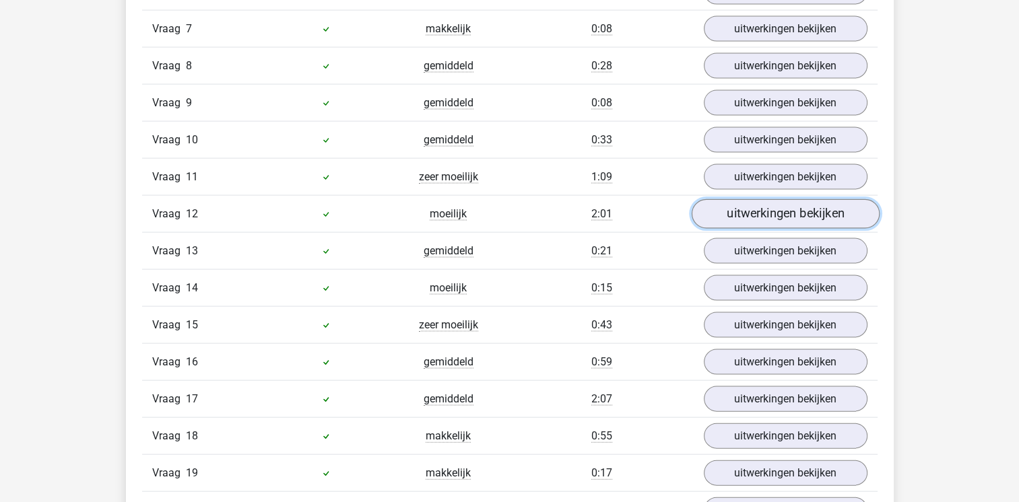
click at [727, 205] on link "uitwerkingen bekijken" at bounding box center [785, 214] width 188 height 30
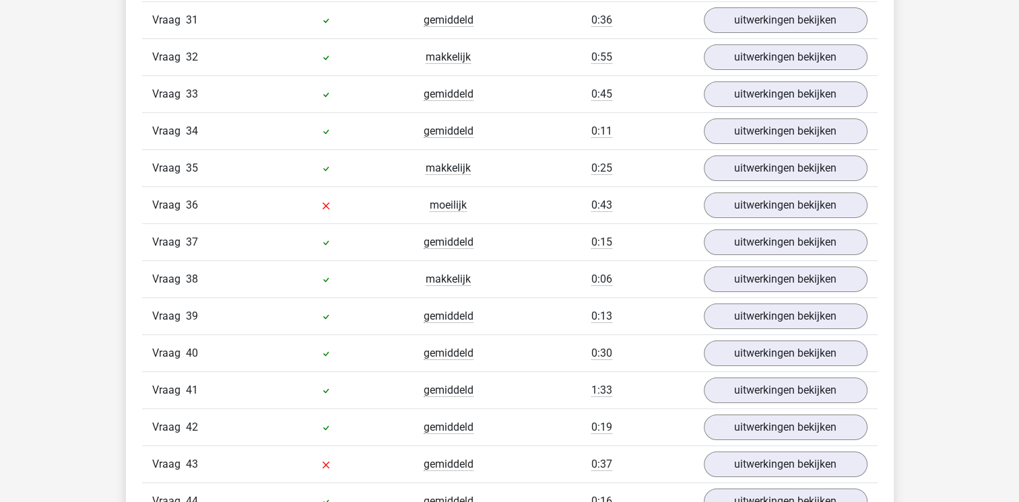
scroll to position [4796, 0]
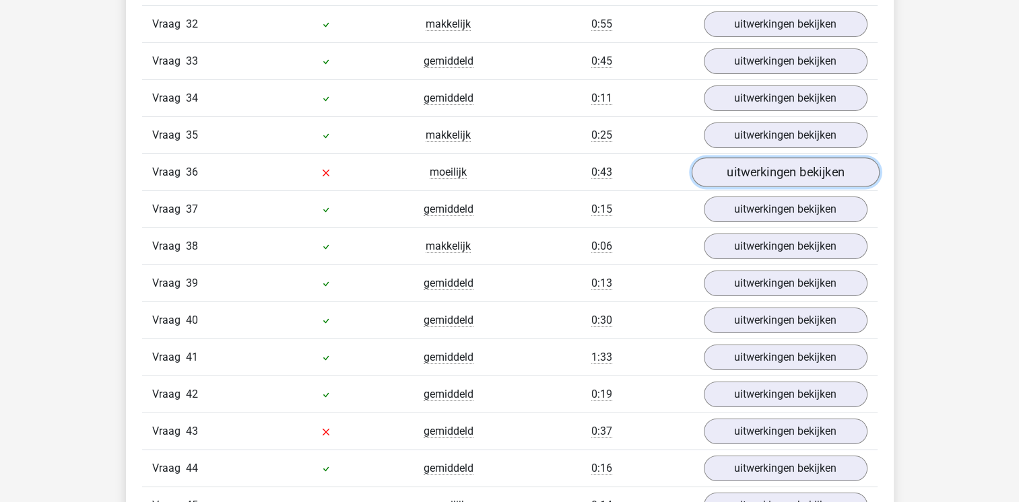
click at [740, 159] on link "uitwerkingen bekijken" at bounding box center [785, 173] width 188 height 30
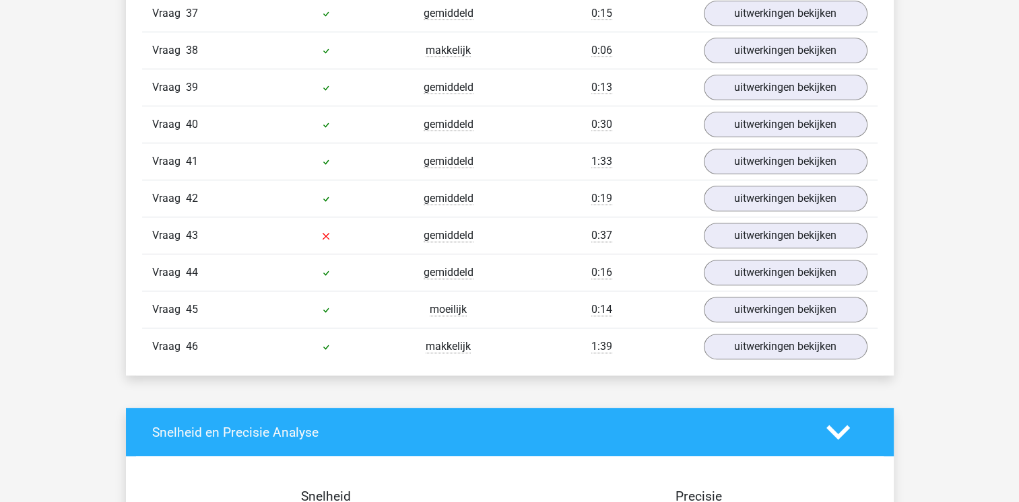
scroll to position [5523, 0]
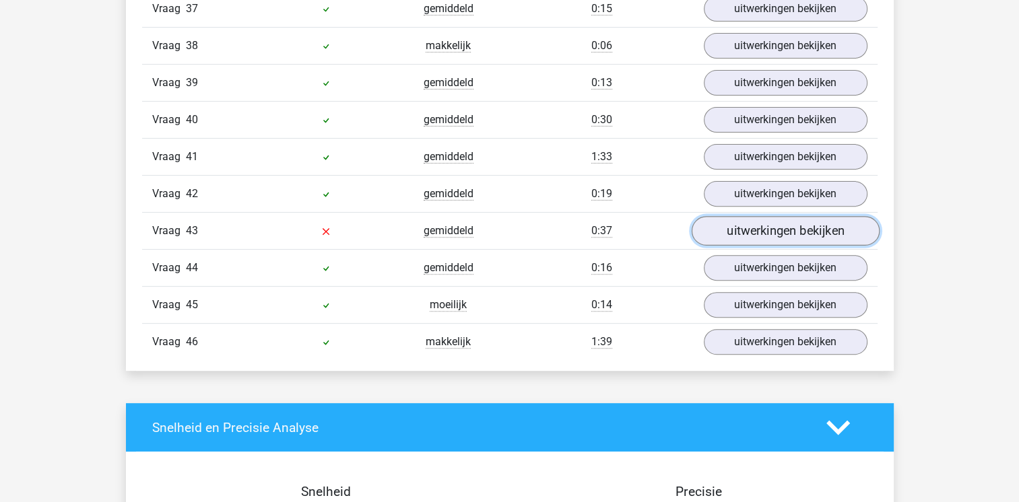
click at [719, 217] on link "uitwerkingen bekijken" at bounding box center [785, 232] width 188 height 30
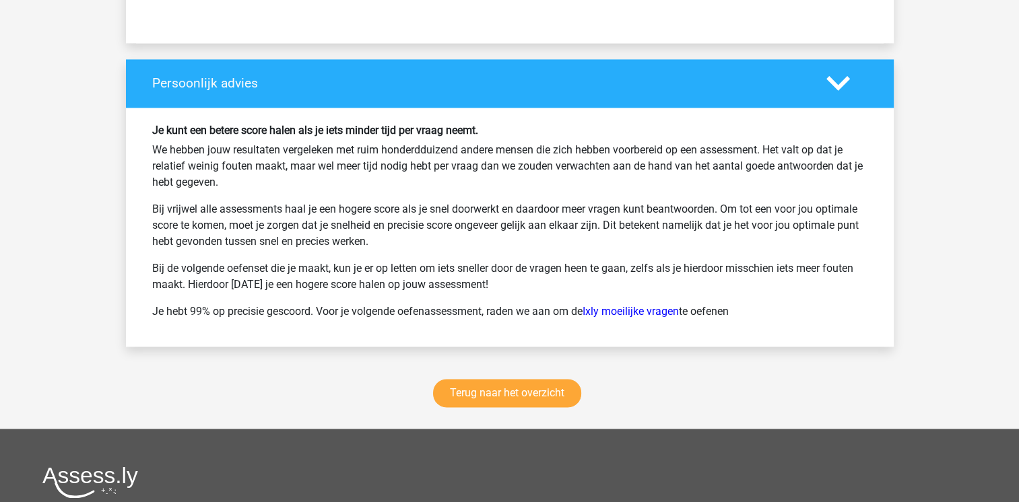
scroll to position [6881, 0]
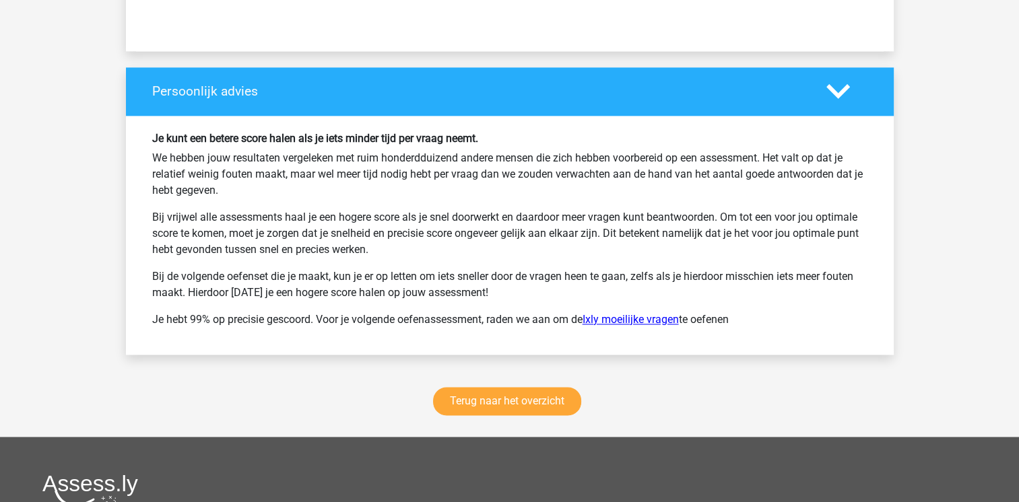
click at [607, 313] on link "Ixly moeilijke vragen" at bounding box center [631, 319] width 96 height 13
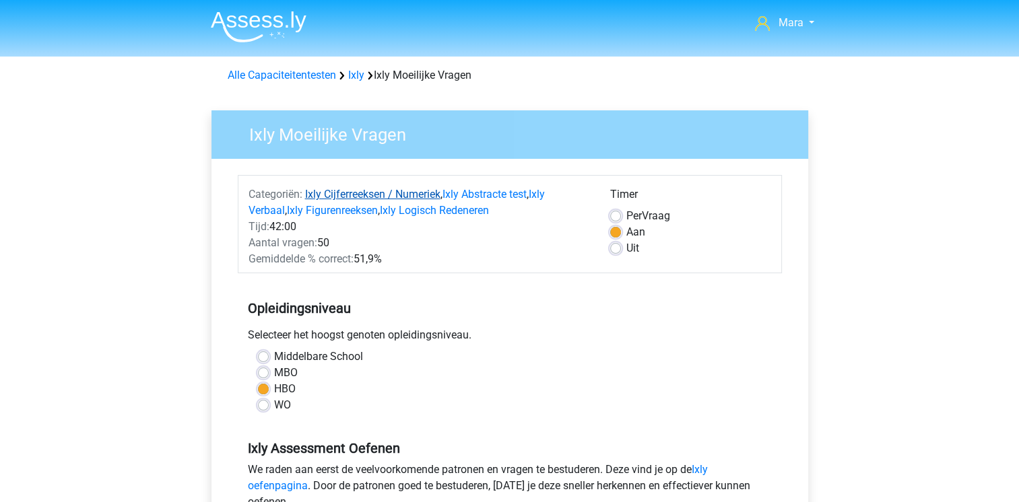
click at [345, 193] on link "Ixly Cijferreeksen / Numeriek" at bounding box center [372, 194] width 135 height 13
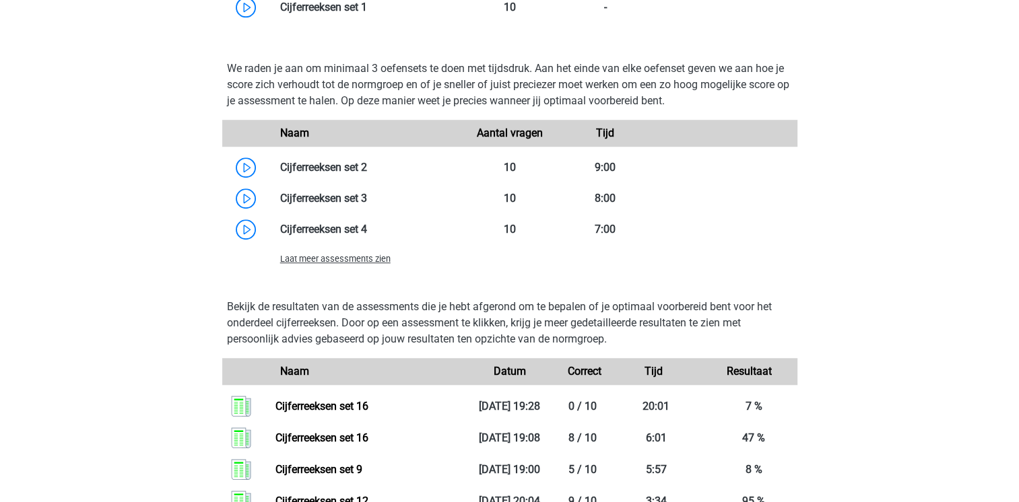
scroll to position [1010, 0]
click at [344, 261] on span "Laat meer assessments zien" at bounding box center [335, 260] width 110 height 10
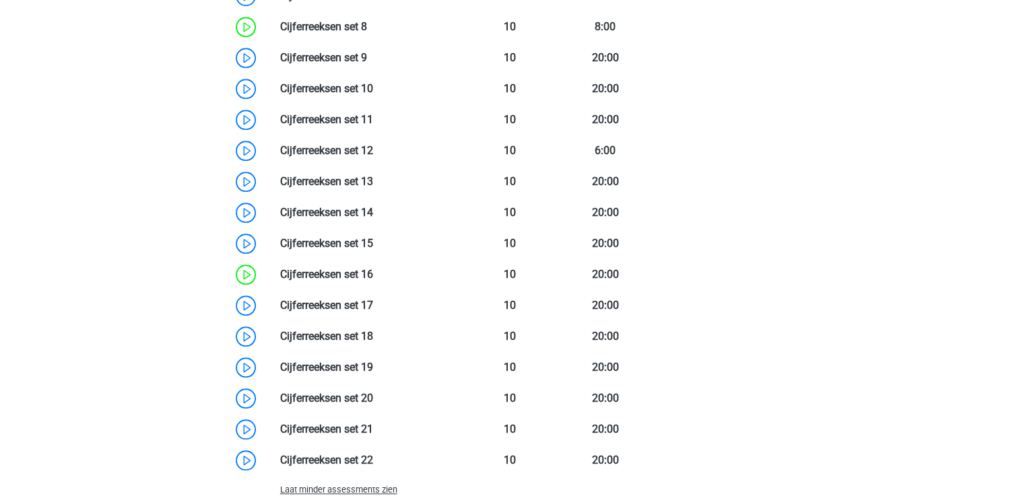
scroll to position [1388, 0]
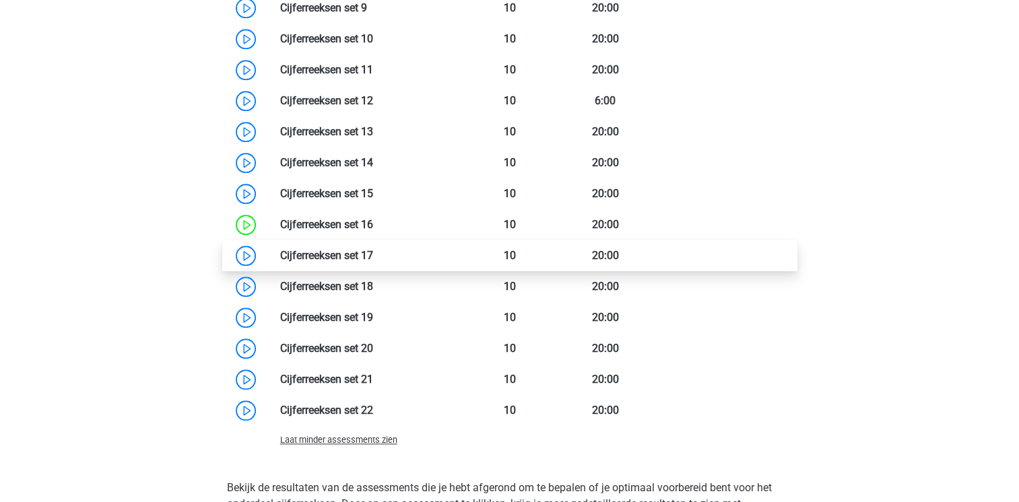
click at [373, 255] on link at bounding box center [373, 255] width 0 height 13
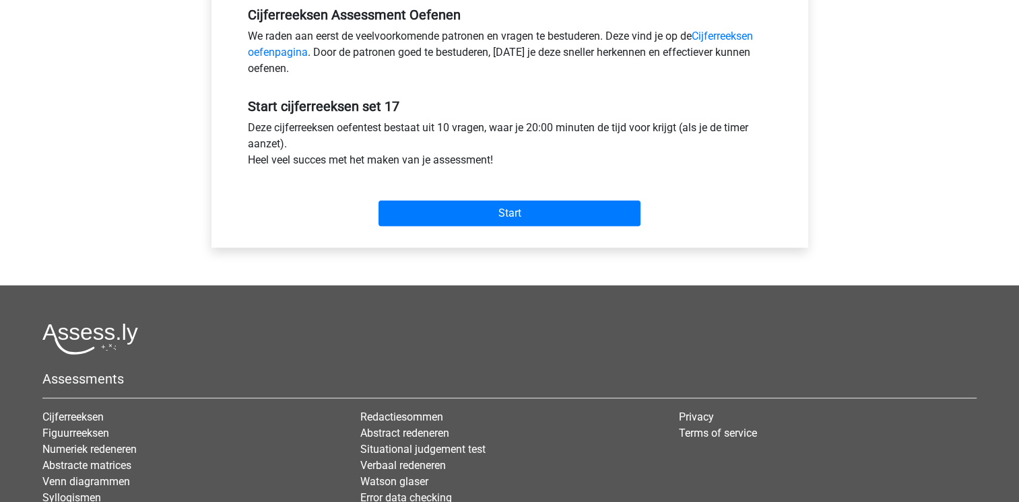
scroll to position [431, 0]
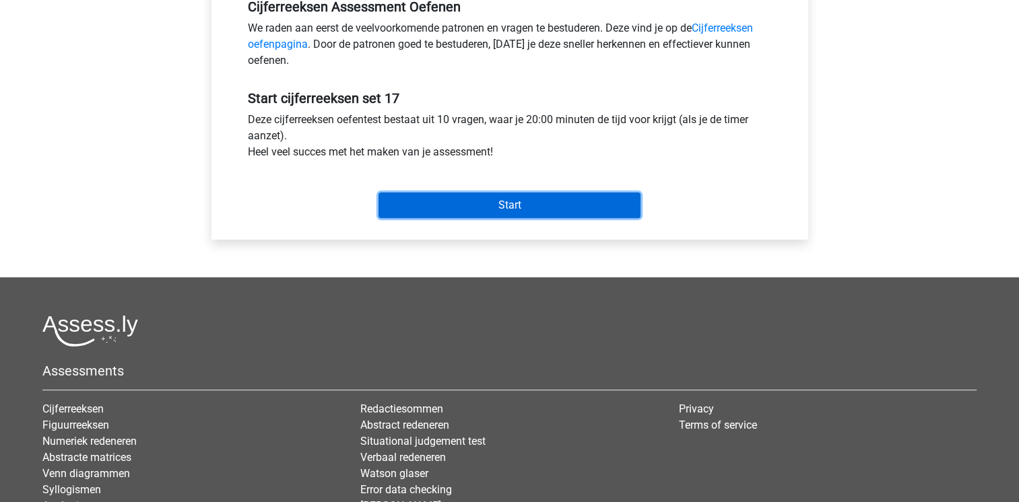
click at [455, 195] on input "Start" at bounding box center [510, 206] width 262 height 26
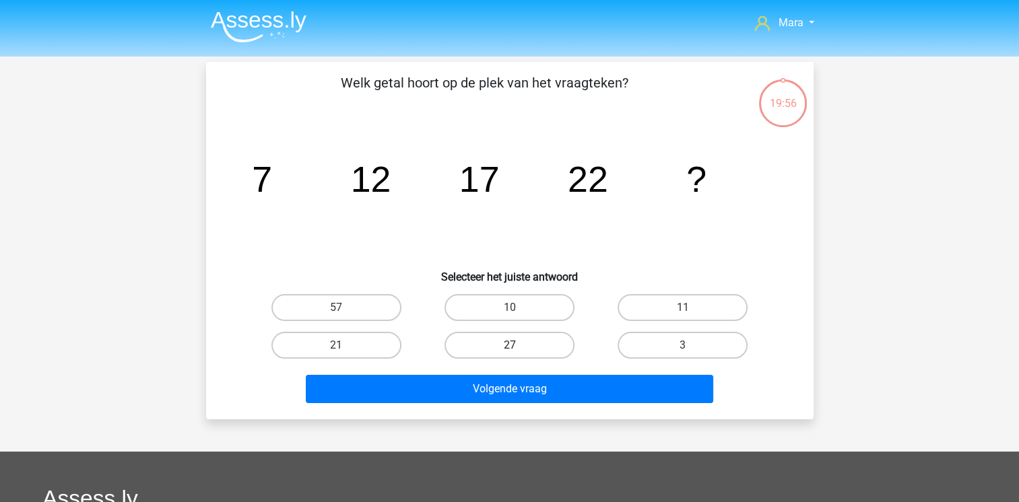
click at [550, 350] on label "27" at bounding box center [510, 345] width 130 height 27
click at [518, 350] on input "27" at bounding box center [513, 350] width 9 height 9
radio input "true"
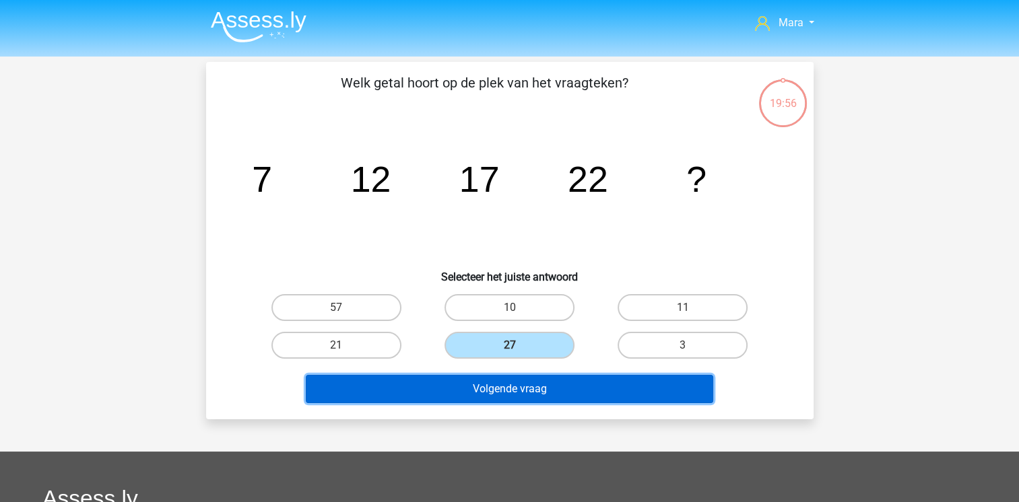
click at [560, 380] on button "Volgende vraag" at bounding box center [509, 389] width 407 height 28
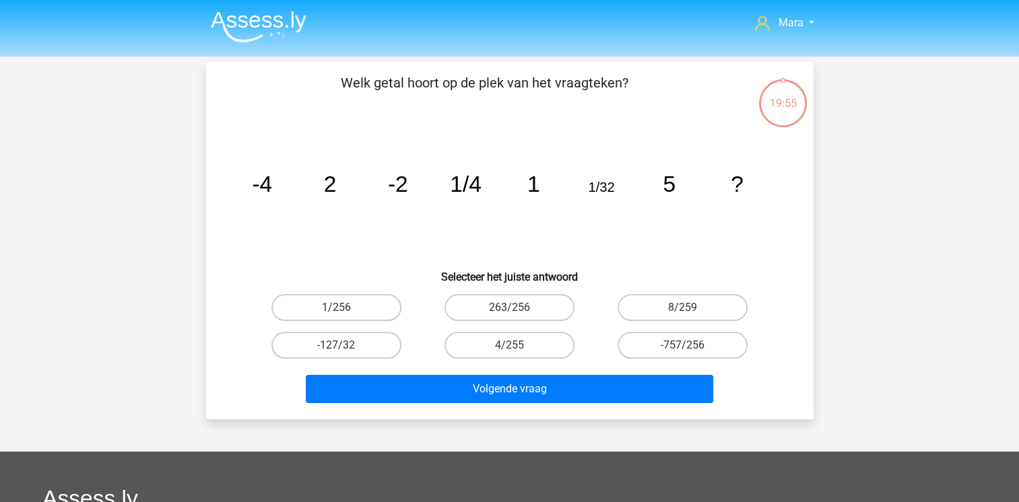
scroll to position [62, 0]
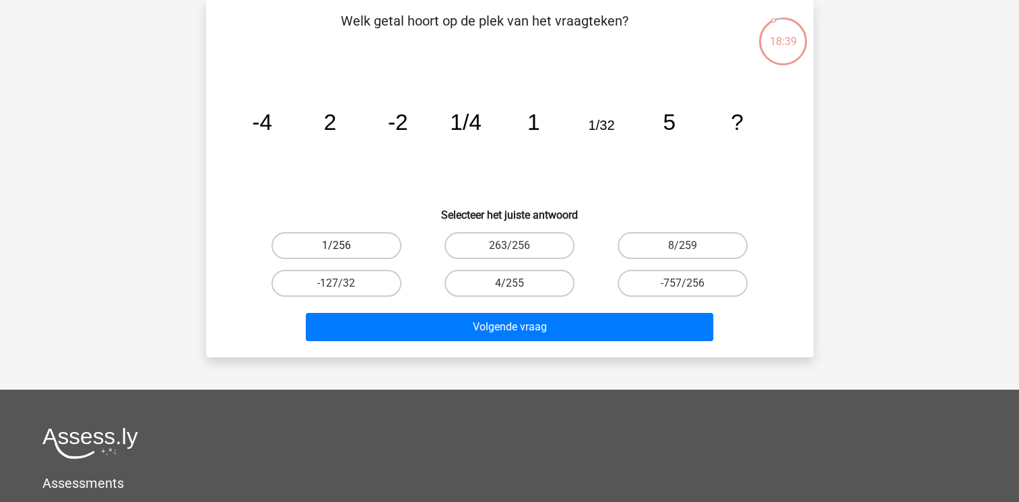
click at [355, 244] on label "1/256" at bounding box center [336, 245] width 130 height 27
click at [345, 246] on input "1/256" at bounding box center [340, 250] width 9 height 9
radio input "true"
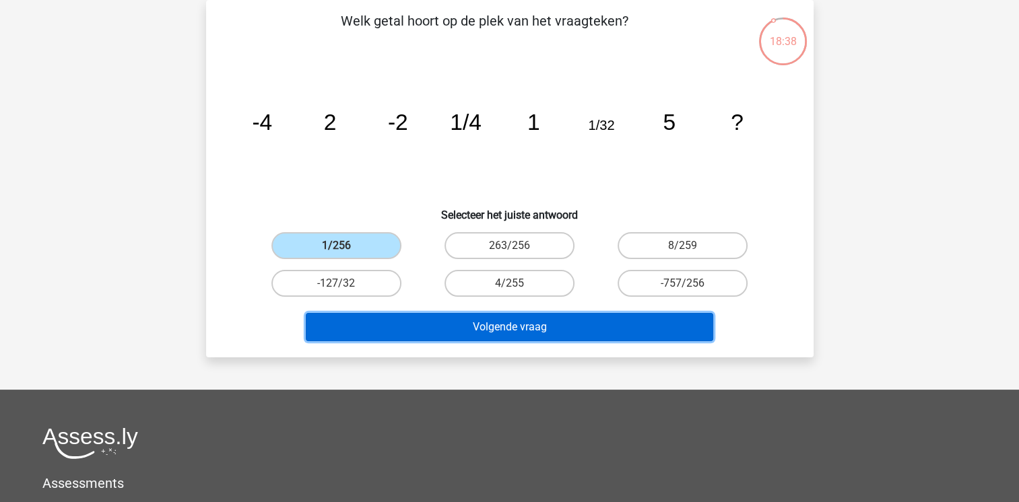
click at [390, 316] on button "Volgende vraag" at bounding box center [509, 327] width 407 height 28
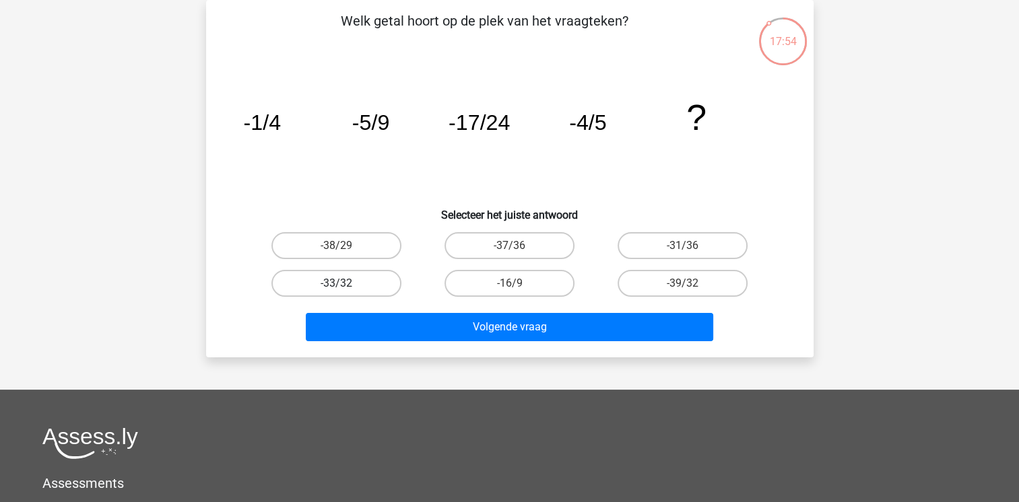
click at [344, 271] on label "-33/32" at bounding box center [336, 283] width 130 height 27
click at [344, 284] on input "-33/32" at bounding box center [340, 288] width 9 height 9
radio input "true"
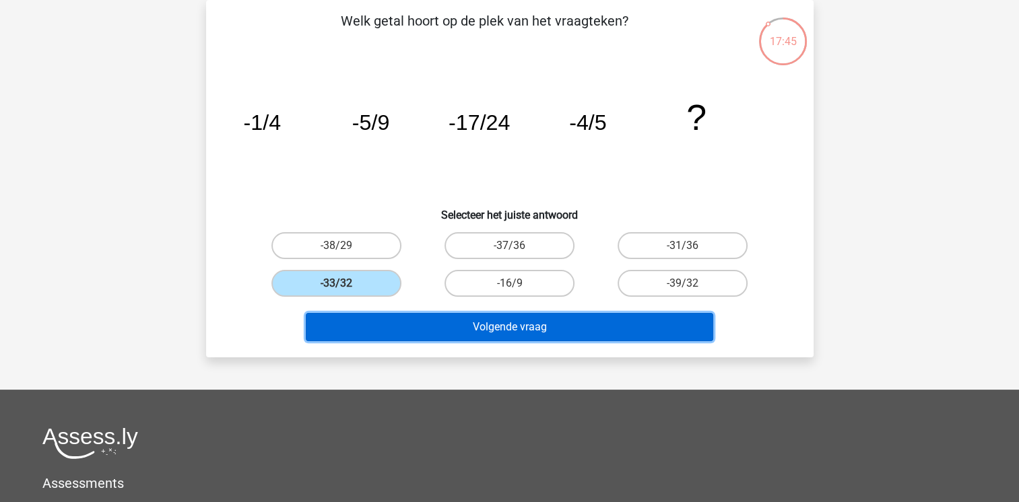
click at [375, 314] on button "Volgende vraag" at bounding box center [509, 327] width 407 height 28
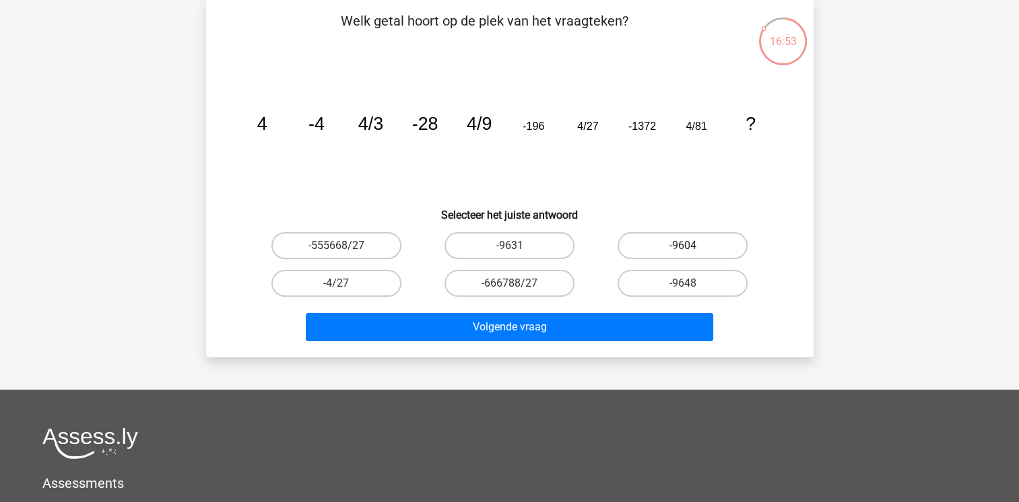
click at [635, 241] on label "-9604" at bounding box center [683, 245] width 130 height 27
click at [683, 246] on input "-9604" at bounding box center [687, 250] width 9 height 9
radio input "true"
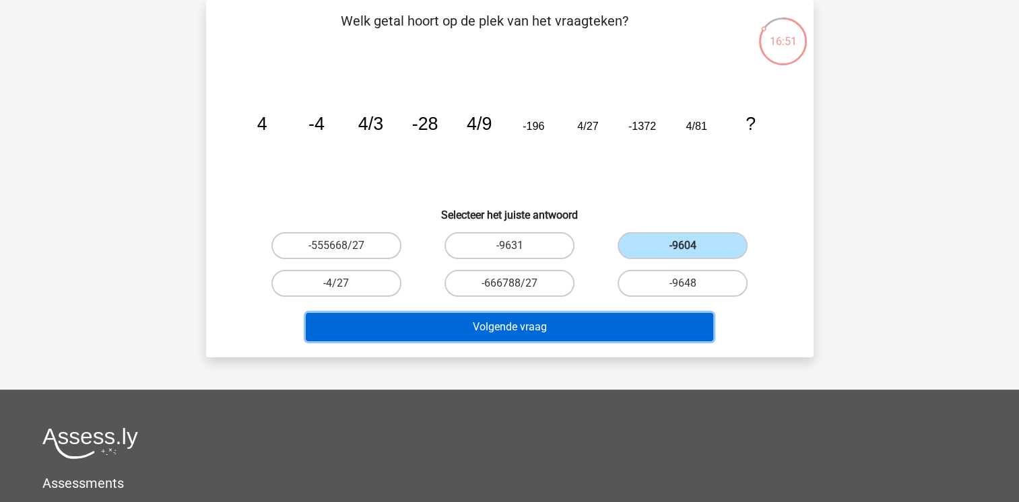
click at [603, 333] on button "Volgende vraag" at bounding box center [509, 327] width 407 height 28
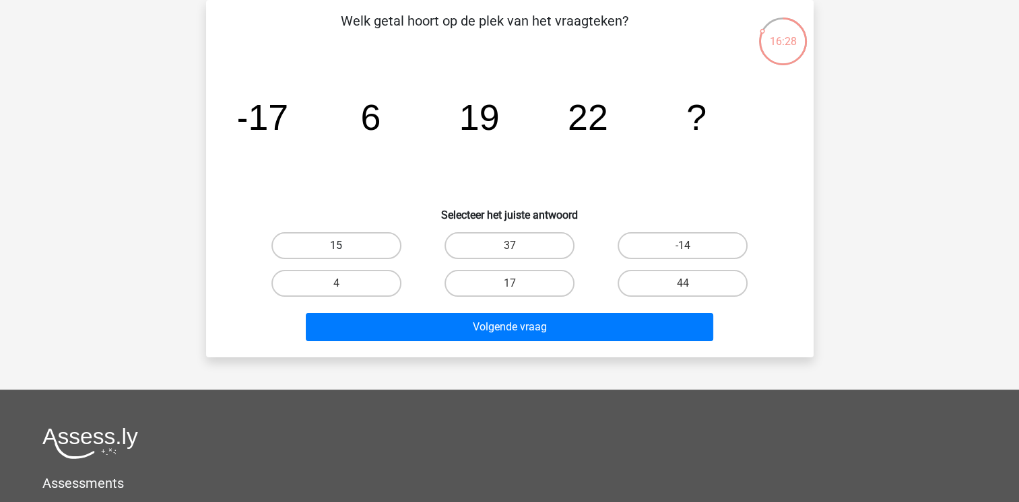
click at [369, 249] on label "15" at bounding box center [336, 245] width 130 height 27
click at [345, 249] on input "15" at bounding box center [340, 250] width 9 height 9
radio input "true"
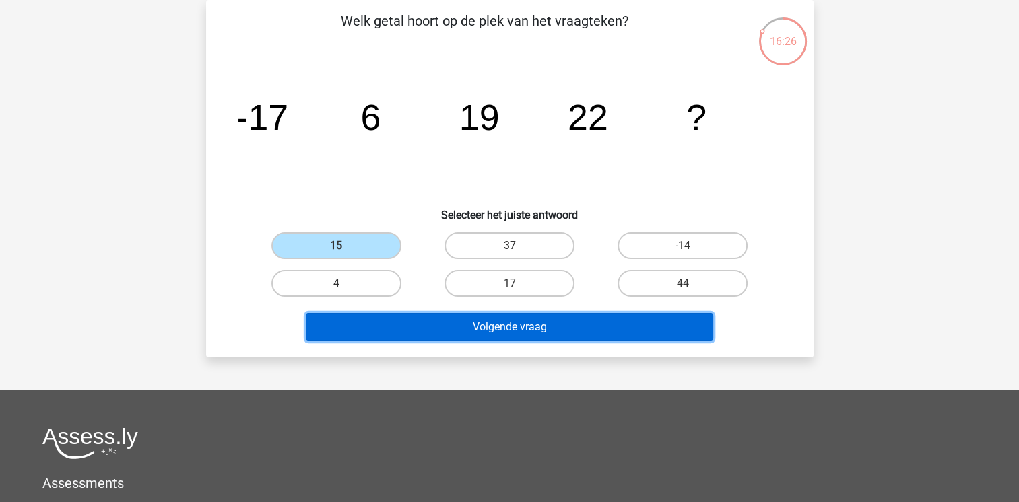
click at [401, 326] on button "Volgende vraag" at bounding box center [509, 327] width 407 height 28
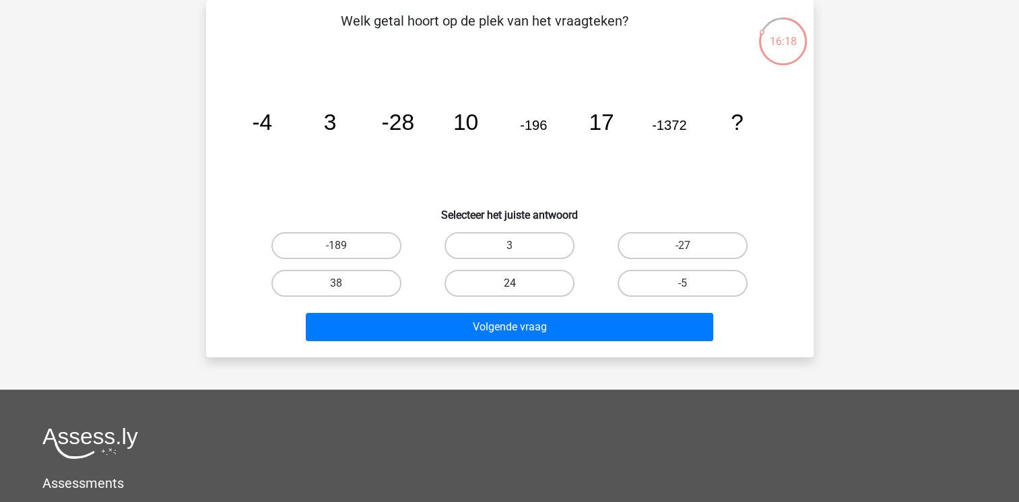
click at [469, 281] on label "24" at bounding box center [510, 283] width 130 height 27
click at [509, 284] on input "24" at bounding box center [513, 288] width 9 height 9
radio input "true"
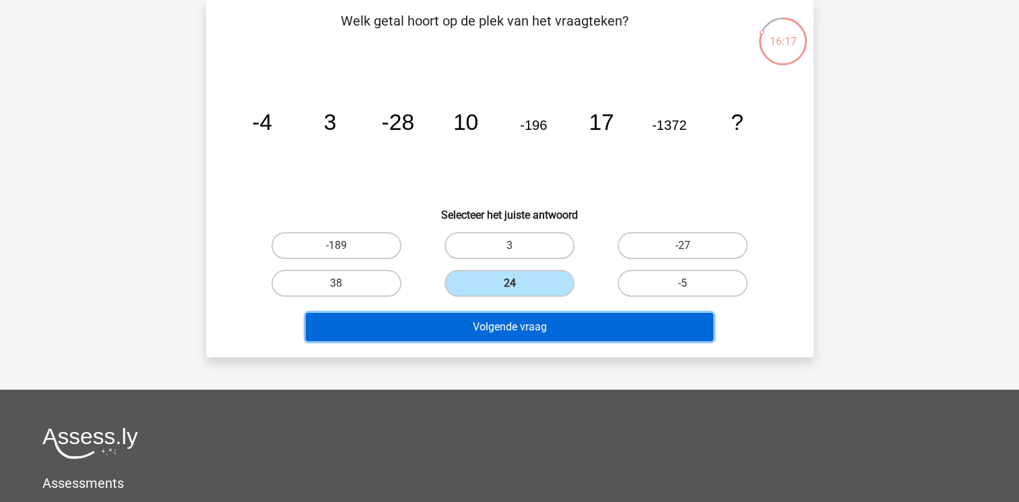
click at [476, 317] on button "Volgende vraag" at bounding box center [509, 327] width 407 height 28
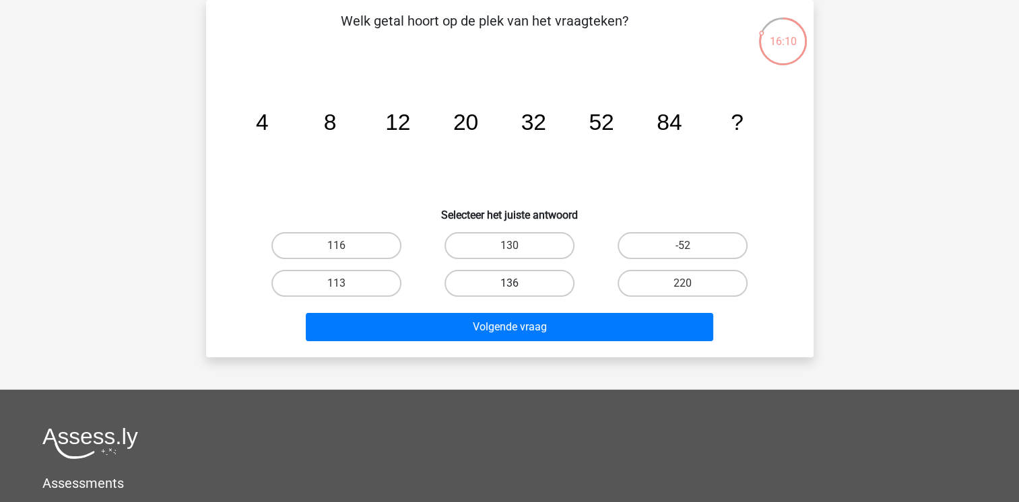
drag, startPoint x: 490, startPoint y: 287, endPoint x: 485, endPoint y: 269, distance: 18.1
click at [485, 270] on label "136" at bounding box center [510, 283] width 130 height 27
click at [509, 284] on input "136" at bounding box center [513, 288] width 9 height 9
radio input "true"
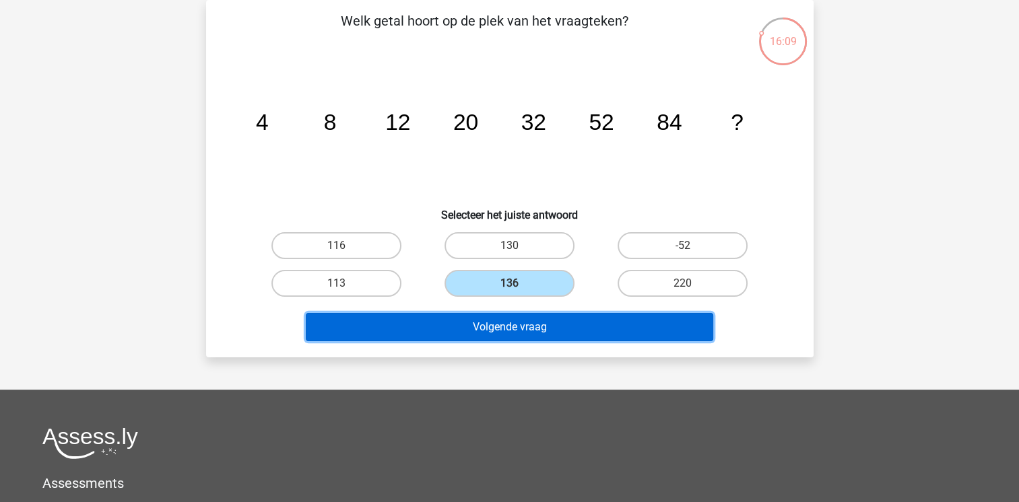
click at [502, 323] on button "Volgende vraag" at bounding box center [509, 327] width 407 height 28
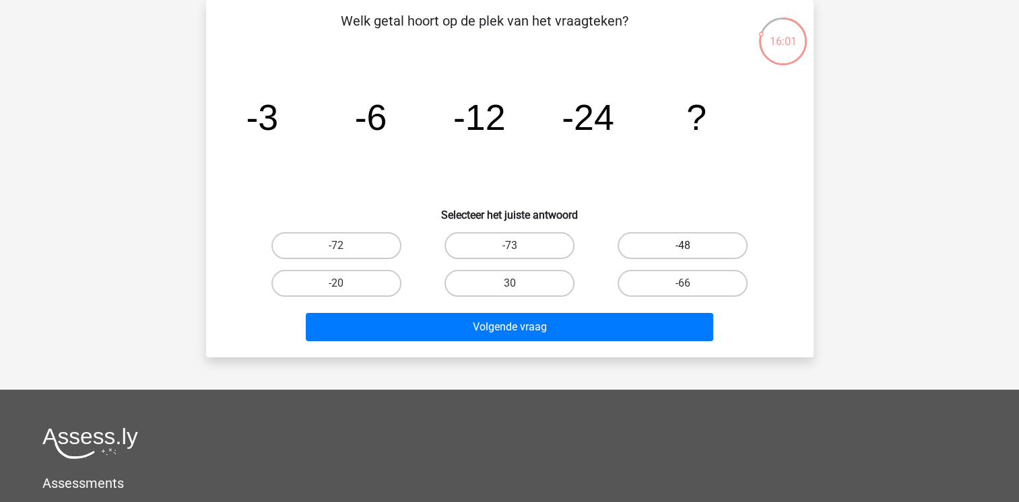
click at [641, 244] on label "-48" at bounding box center [683, 245] width 130 height 27
click at [683, 246] on input "-48" at bounding box center [687, 250] width 9 height 9
radio input "true"
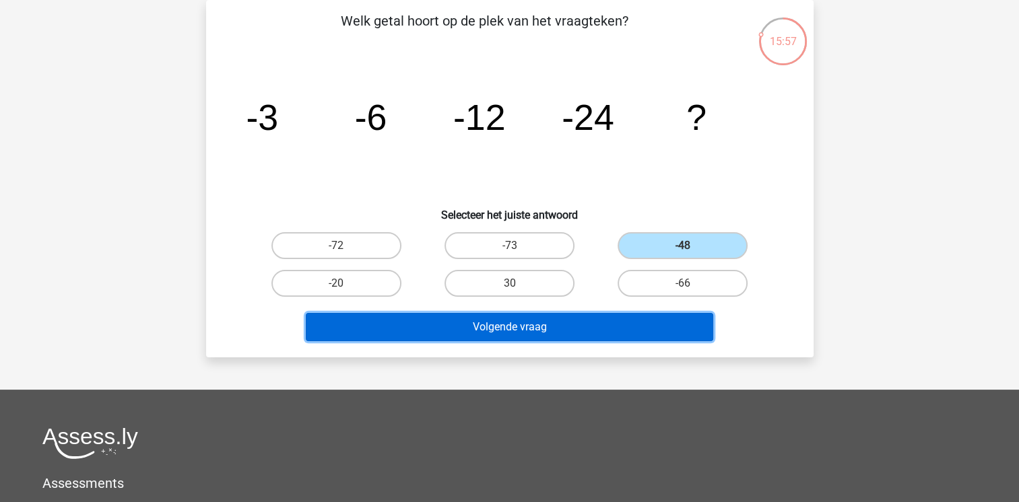
click at [606, 331] on button "Volgende vraag" at bounding box center [509, 327] width 407 height 28
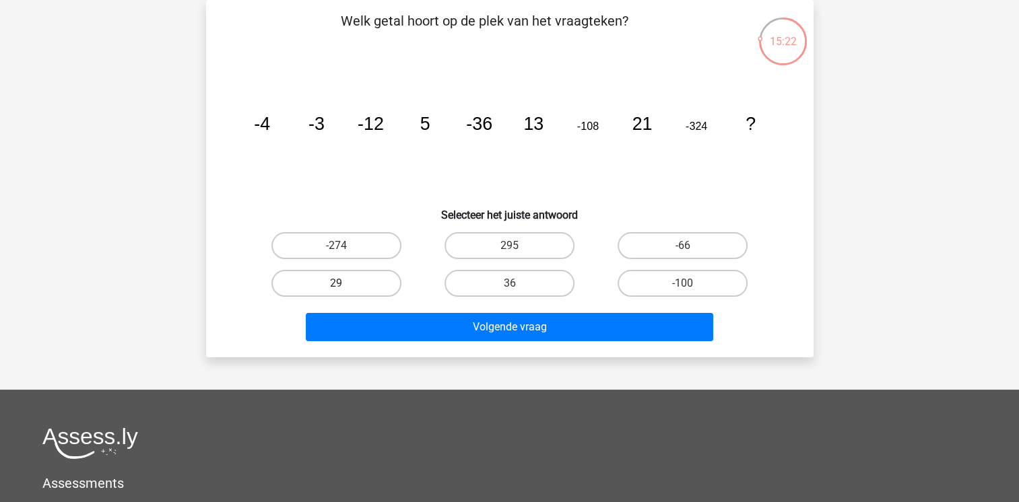
click at [317, 275] on label "29" at bounding box center [336, 283] width 130 height 27
click at [336, 284] on input "29" at bounding box center [340, 288] width 9 height 9
radio input "true"
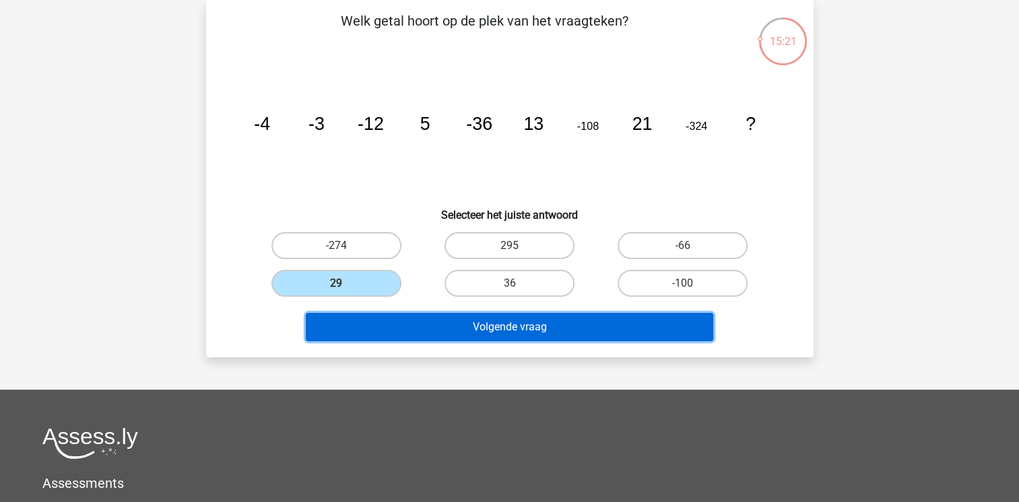
click at [340, 325] on button "Volgende vraag" at bounding box center [509, 327] width 407 height 28
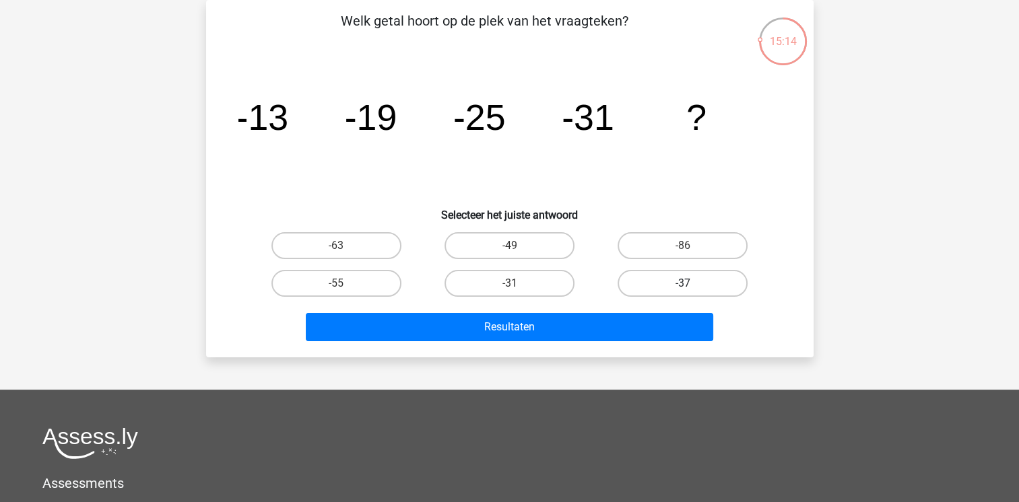
click at [645, 276] on label "-37" at bounding box center [683, 283] width 130 height 27
click at [683, 284] on input "-37" at bounding box center [687, 288] width 9 height 9
radio input "true"
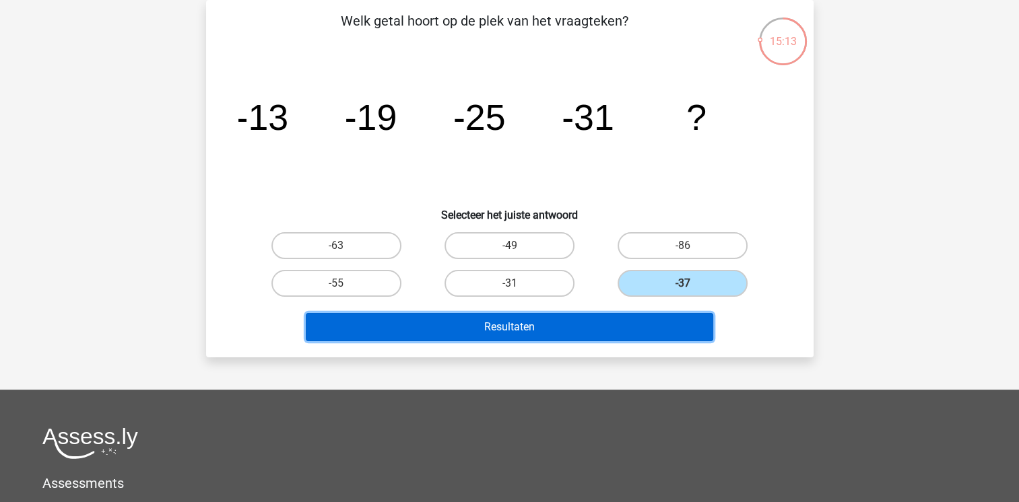
click at [624, 327] on button "Resultaten" at bounding box center [509, 327] width 407 height 28
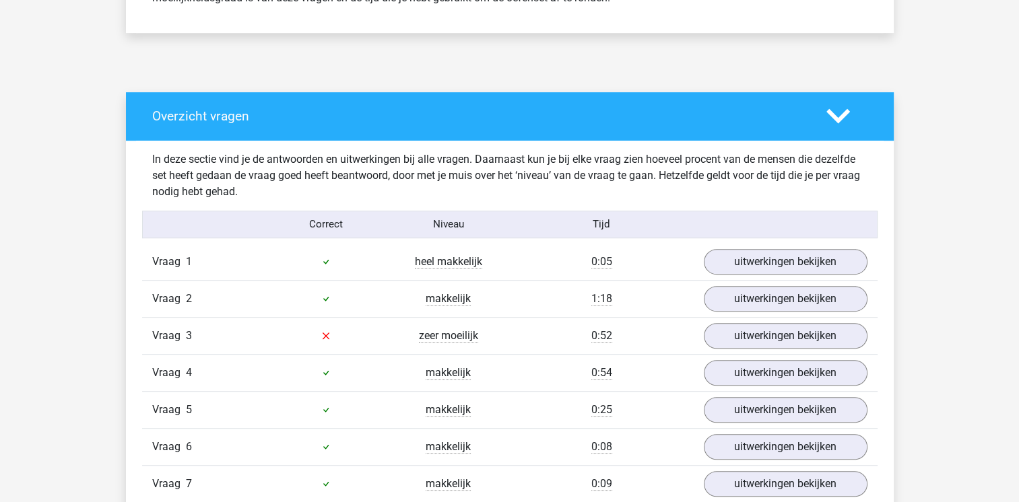
scroll to position [808, 0]
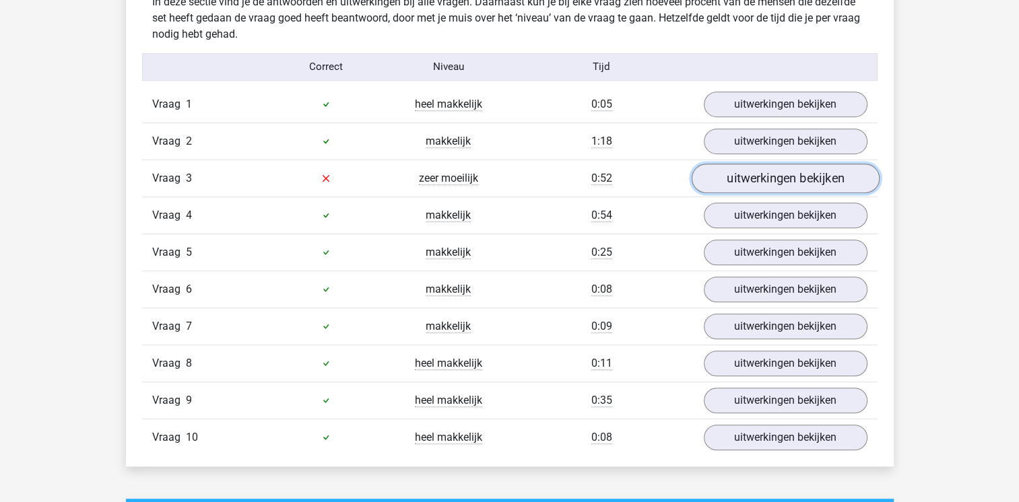
click at [735, 185] on link "uitwerkingen bekijken" at bounding box center [785, 179] width 188 height 30
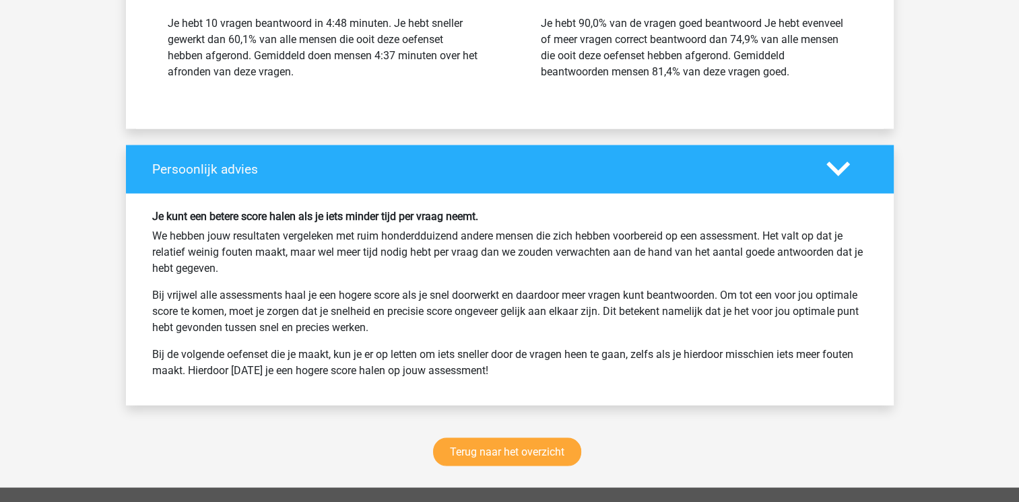
scroll to position [2425, 0]
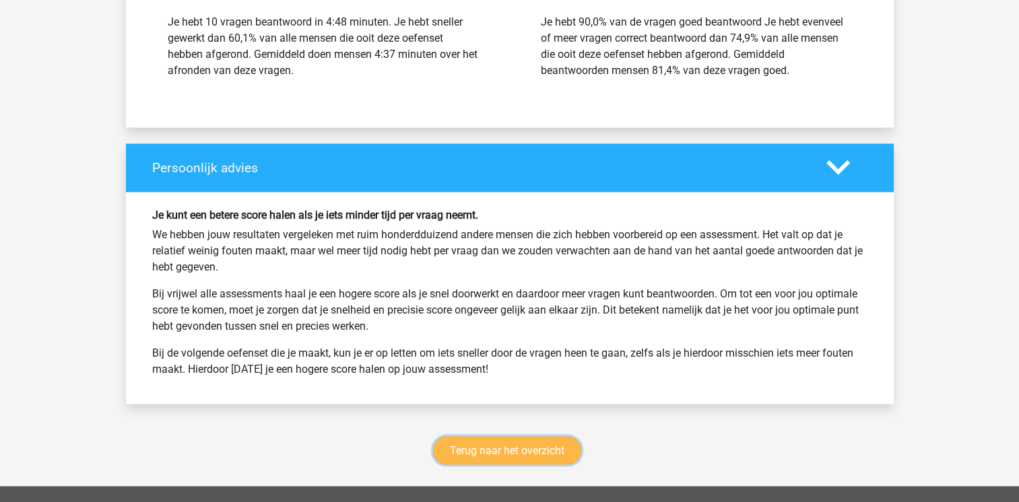
click at [539, 440] on link "Terug naar het overzicht" at bounding box center [507, 450] width 148 height 28
